Goal: Task Accomplishment & Management: Complete application form

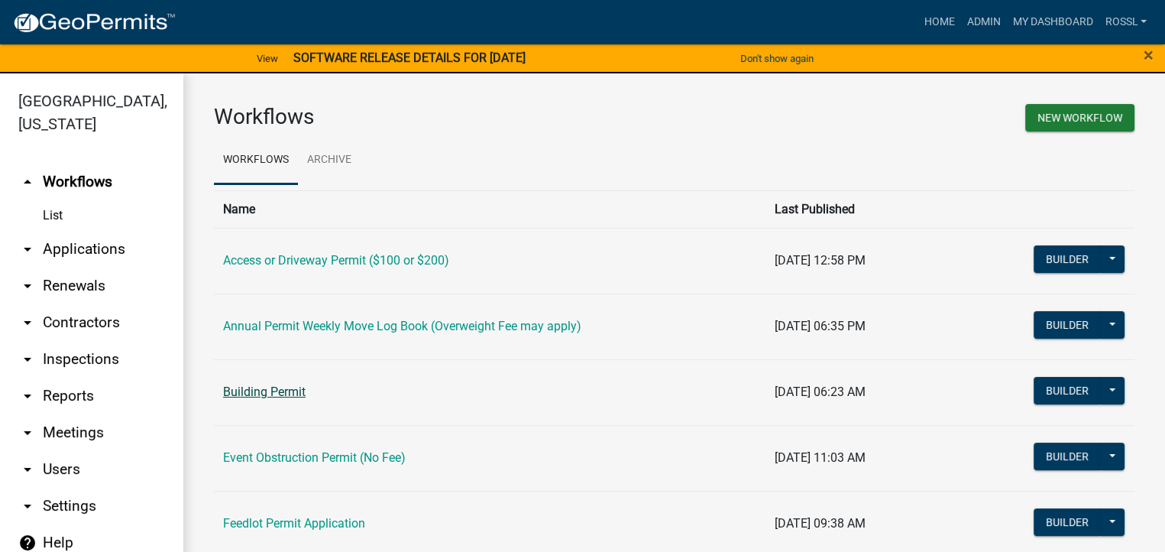
click at [279, 390] on link "Building Permit" at bounding box center [264, 391] width 82 height 15
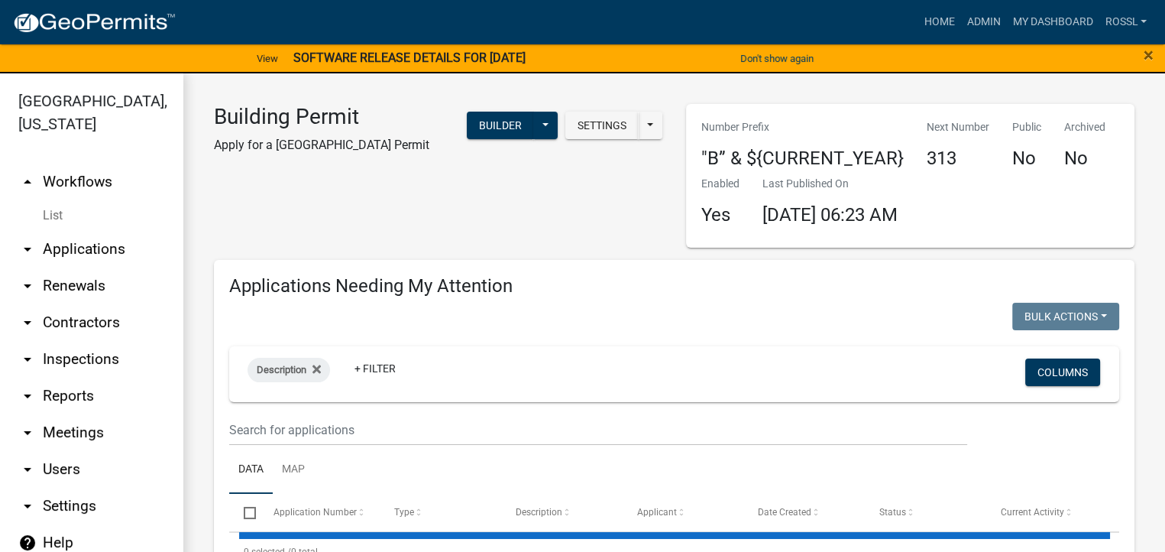
select select "2: 50"
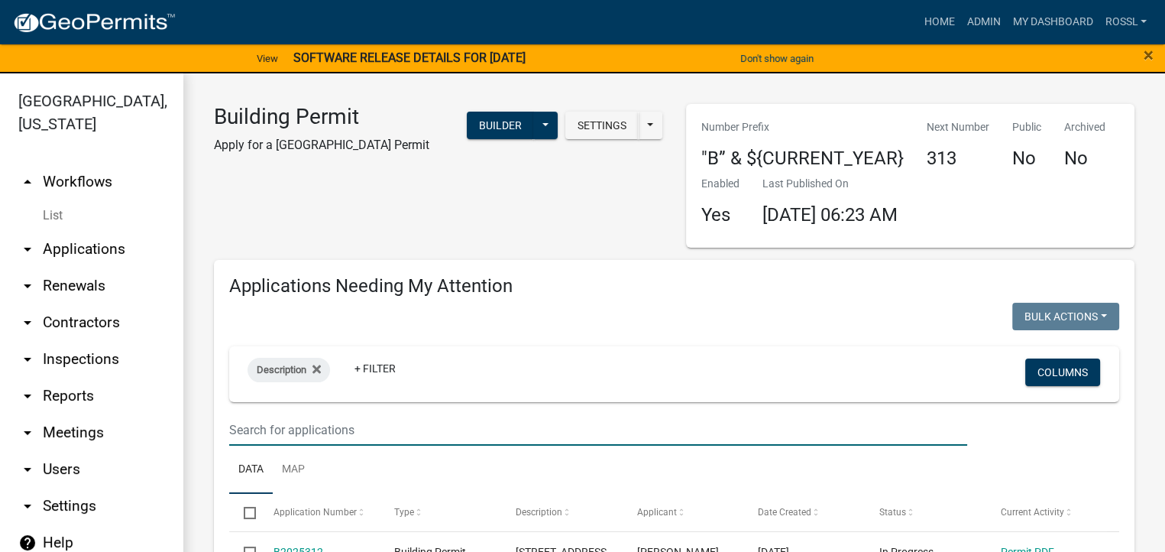
click at [248, 430] on input "text" at bounding box center [598, 429] width 738 height 31
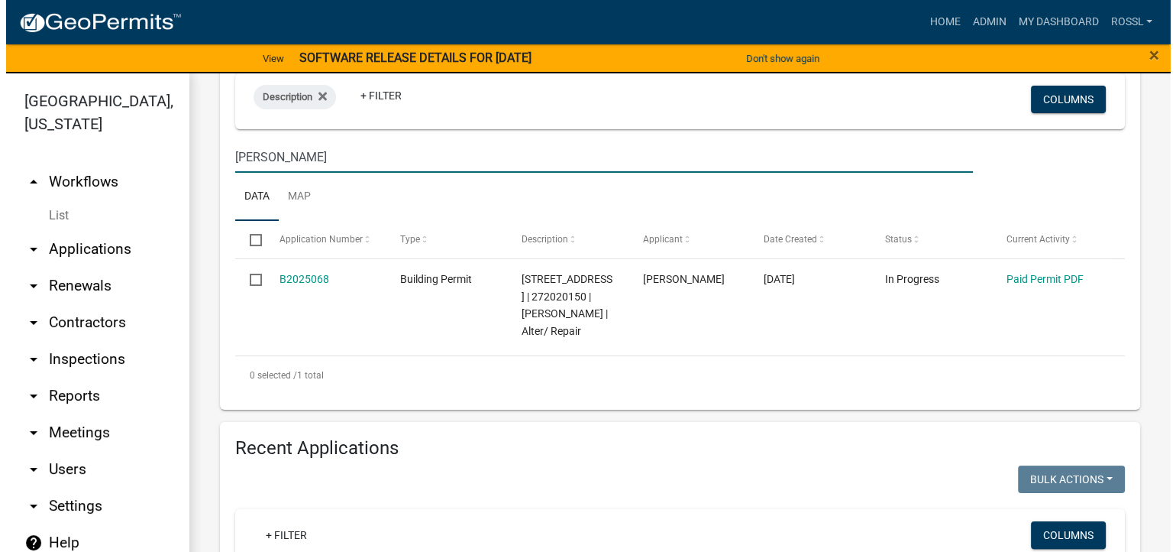
scroll to position [382, 0]
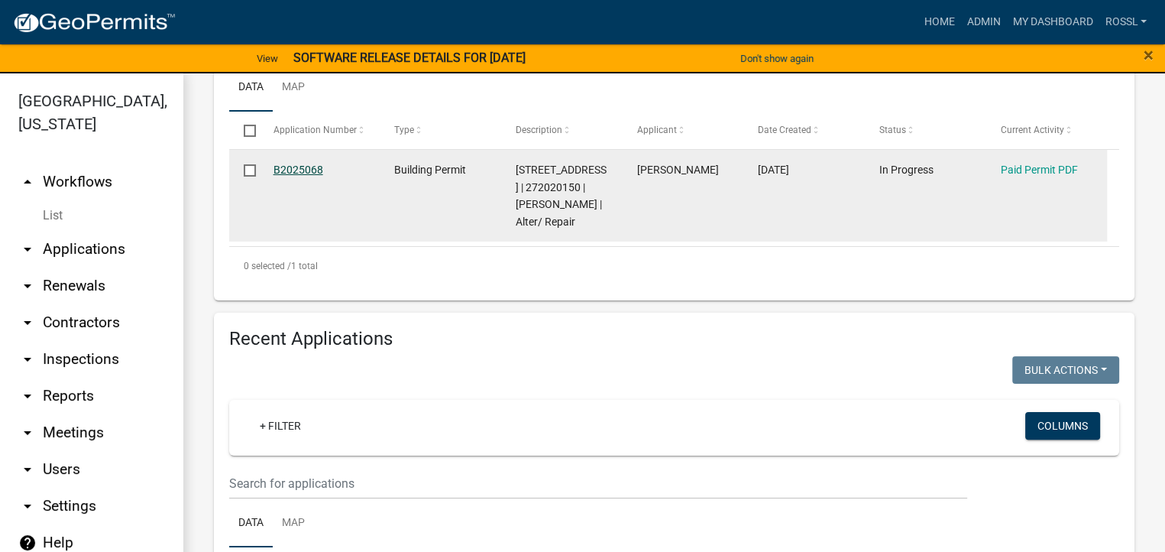
type input "[PERSON_NAME]"
click at [319, 170] on link "B2025068" at bounding box center [298, 169] width 50 height 12
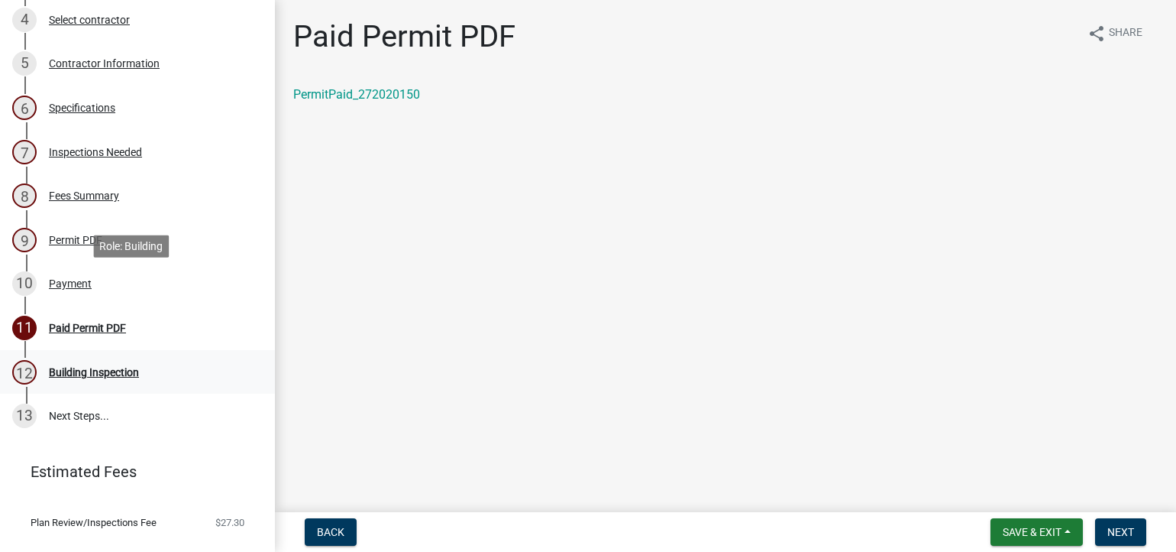
scroll to position [403, 0]
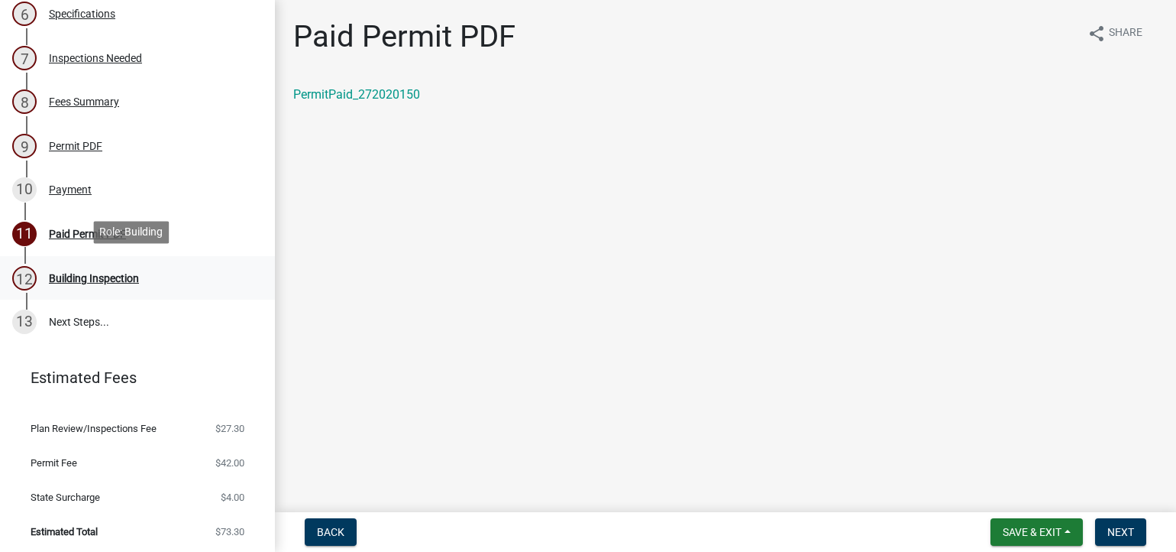
click at [123, 278] on div "Building Inspection" at bounding box center [94, 278] width 90 height 11
click at [60, 275] on div "Building Inspection" at bounding box center [94, 278] width 90 height 11
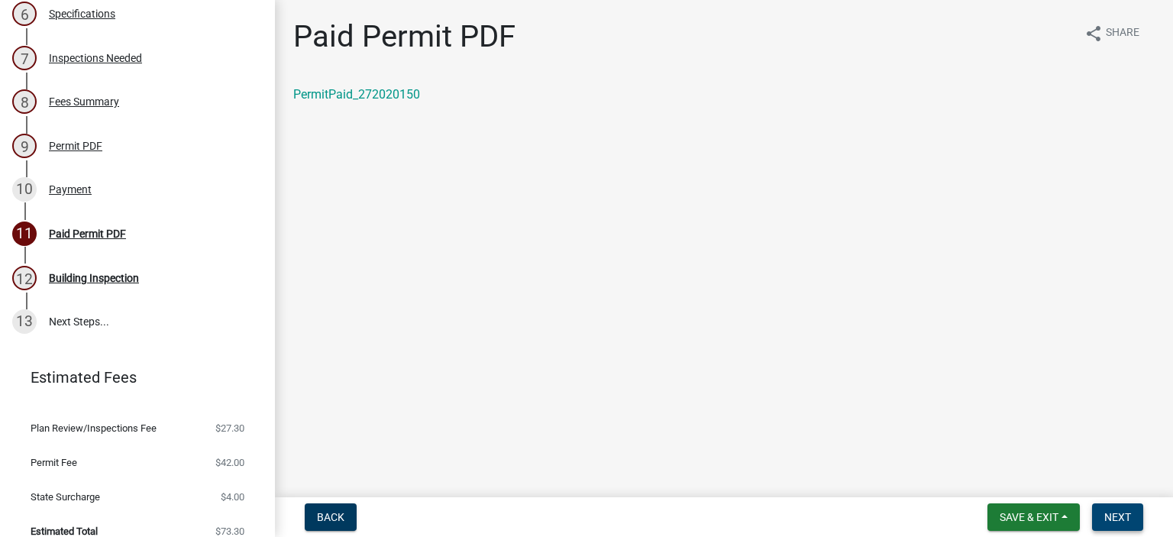
click at [1114, 507] on button "Next" at bounding box center [1117, 516] width 51 height 27
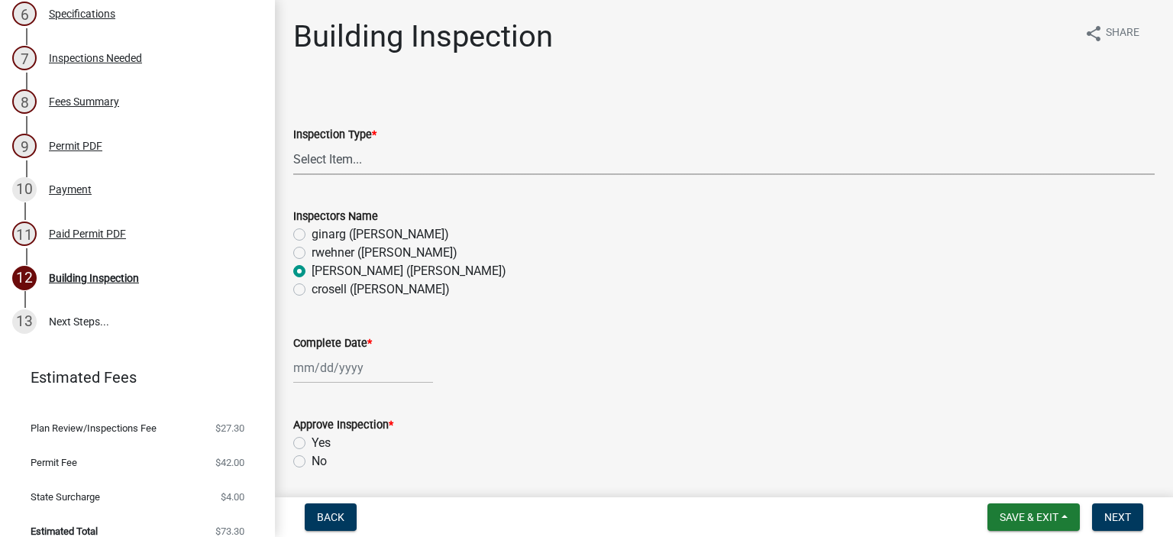
click at [336, 155] on select "Select Item... Footings Foundation Rough Plumbing Rough Mechanical Framing Gas …" at bounding box center [724, 159] width 862 height 31
click at [293, 144] on select "Select Item... Footings Foundation Rough Plumbing Rough Mechanical Framing Gas …" at bounding box center [724, 159] width 862 height 31
select select "a9b4ad4b-b3f3-49fc-b4bb-a6e3399b343e"
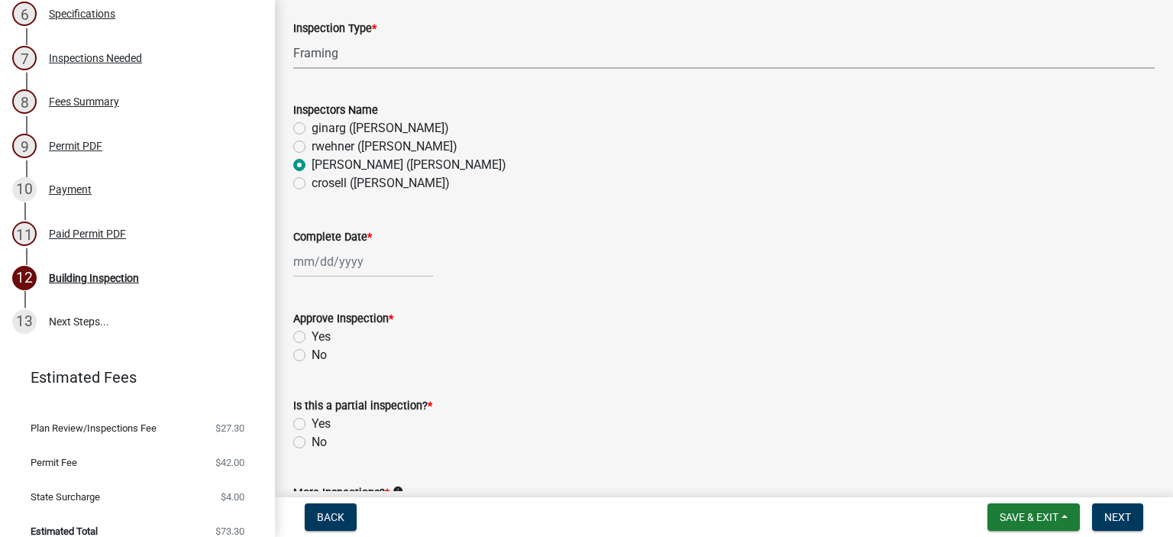
scroll to position [229, 0]
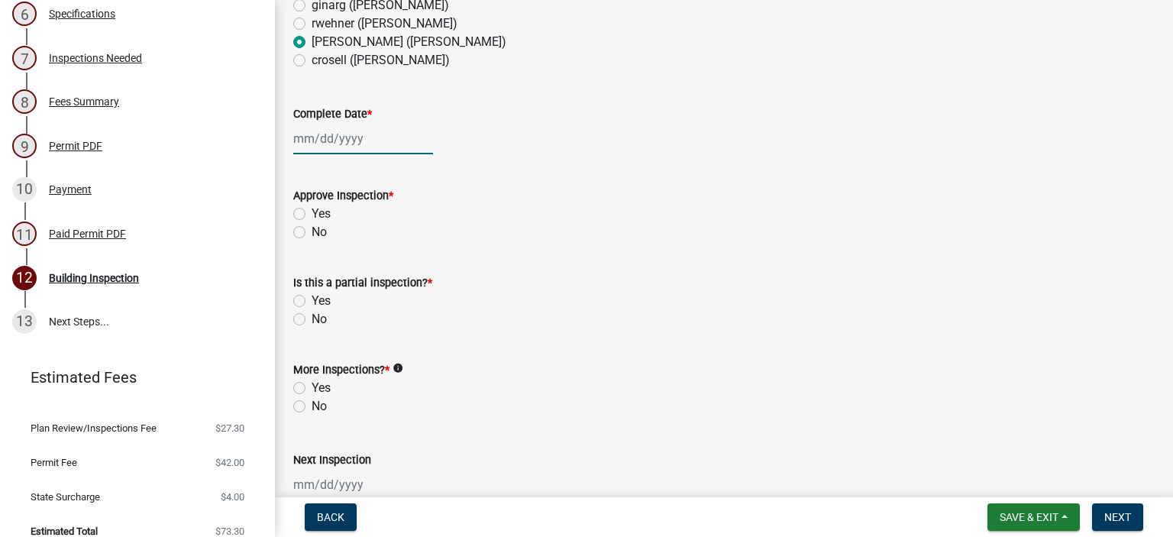
click at [322, 141] on div at bounding box center [363, 138] width 140 height 31
select select "9"
select select "2025"
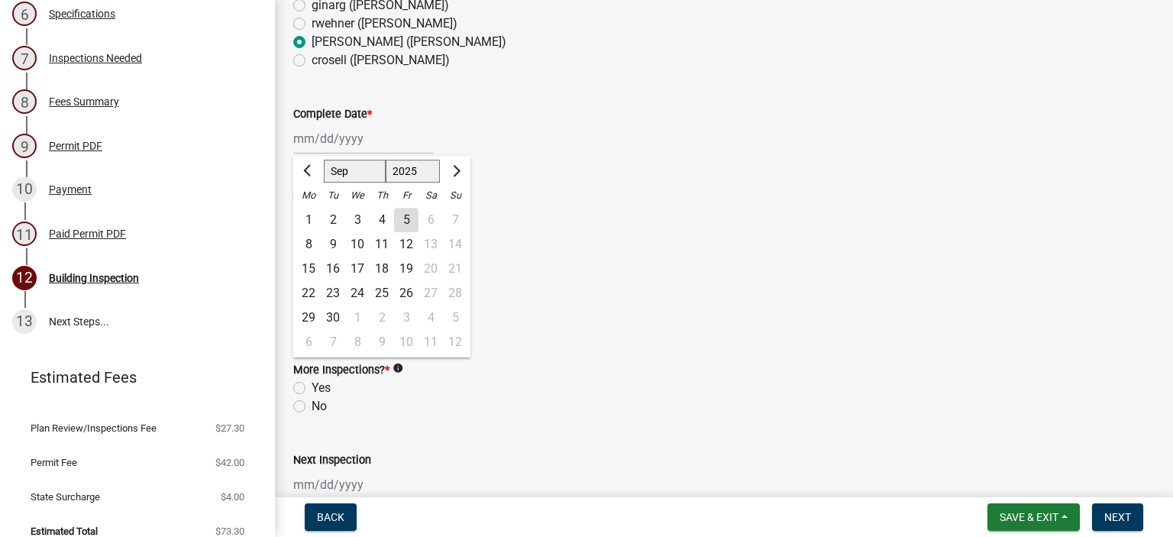
click at [405, 222] on div "5" at bounding box center [406, 220] width 24 height 24
type input "[DATE]"
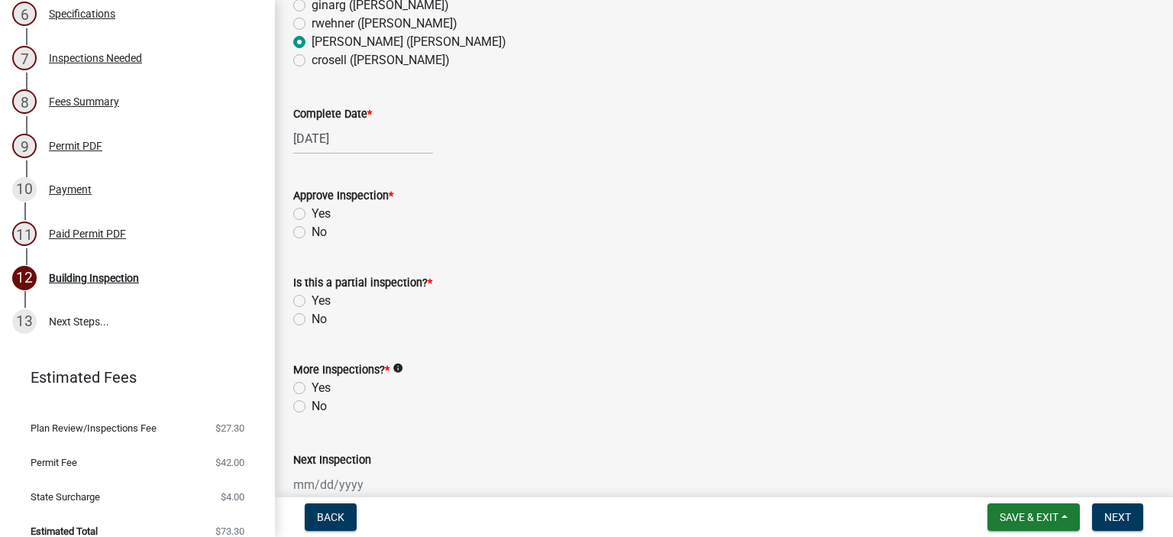
click at [312, 215] on label "Yes" at bounding box center [321, 214] width 19 height 18
click at [312, 215] on input "Yes" at bounding box center [317, 210] width 10 height 10
radio input "true"
drag, startPoint x: 296, startPoint y: 320, endPoint x: 295, endPoint y: 339, distance: 19.2
click at [312, 320] on label "No" at bounding box center [319, 319] width 15 height 18
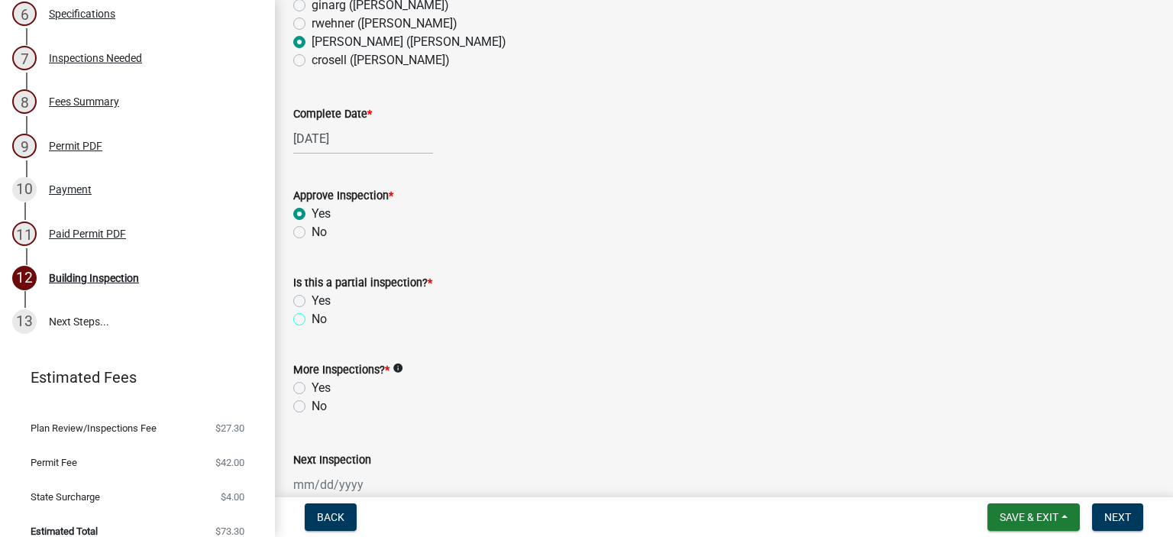
click at [312, 320] on input "No" at bounding box center [317, 315] width 10 height 10
radio input "true"
click at [312, 382] on label "Yes" at bounding box center [321, 388] width 19 height 18
click at [312, 382] on input "Yes" at bounding box center [317, 384] width 10 height 10
radio input "true"
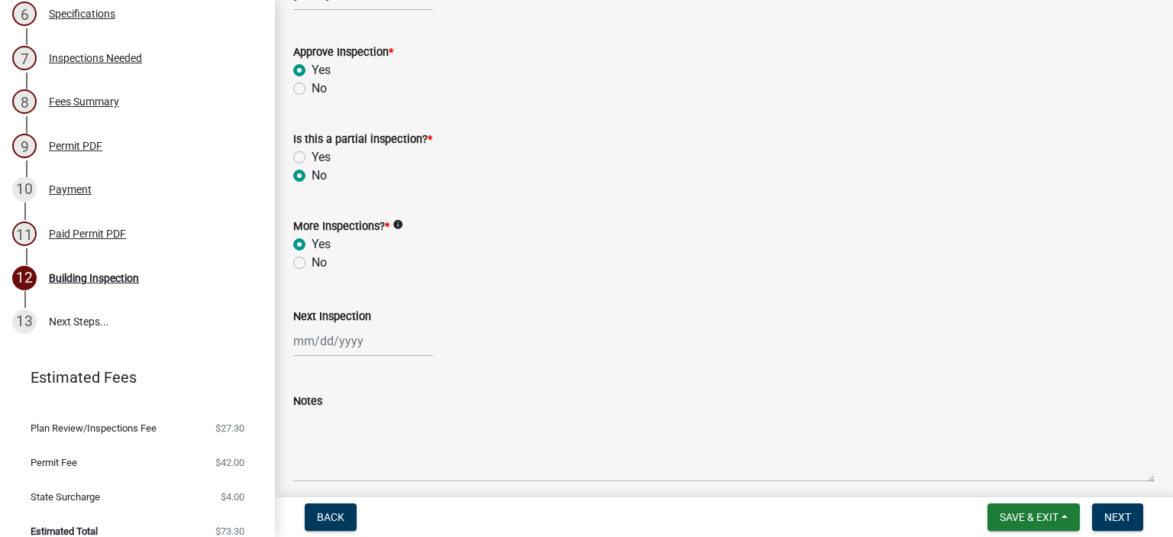
scroll to position [529, 0]
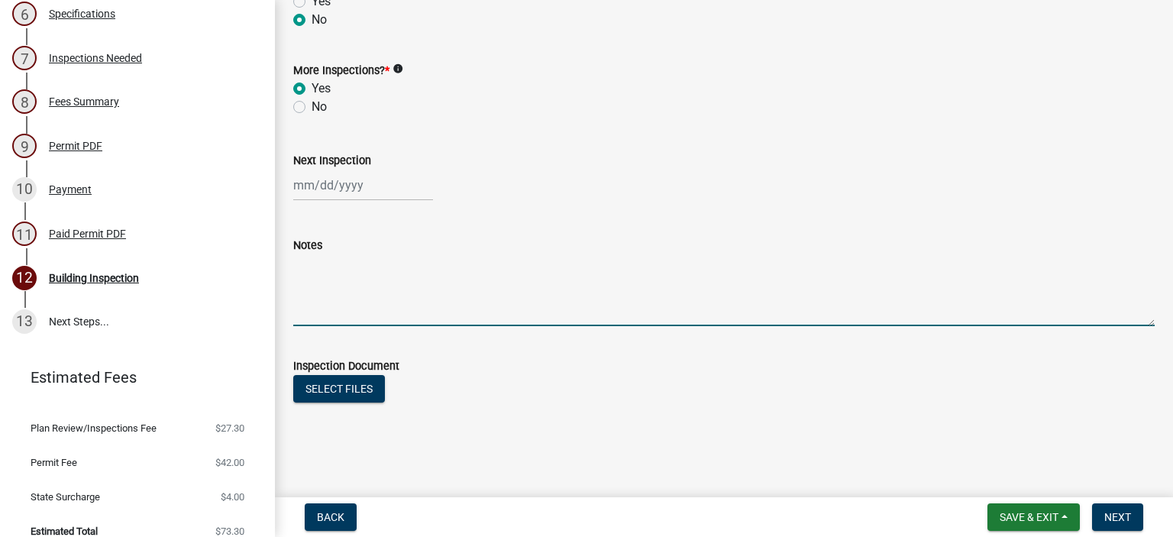
click at [339, 320] on textarea "Notes" at bounding box center [724, 290] width 862 height 72
type textarea "frame appears ok"
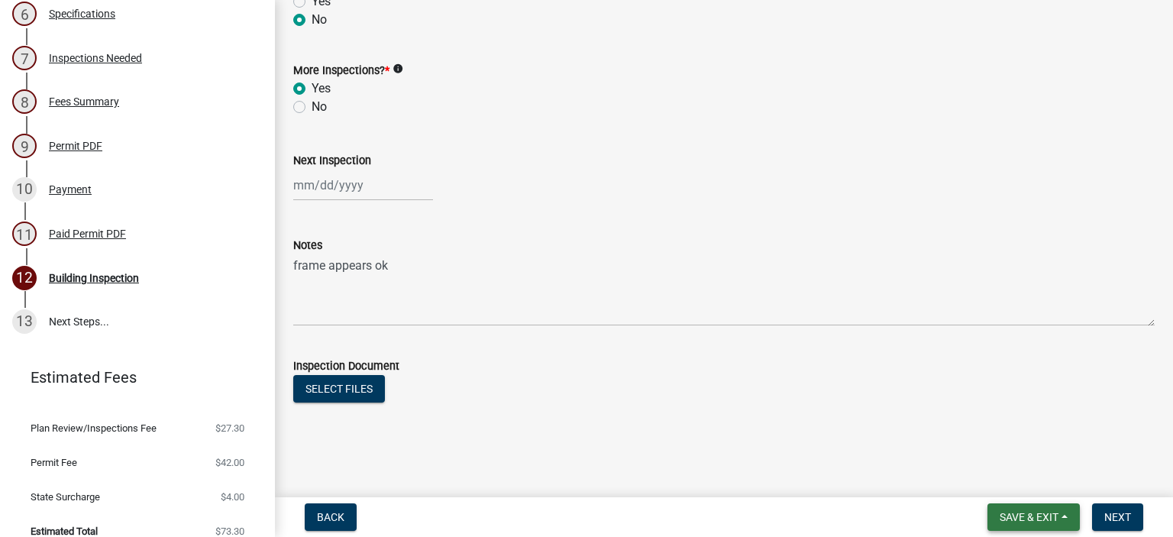
click at [1048, 511] on span "Save & Exit" at bounding box center [1029, 517] width 59 height 12
click at [1027, 487] on button "Save & Exit" at bounding box center [1019, 477] width 122 height 37
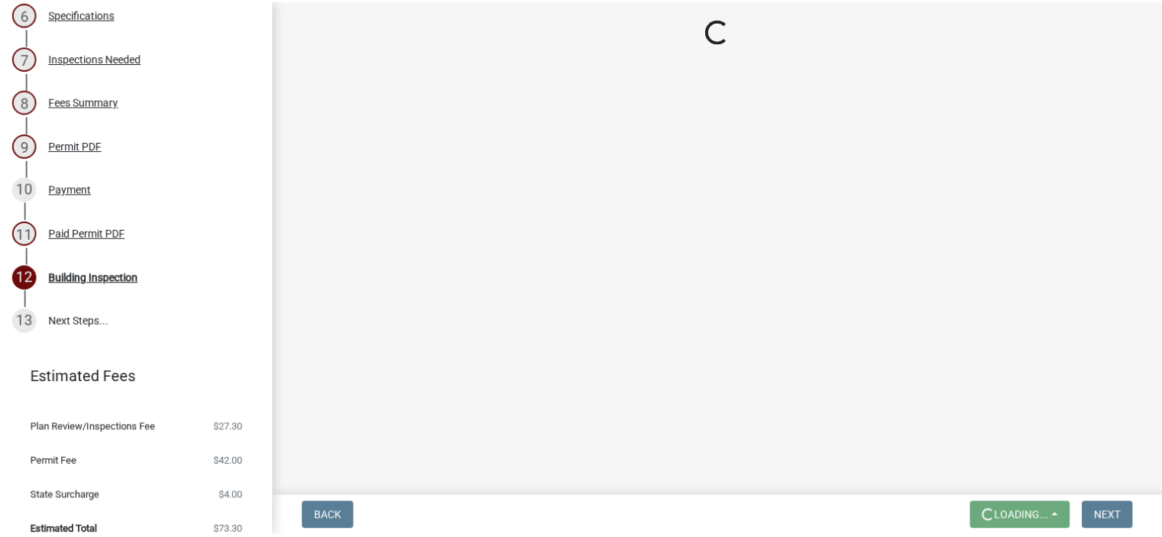
scroll to position [0, 0]
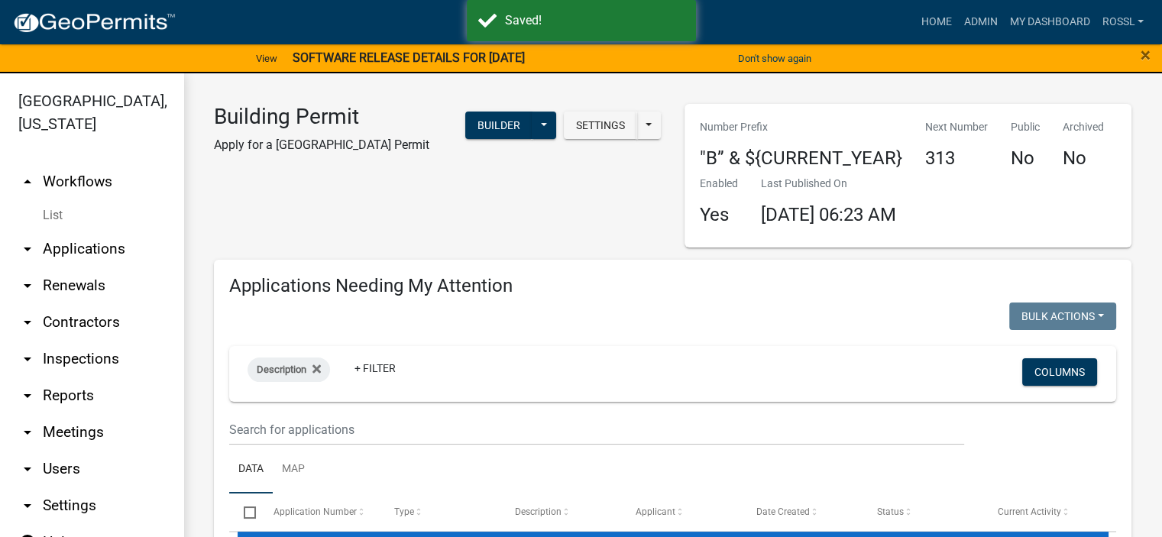
select select "2: 50"
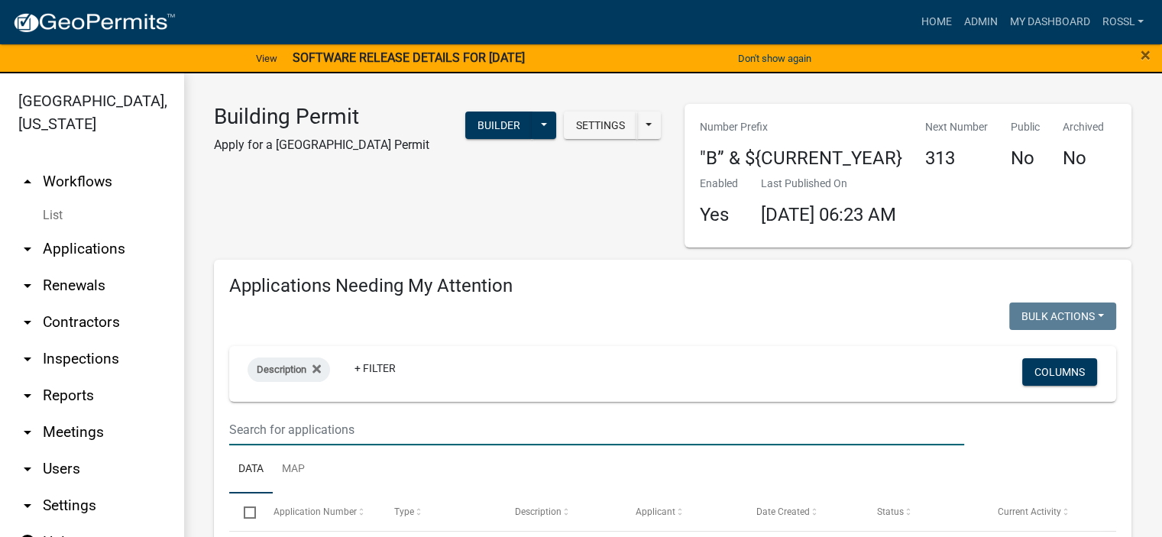
click at [293, 424] on input "text" at bounding box center [596, 429] width 735 height 31
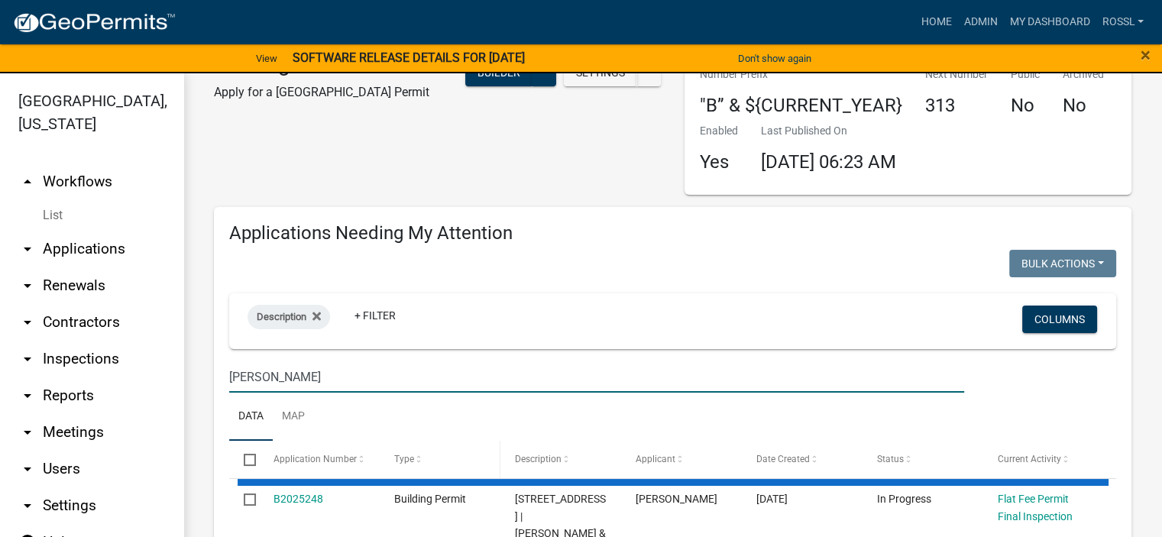
scroll to position [76, 0]
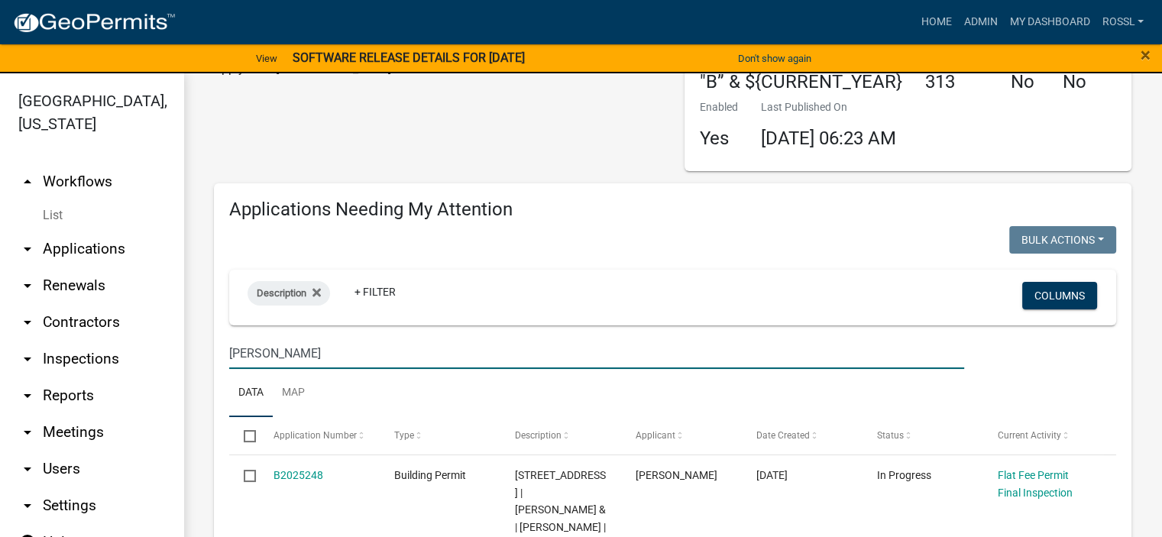
type input "[PERSON_NAME]"
click at [422, 377] on ul "Data Map" at bounding box center [672, 393] width 887 height 48
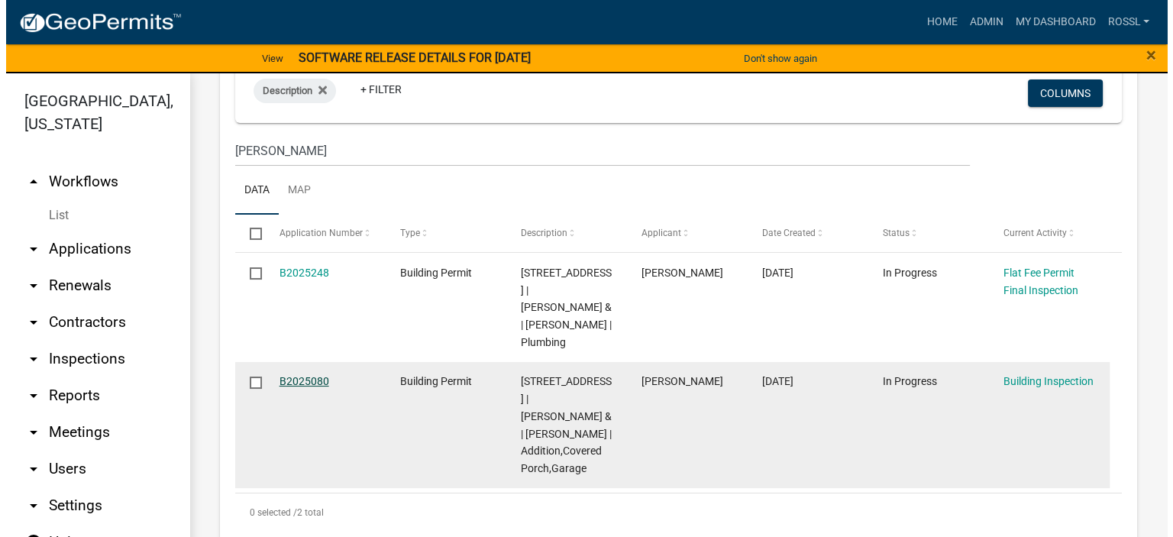
scroll to position [306, 0]
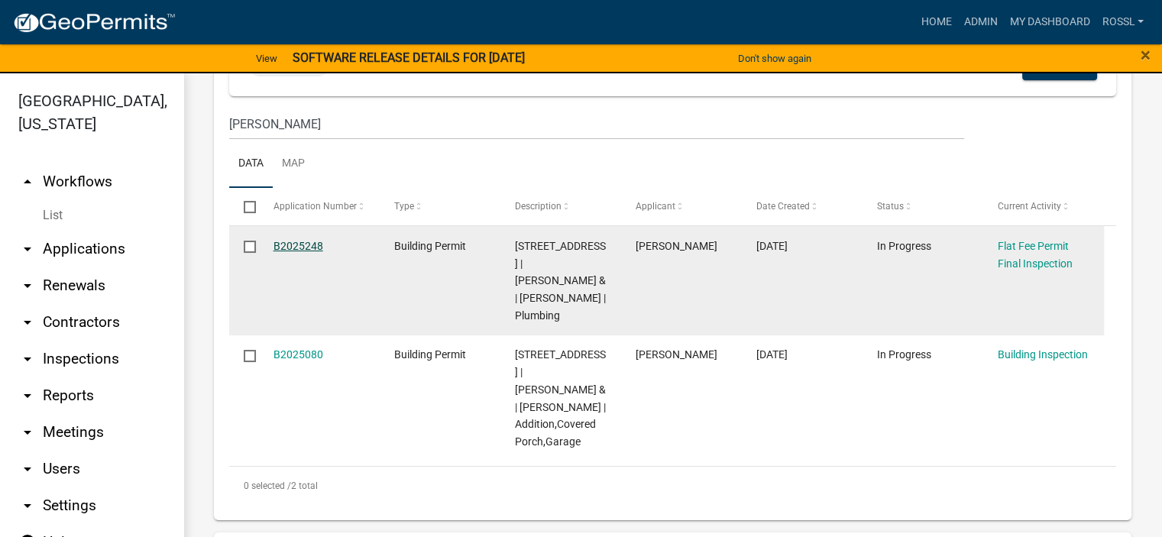
click at [294, 241] on link "B2025248" at bounding box center [298, 246] width 50 height 12
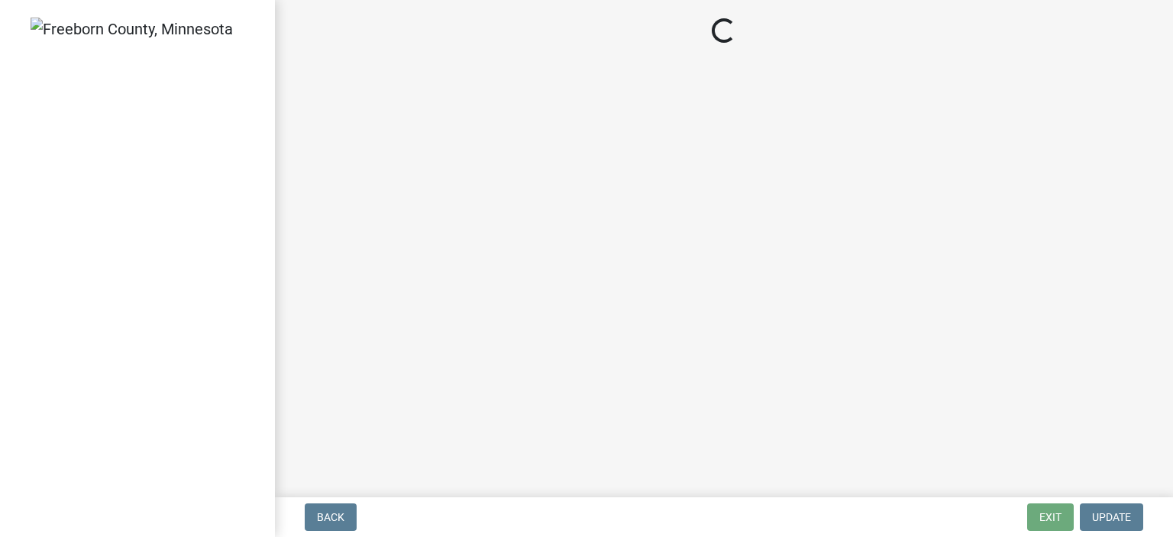
select select "3613e5d6-c0da-40a7-83d4-d5638b2e6124"
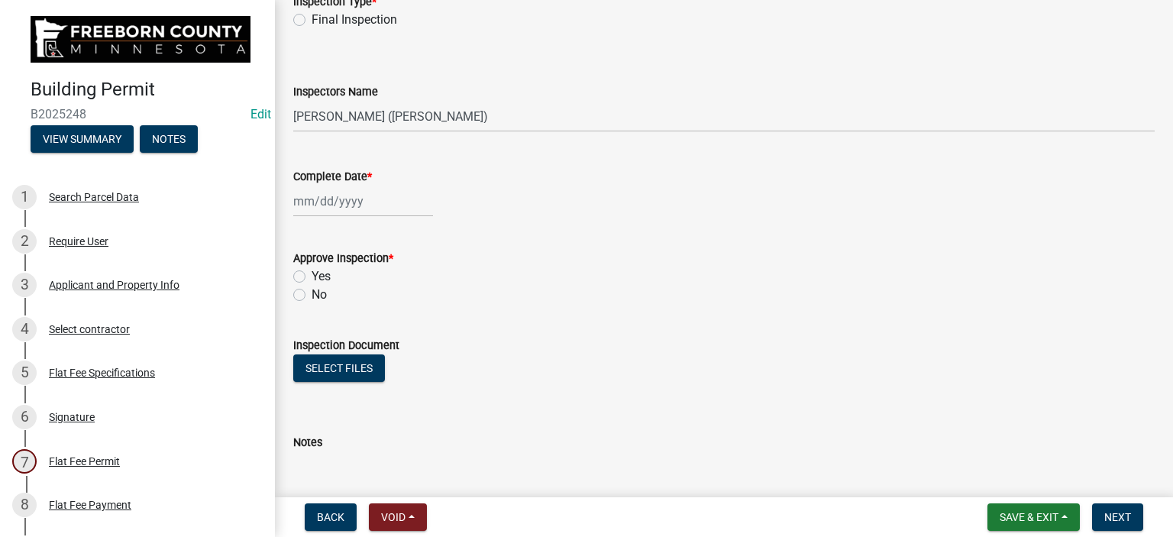
scroll to position [229, 0]
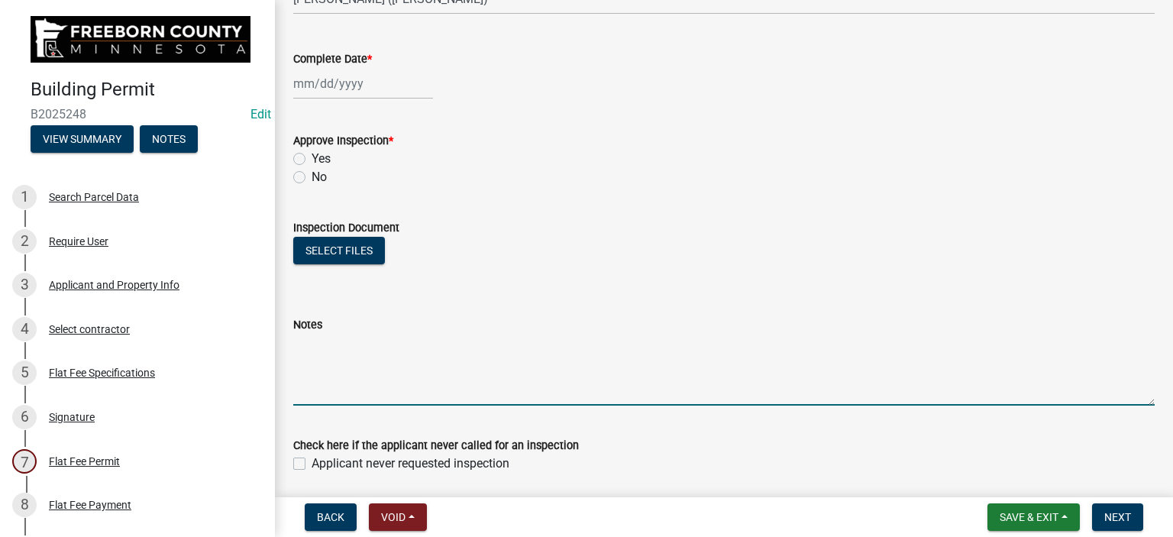
click at [316, 403] on textarea "Notes" at bounding box center [724, 370] width 862 height 72
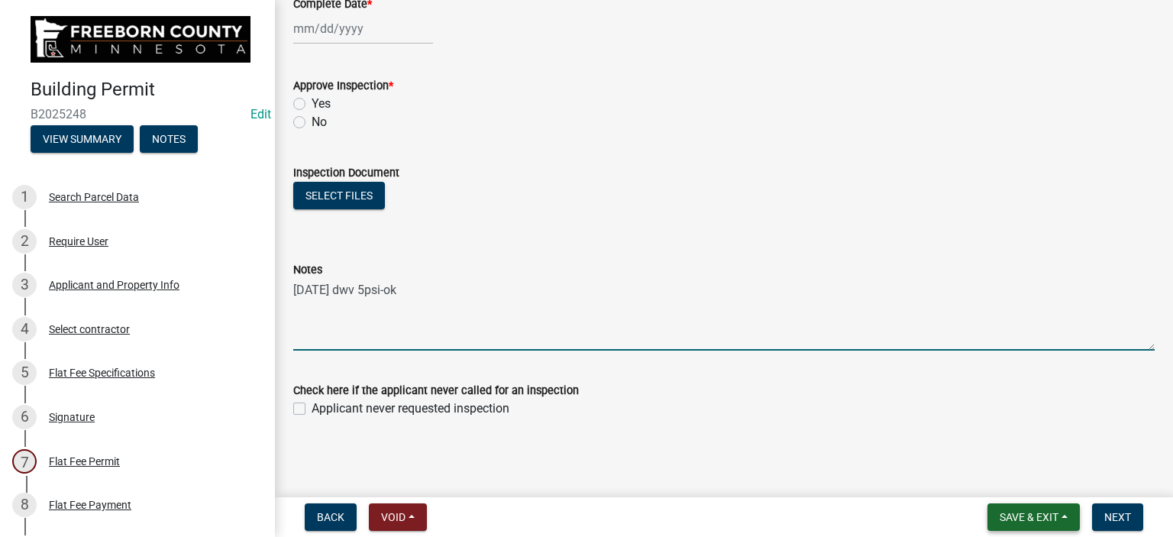
type textarea "[DATE] dwv 5psi-ok"
click at [1007, 516] on span "Save & Exit" at bounding box center [1029, 517] width 59 height 12
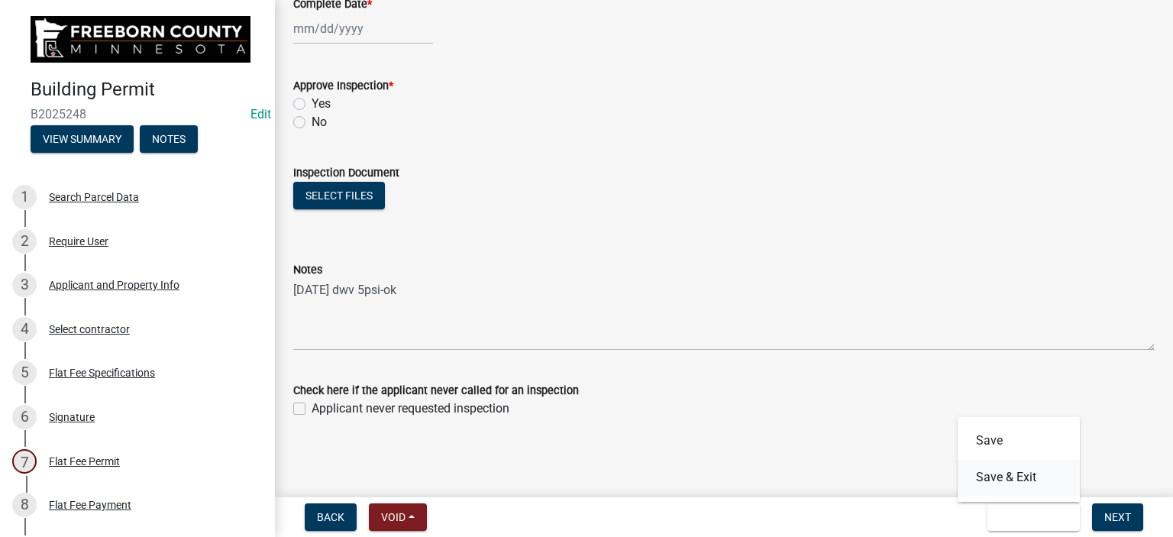
click at [993, 480] on button "Save & Exit" at bounding box center [1019, 477] width 122 height 37
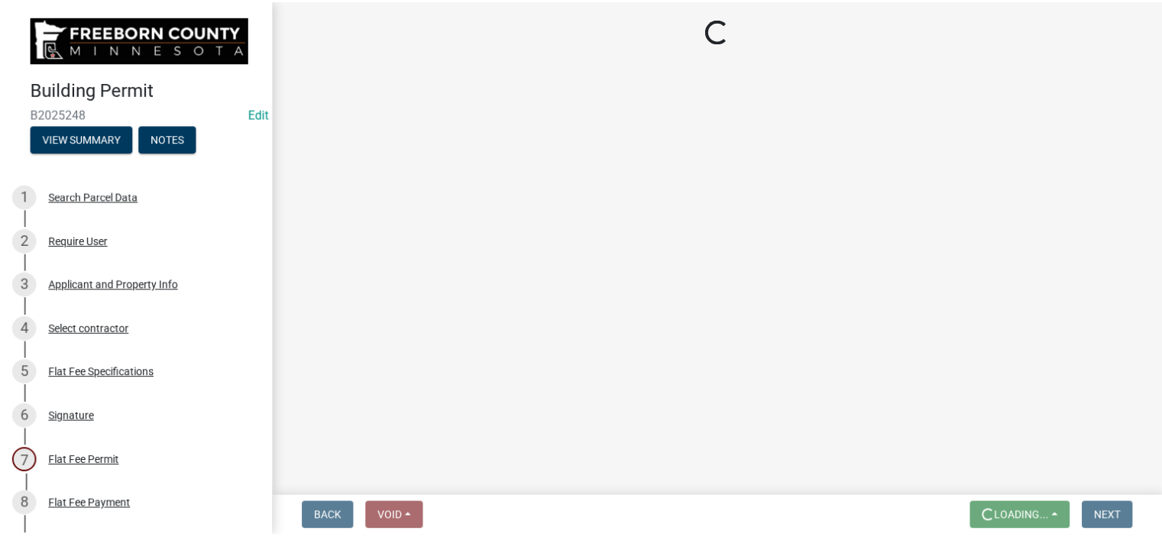
scroll to position [0, 0]
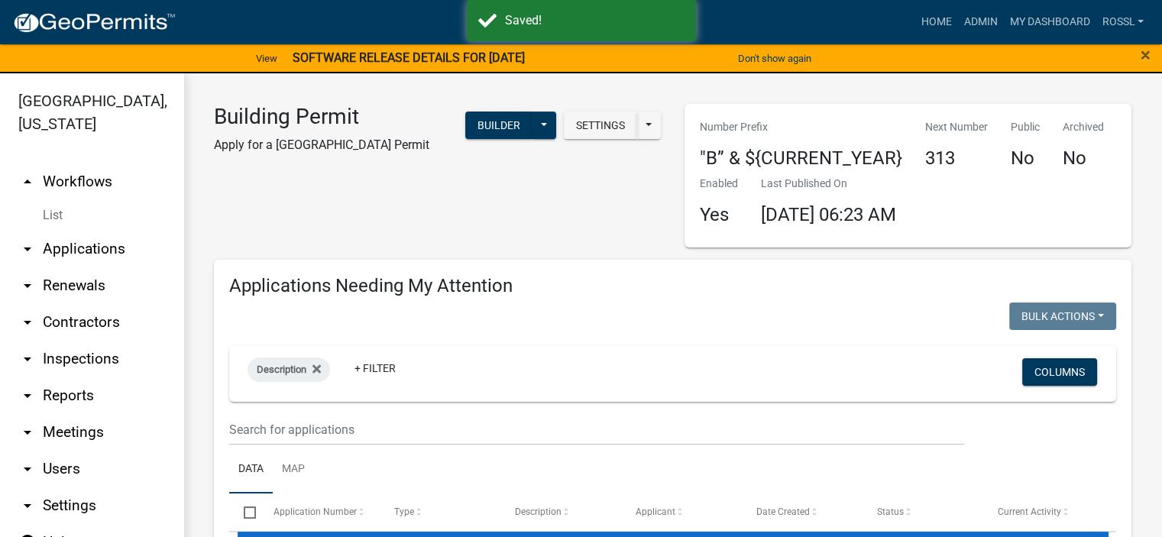
select select "2: 50"
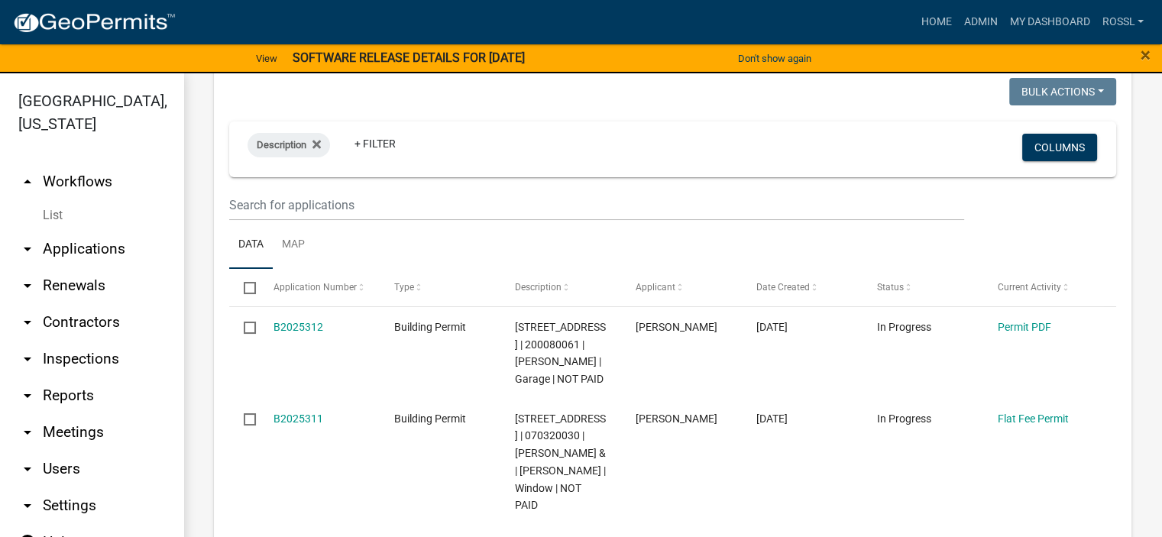
scroll to position [76, 0]
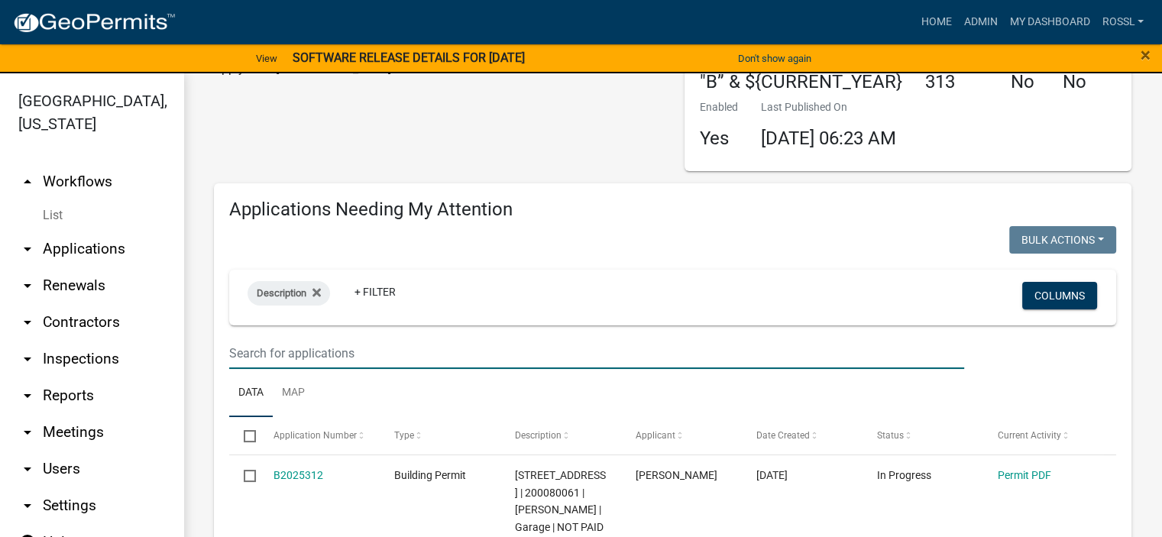
click at [290, 347] on input "text" at bounding box center [596, 353] width 735 height 31
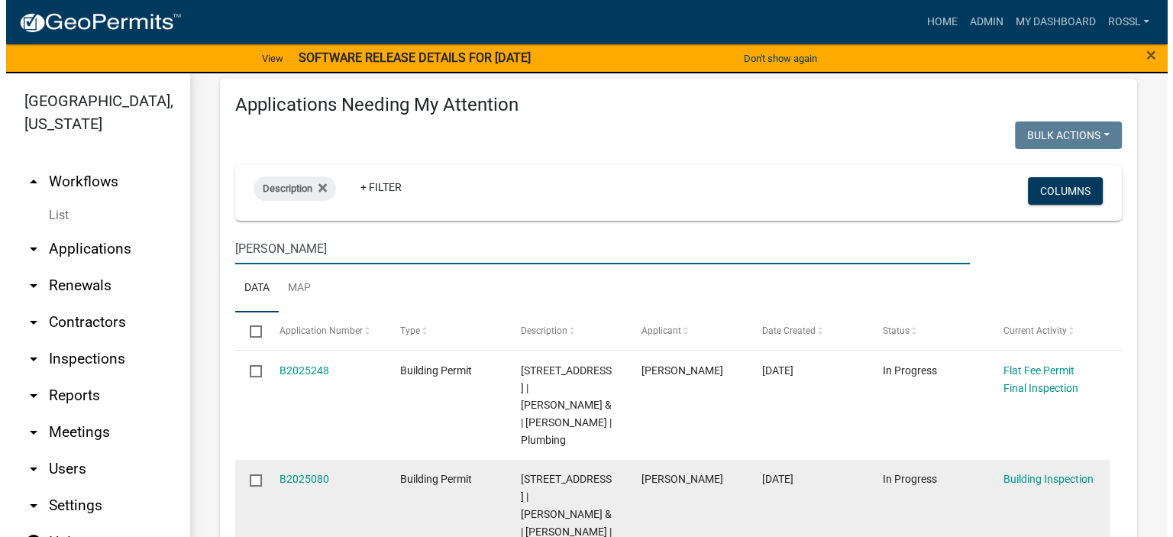
scroll to position [306, 0]
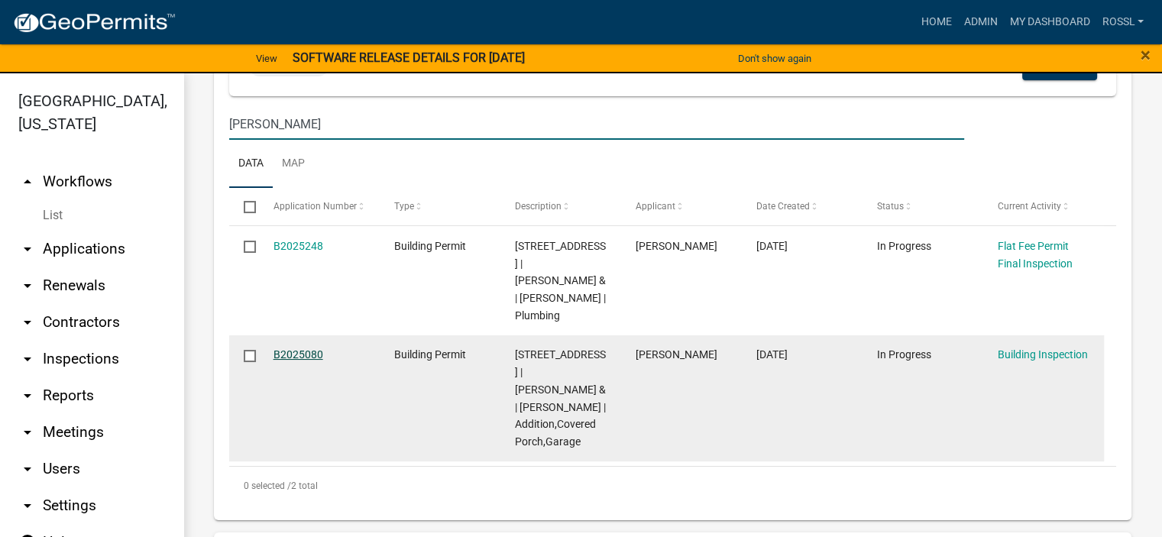
type input "[PERSON_NAME]"
click at [293, 357] on link "B2025080" at bounding box center [298, 354] width 50 height 12
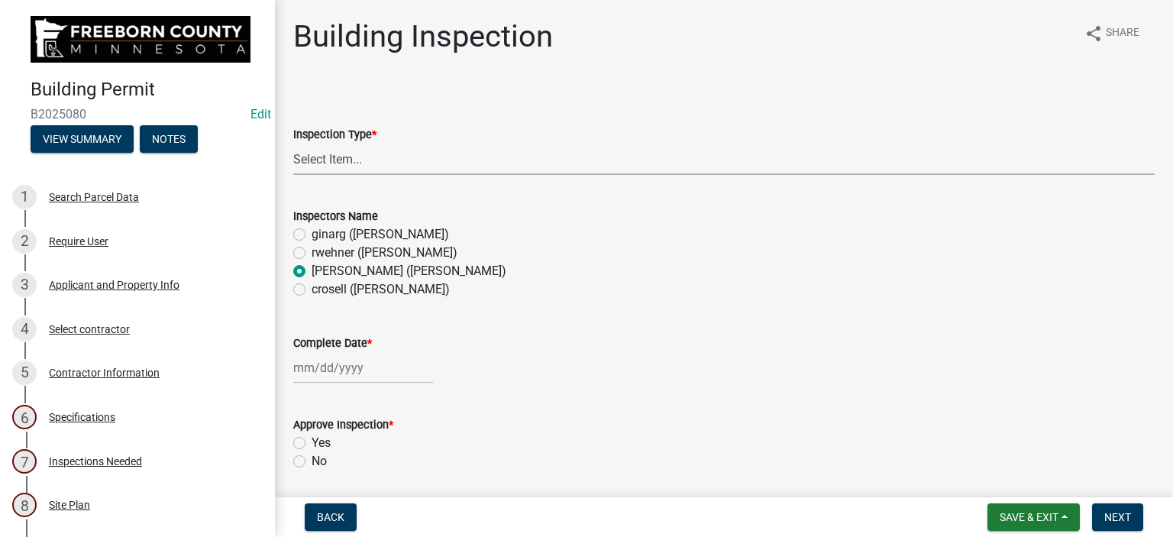
click at [312, 158] on select "Select Item... Footings Foundation Rough Plumbing Rough Mechanical Framing Gas …" at bounding box center [724, 159] width 862 height 31
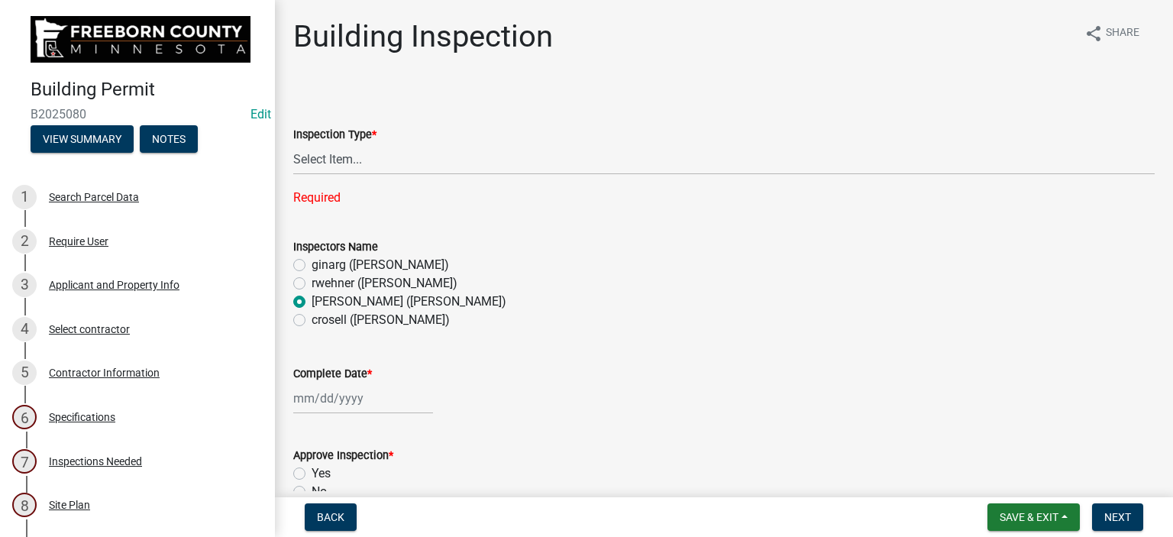
click at [500, 467] on div "Approve Inspection * Yes No" at bounding box center [724, 473] width 862 height 55
click at [108, 137] on button "View Summary" at bounding box center [82, 138] width 103 height 27
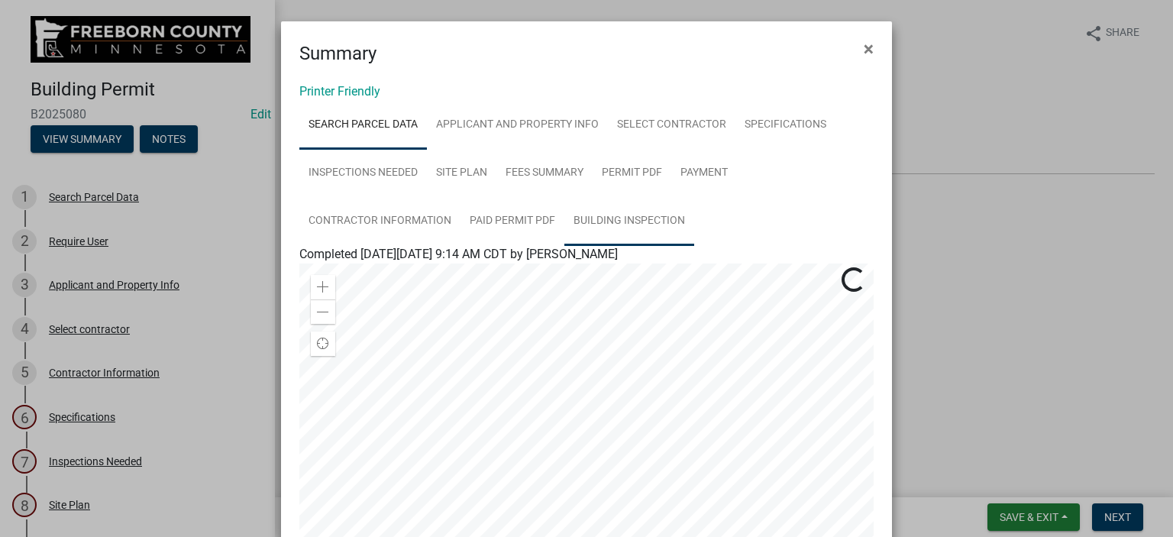
click at [636, 219] on link "Building Inspection" at bounding box center [629, 221] width 130 height 49
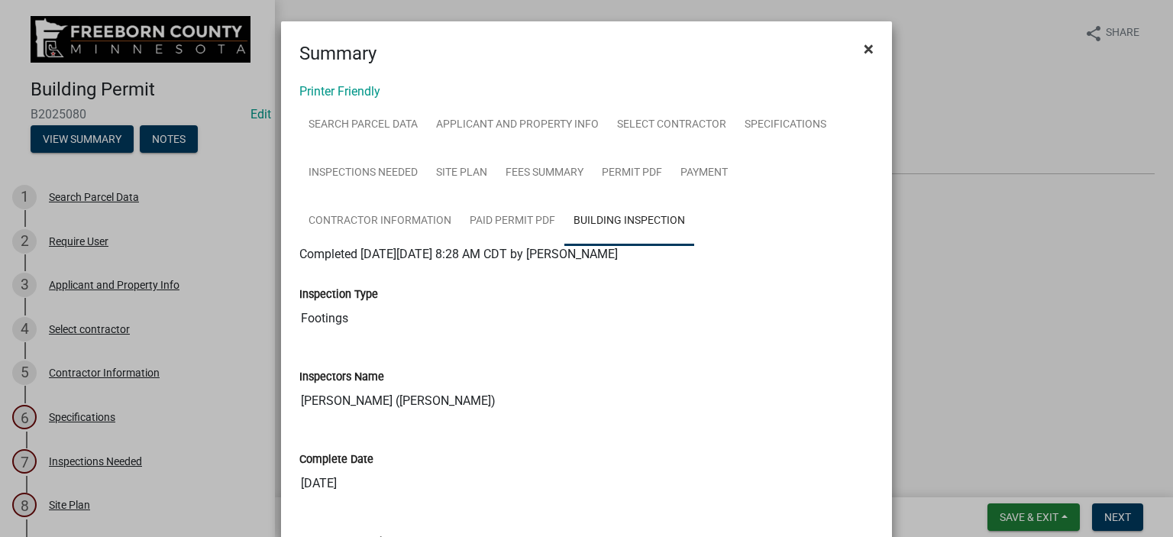
click at [864, 48] on span "×" at bounding box center [869, 48] width 10 height 21
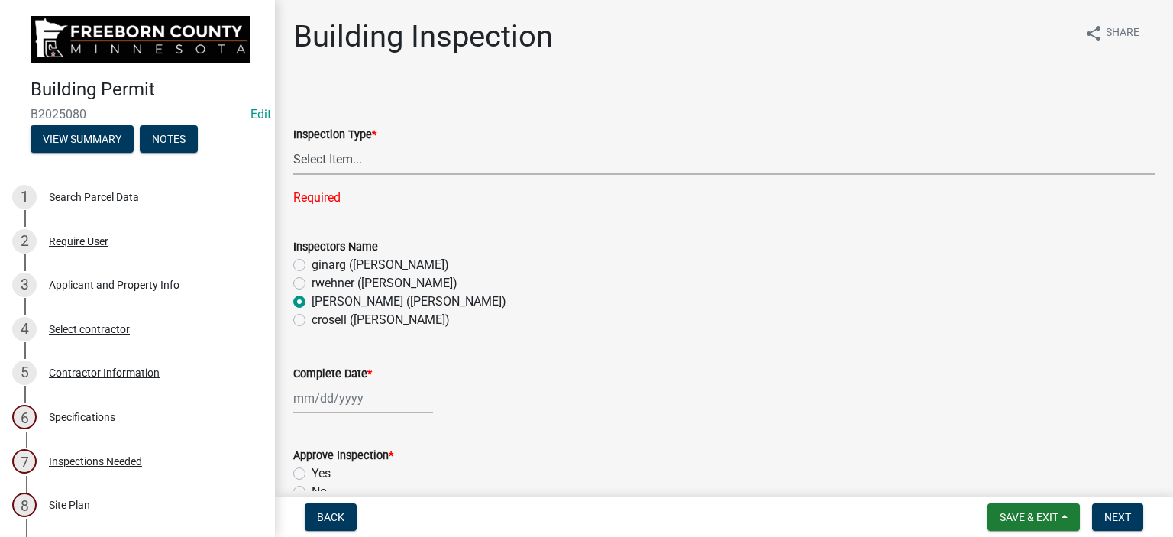
click at [362, 160] on select "Select Item... Footings Foundation Rough Plumbing Rough Mechanical Framing Gas …" at bounding box center [724, 159] width 862 height 31
click at [293, 144] on select "Select Item... Footings Foundation Rough Plumbing Rough Mechanical Framing Gas …" at bounding box center [724, 159] width 862 height 31
select select "a9b4ad4b-b3f3-49fc-b4bb-a6e3399b343e"
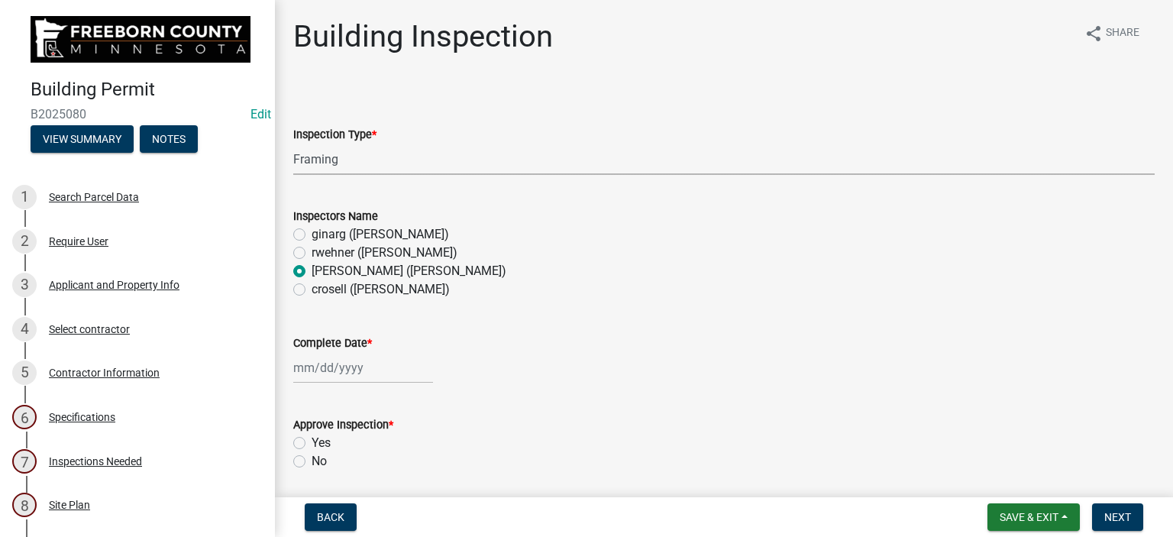
click at [309, 357] on div at bounding box center [363, 367] width 140 height 31
select select "9"
select select "2025"
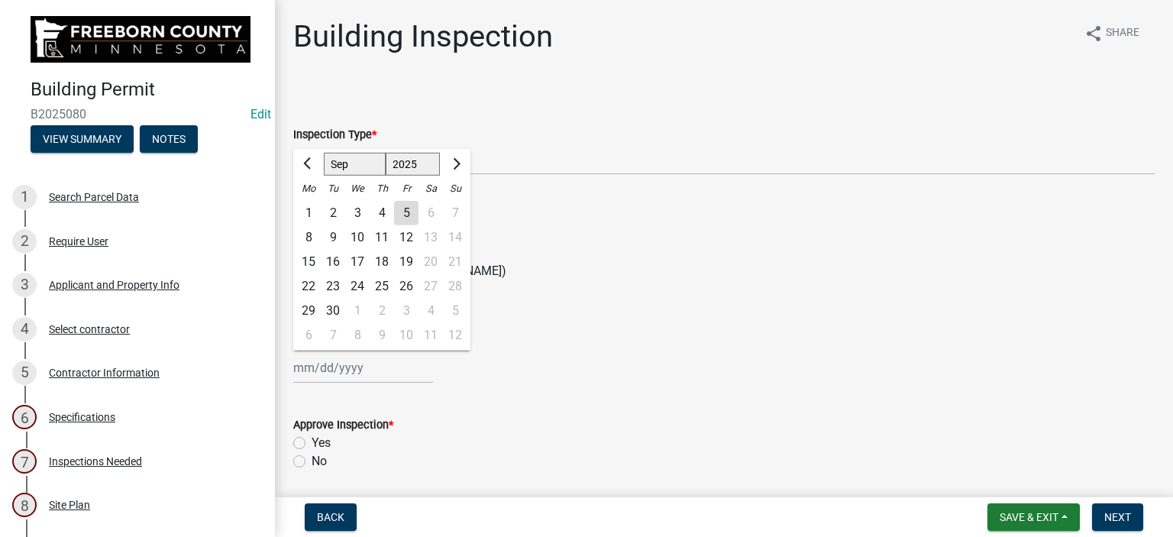
click at [398, 214] on div "5" at bounding box center [406, 213] width 24 height 24
type input "[DATE]"
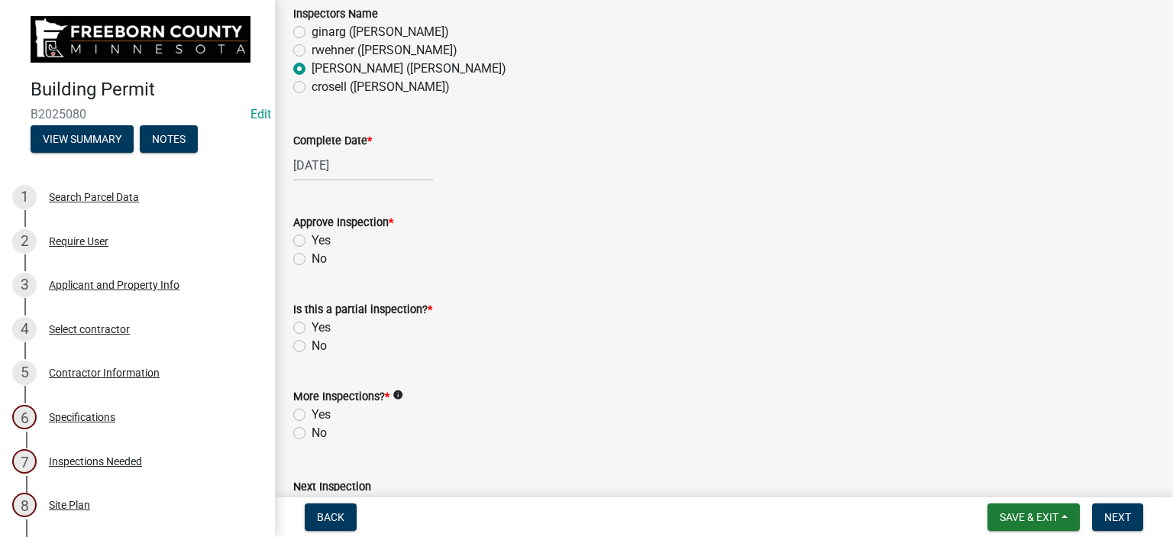
scroll to position [229, 0]
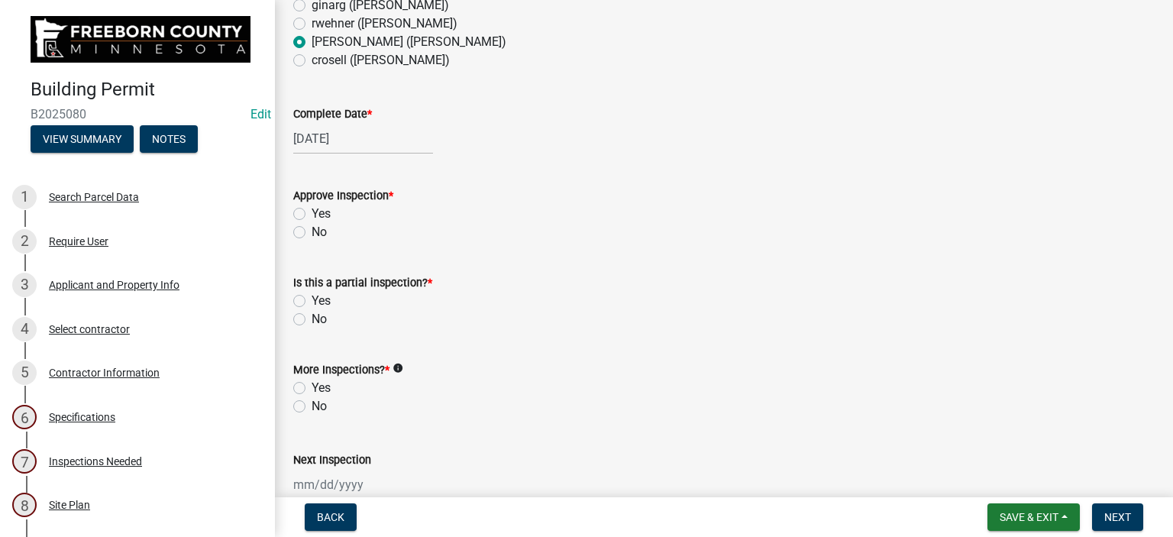
click at [312, 212] on label "Yes" at bounding box center [321, 214] width 19 height 18
click at [312, 212] on input "Yes" at bounding box center [317, 210] width 10 height 10
radio input "true"
click at [312, 317] on label "No" at bounding box center [319, 319] width 15 height 18
click at [312, 317] on input "No" at bounding box center [317, 315] width 10 height 10
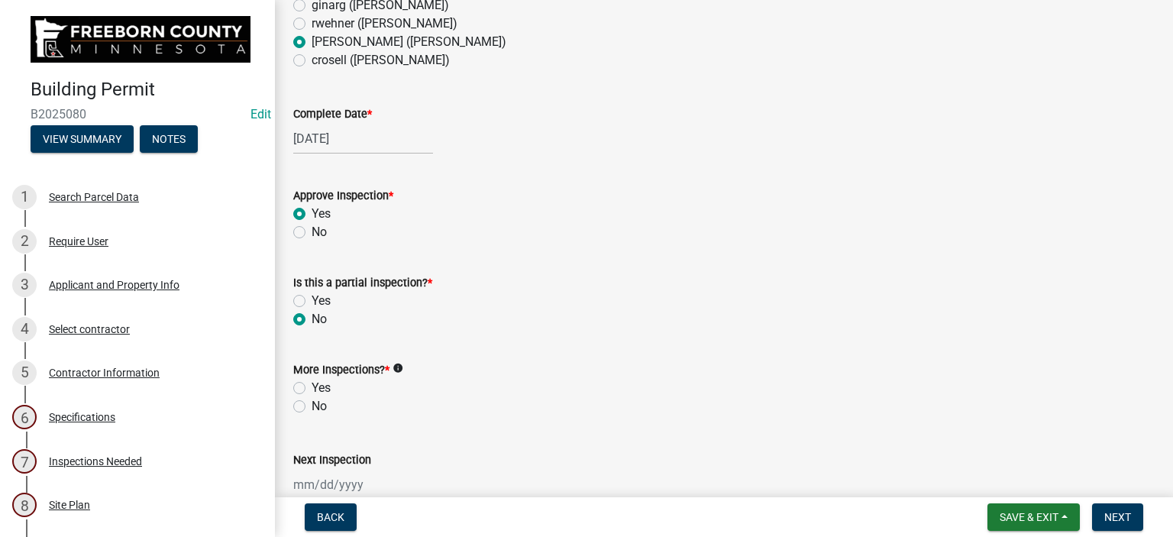
radio input "true"
click at [312, 387] on label "Yes" at bounding box center [321, 388] width 19 height 18
click at [312, 387] on input "Yes" at bounding box center [317, 384] width 10 height 10
radio input "true"
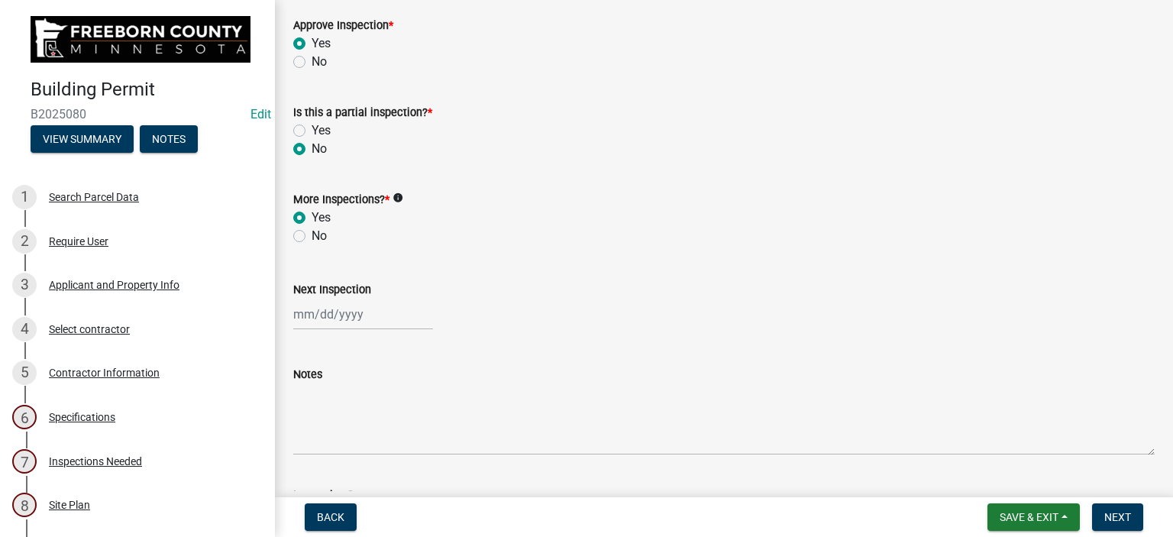
scroll to position [529, 0]
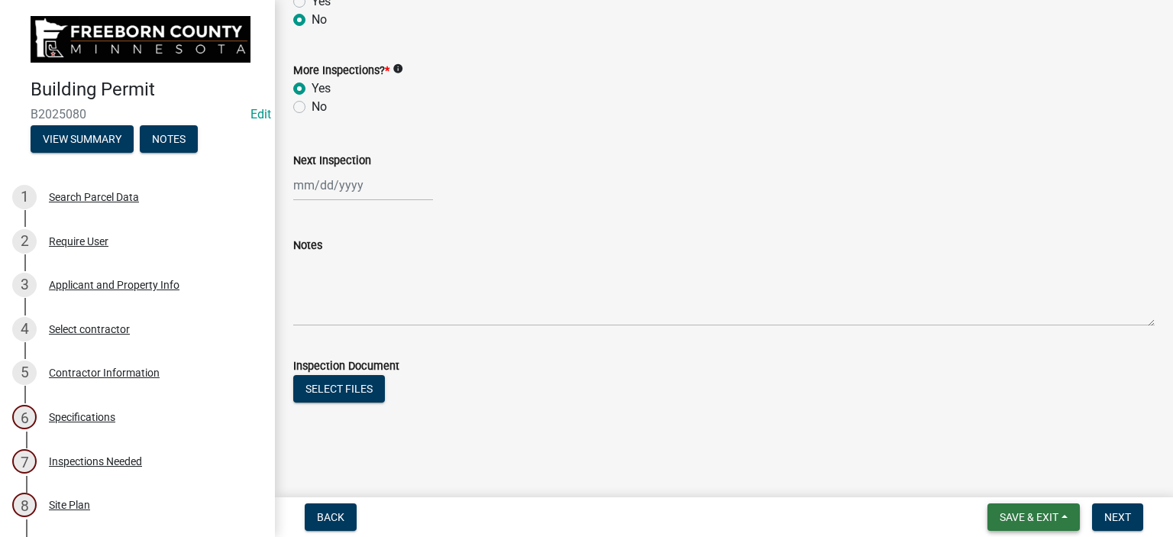
click at [1019, 516] on span "Save & Exit" at bounding box center [1029, 517] width 59 height 12
click at [1023, 476] on button "Save & Exit" at bounding box center [1019, 477] width 122 height 37
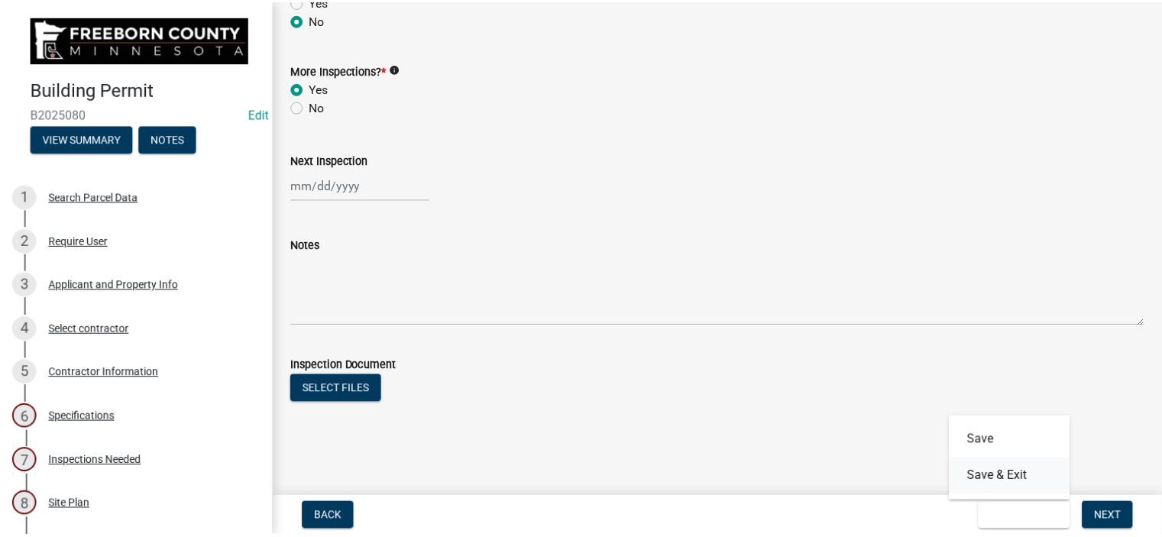
scroll to position [0, 0]
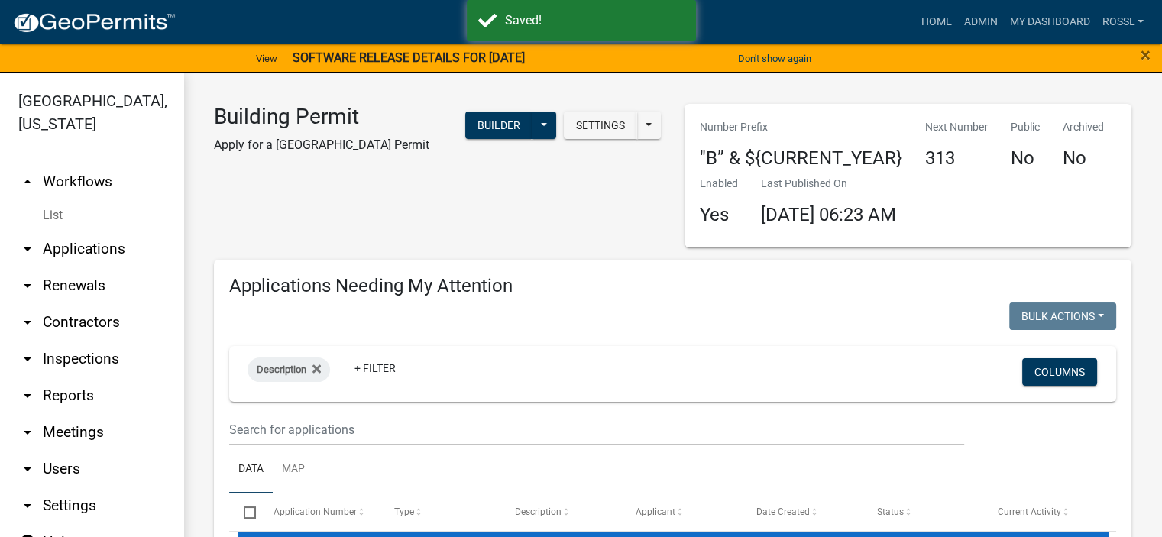
select select "2: 50"
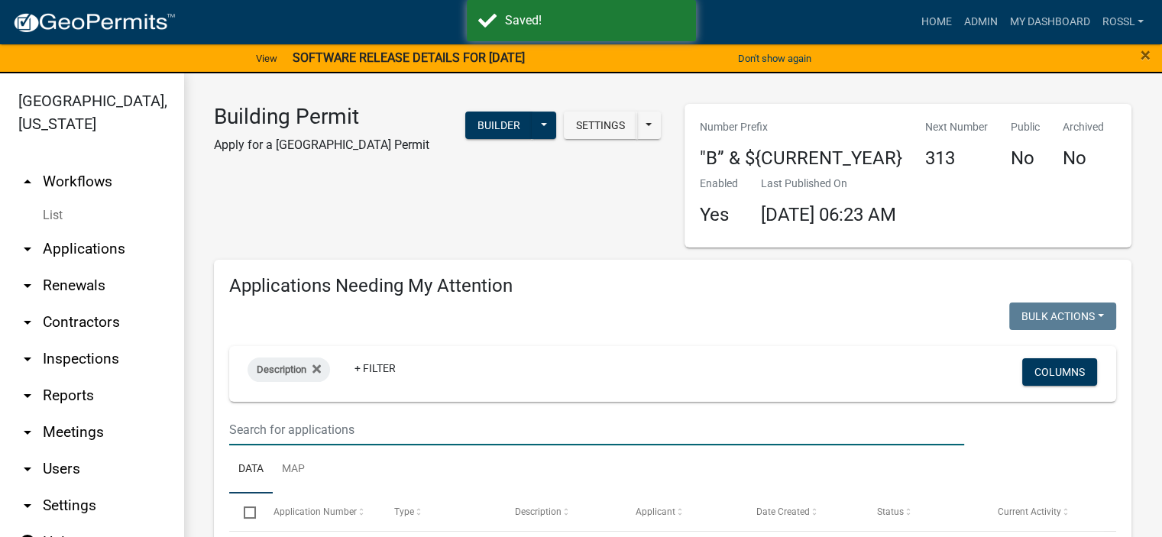
click at [306, 437] on input "text" at bounding box center [596, 429] width 735 height 31
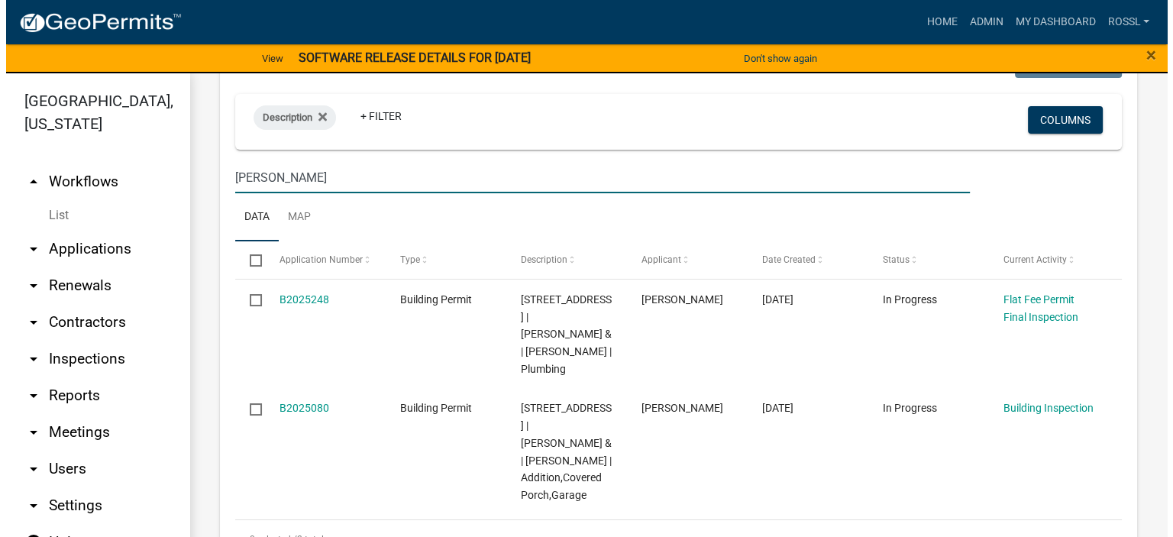
scroll to position [535, 0]
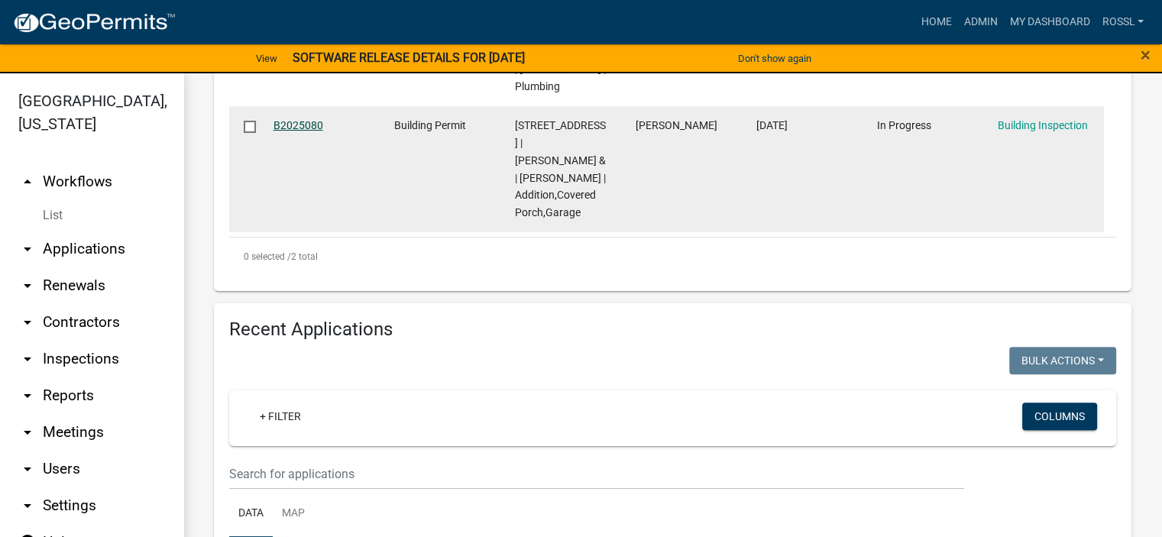
type input "[PERSON_NAME]"
click at [299, 126] on link "B2025080" at bounding box center [298, 125] width 50 height 12
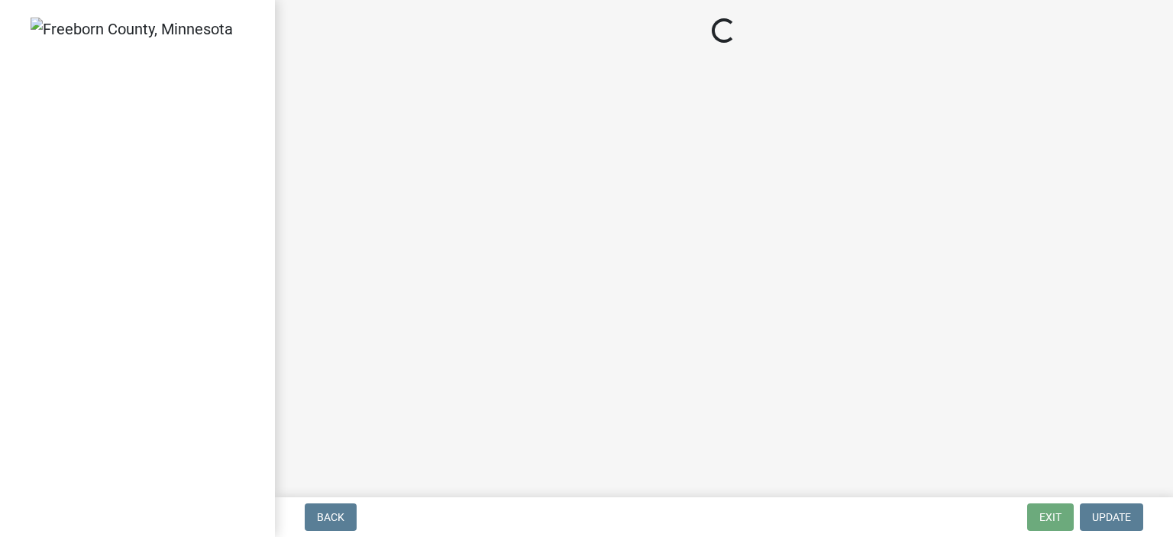
select select "a9b4ad4b-b3f3-49fc-b4bb-a6e3399b343e"
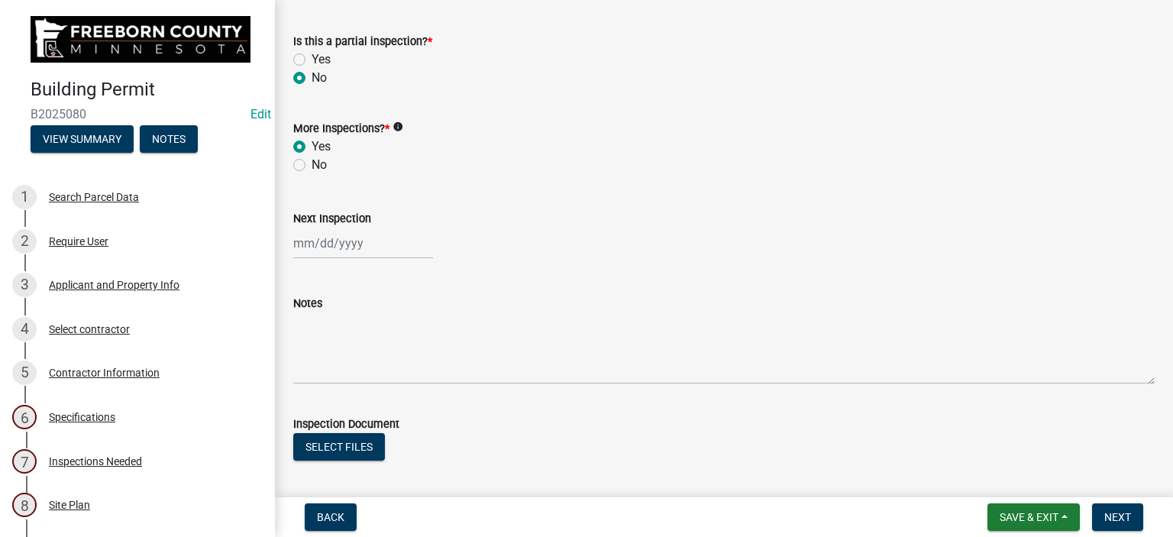
scroll to position [529, 0]
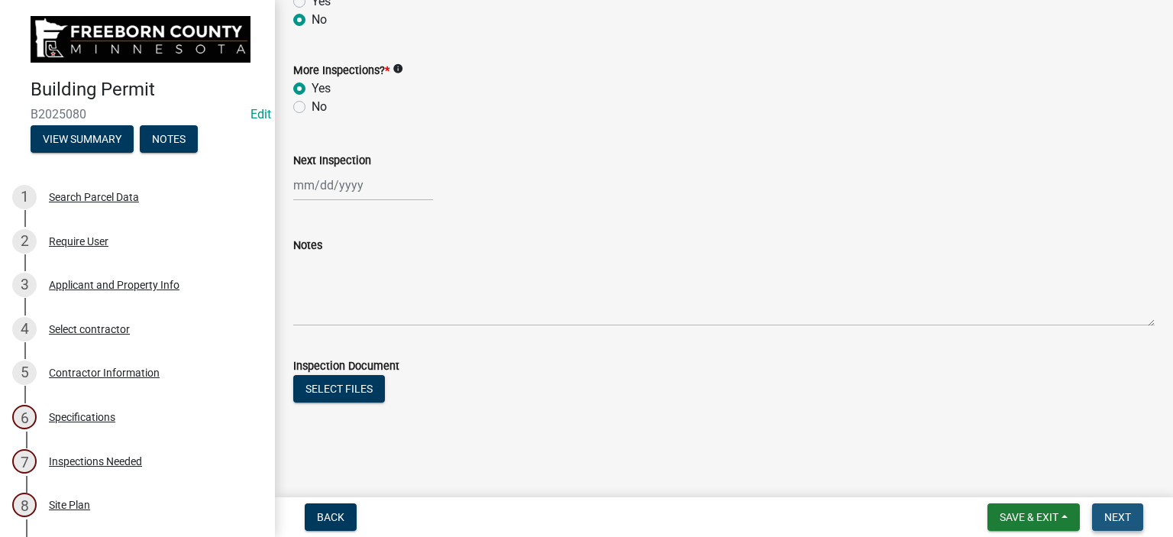
click at [1111, 509] on button "Next" at bounding box center [1117, 516] width 51 height 27
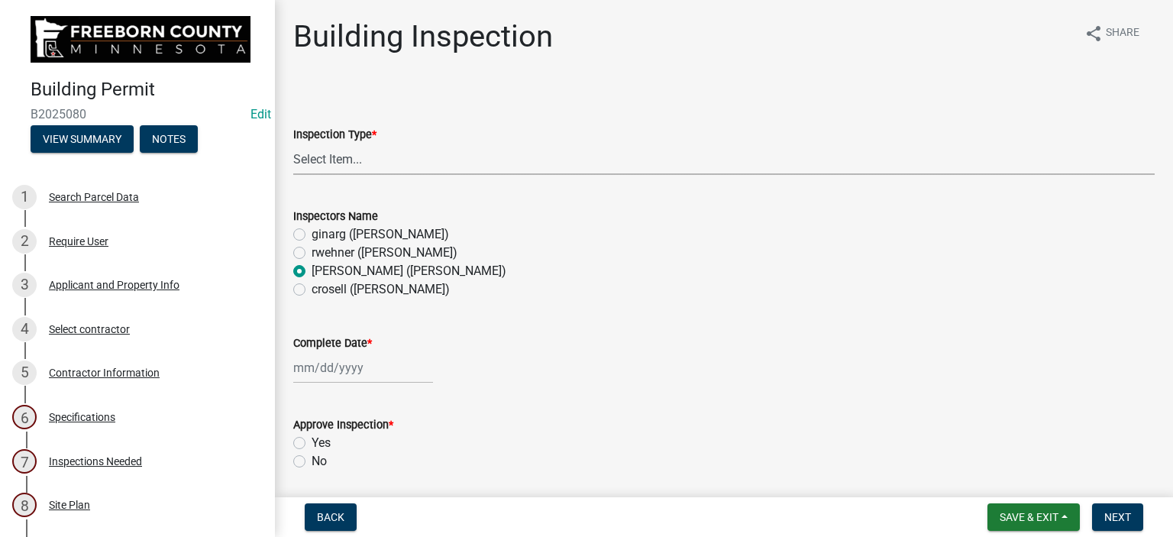
click at [345, 156] on select "Select Item... Footings Foundation Rough Plumbing Rough Mechanical Framing Gas …" at bounding box center [724, 159] width 862 height 31
click at [293, 144] on select "Select Item... Footings Foundation Rough Plumbing Rough Mechanical Framing Gas …" at bounding box center [724, 159] width 862 height 31
select select "8db2c0cf-3181-45d2-8b43-567b2b747cb3"
click at [331, 372] on div at bounding box center [363, 367] width 140 height 31
select select "9"
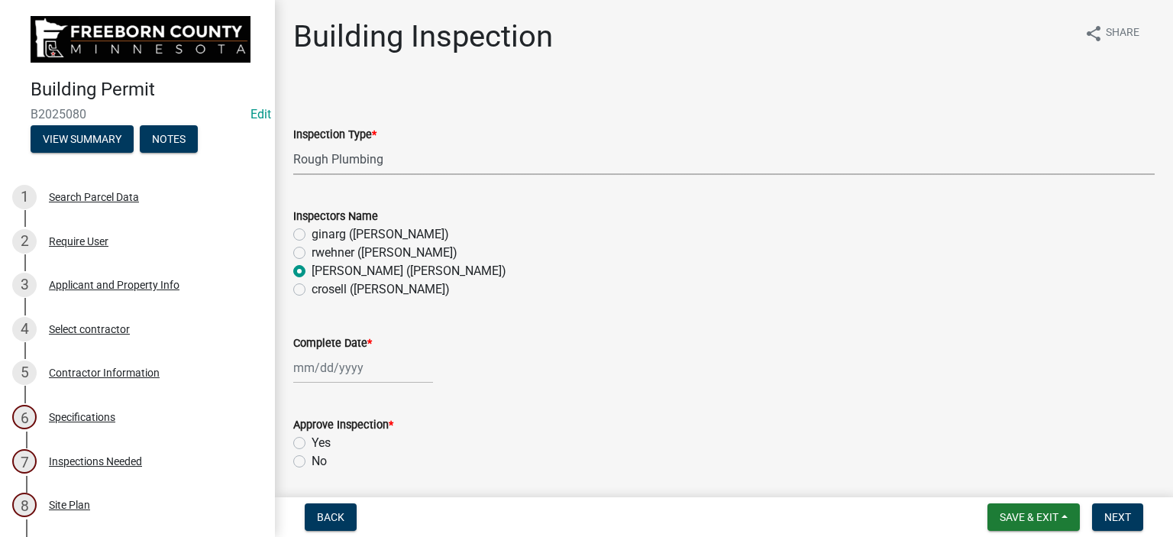
select select "2025"
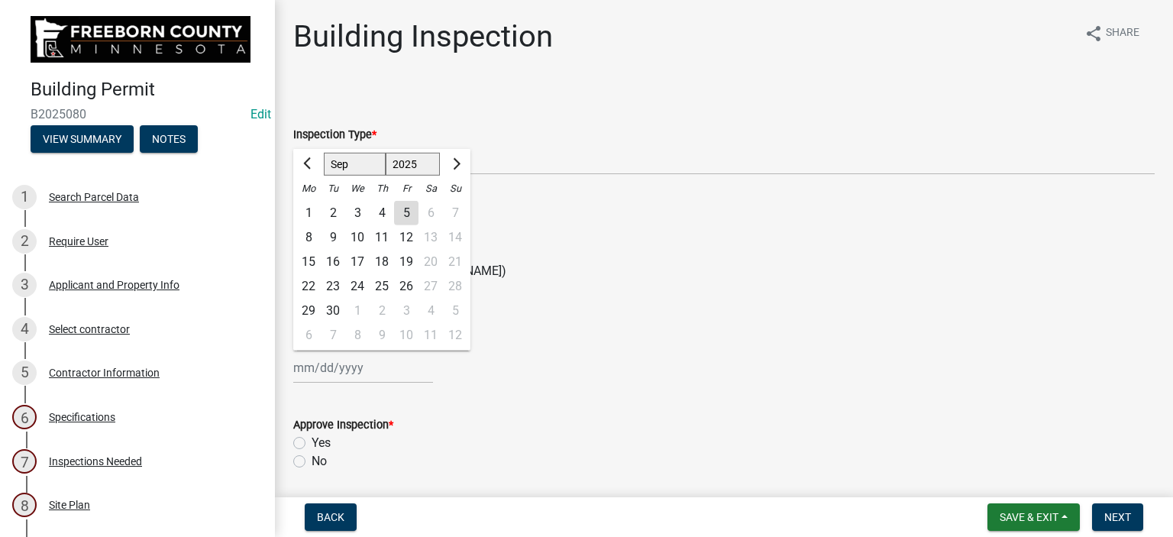
click at [406, 212] on div "5" at bounding box center [406, 213] width 24 height 24
type input "[DATE]"
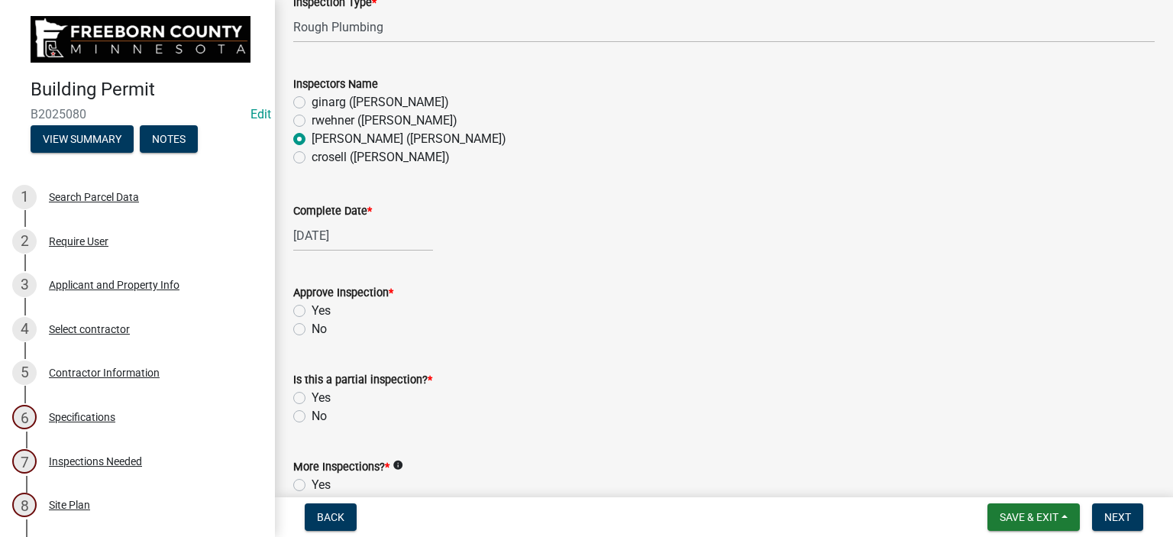
scroll to position [306, 0]
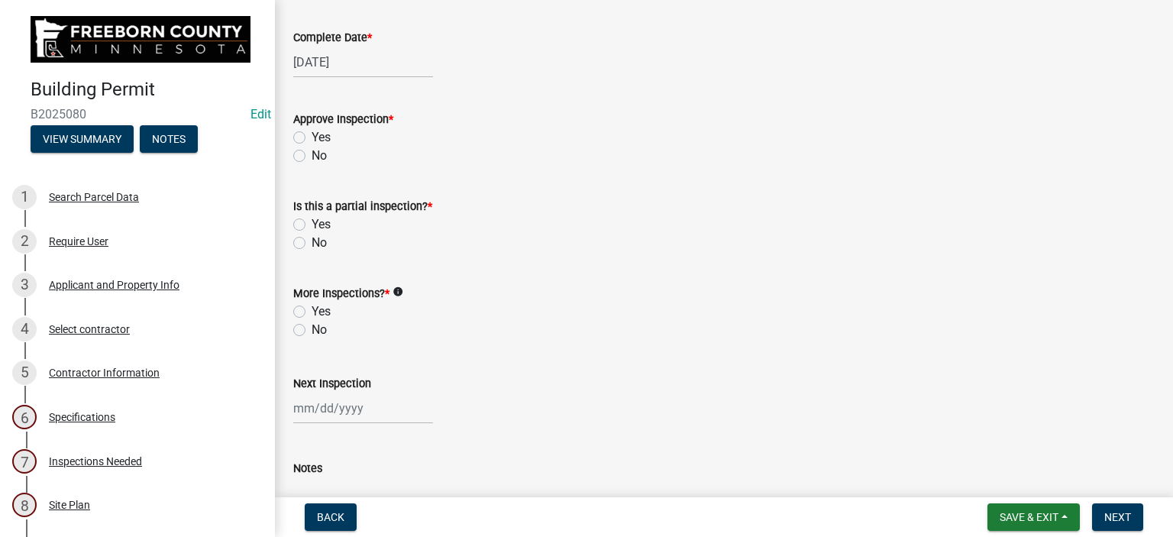
click at [312, 138] on label "Yes" at bounding box center [321, 137] width 19 height 18
click at [312, 138] on input "Yes" at bounding box center [317, 133] width 10 height 10
radio input "true"
click at [312, 225] on label "Yes" at bounding box center [321, 224] width 19 height 18
click at [312, 225] on input "Yes" at bounding box center [317, 220] width 10 height 10
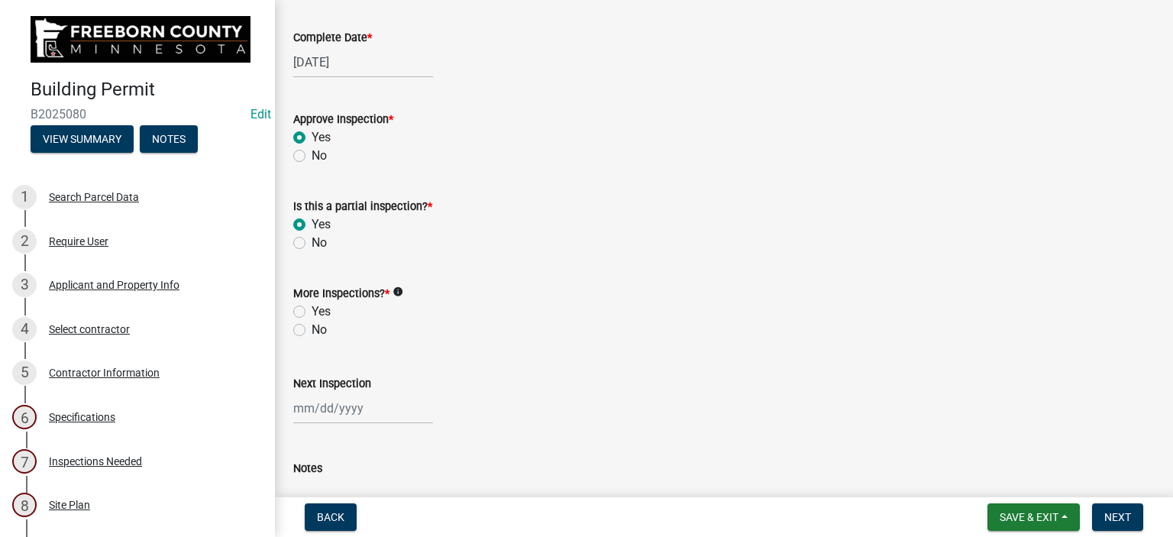
radio input "true"
click at [312, 310] on label "Yes" at bounding box center [321, 311] width 19 height 18
click at [312, 310] on input "Yes" at bounding box center [317, 307] width 10 height 10
radio input "true"
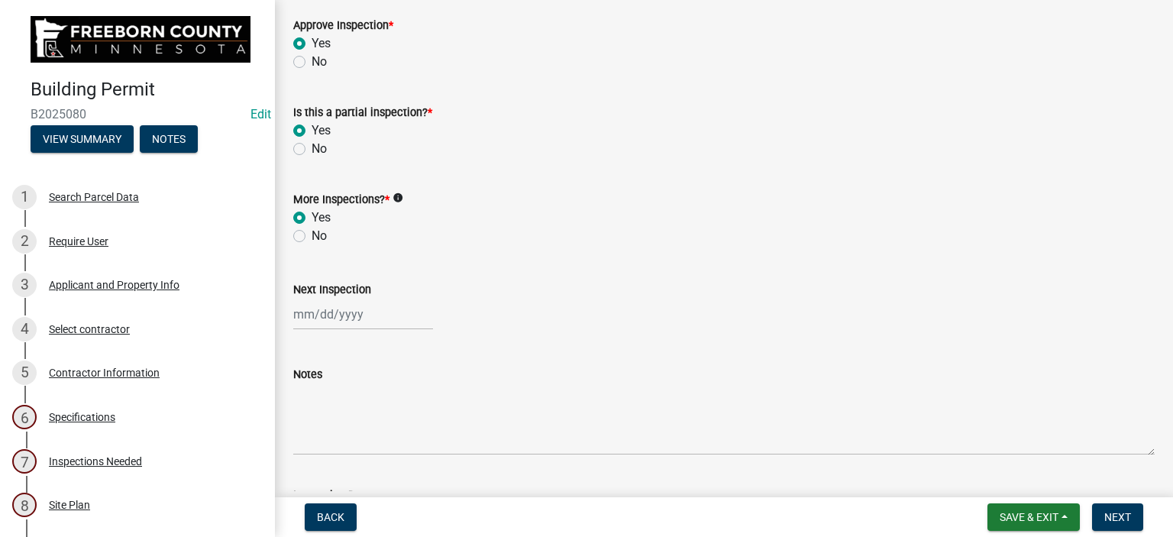
scroll to position [529, 0]
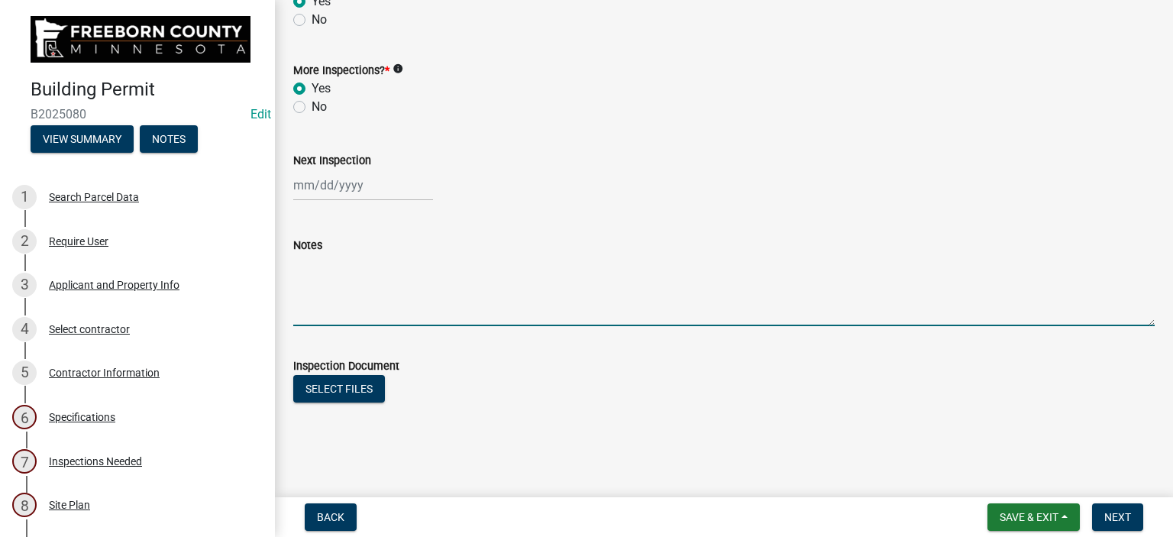
click at [328, 319] on textarea "Notes" at bounding box center [724, 290] width 862 height 72
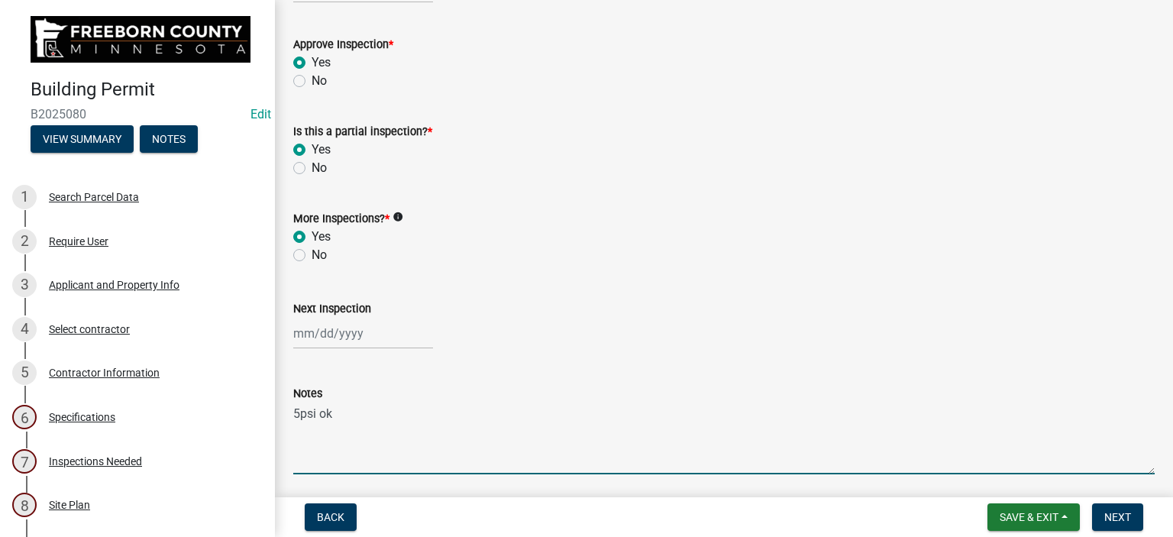
scroll to position [376, 0]
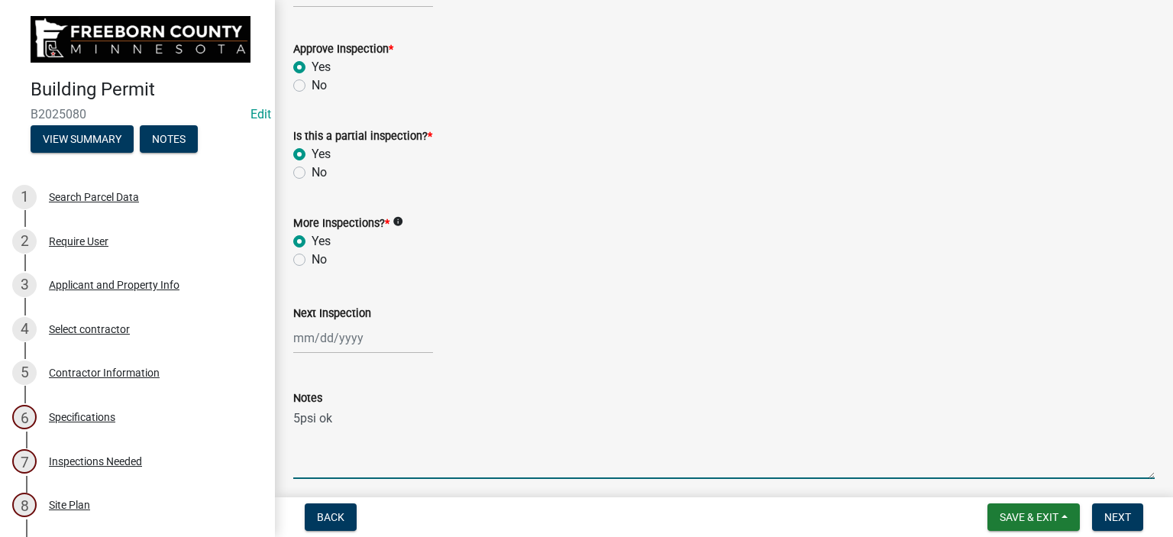
type textarea "5psi ok"
click at [312, 171] on label "No" at bounding box center [319, 172] width 15 height 18
click at [312, 171] on input "No" at bounding box center [317, 168] width 10 height 10
radio input "true"
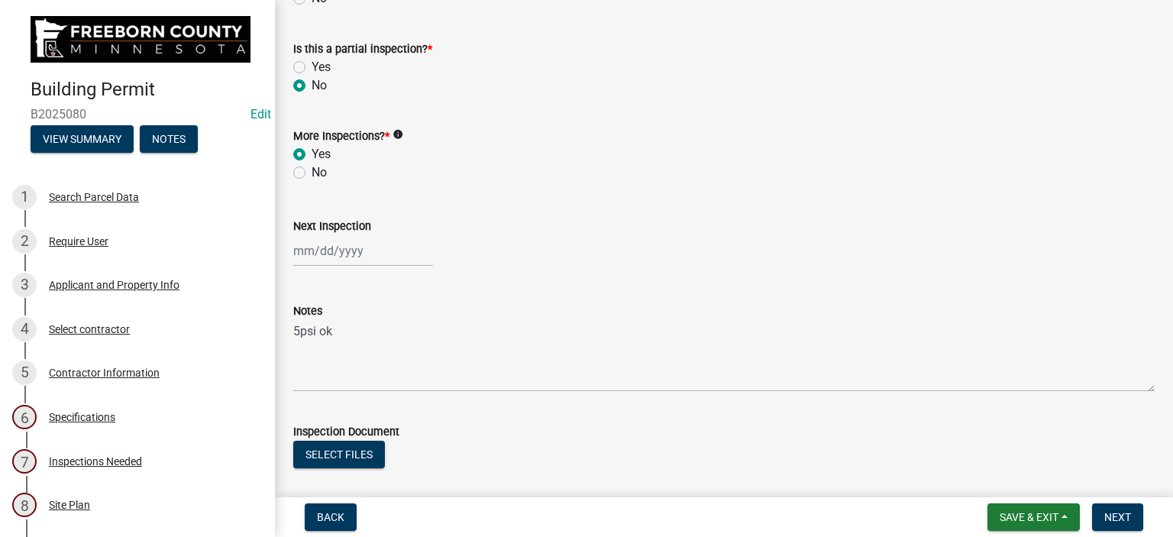
scroll to position [529, 0]
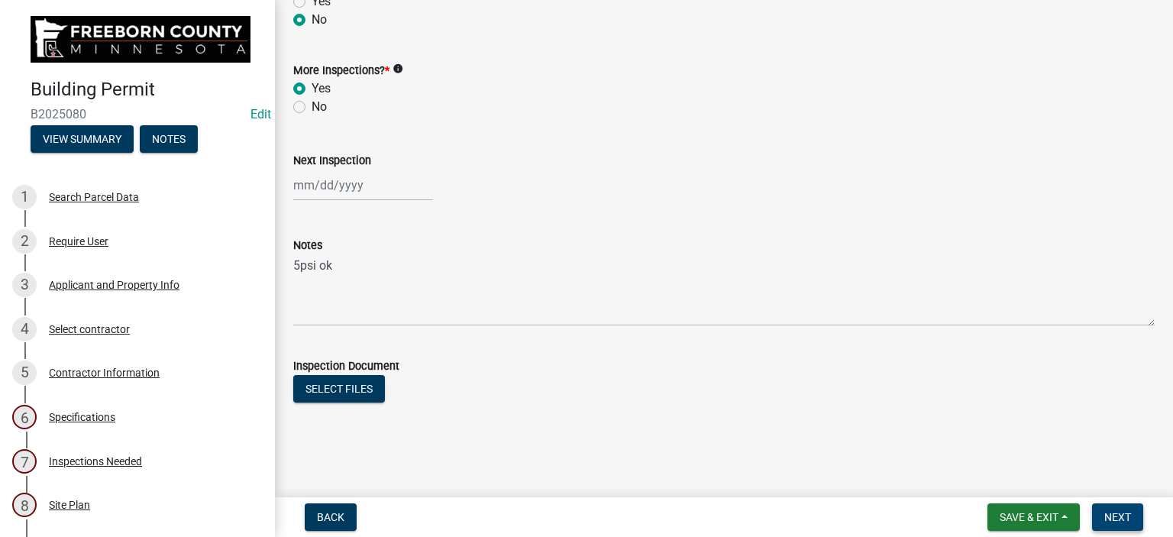
click at [1121, 516] on span "Next" at bounding box center [1118, 517] width 27 height 12
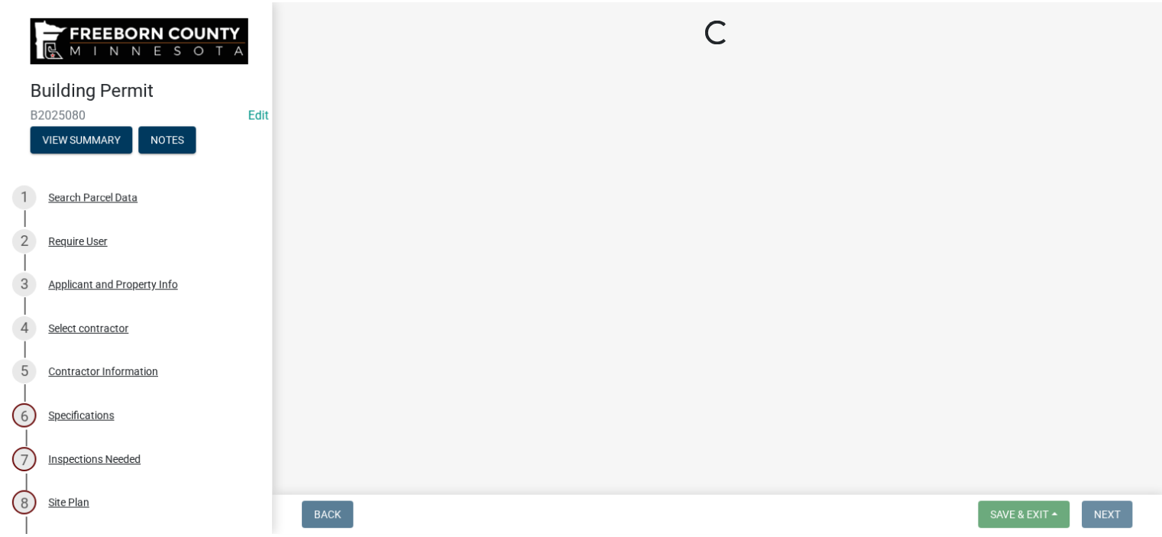
scroll to position [0, 0]
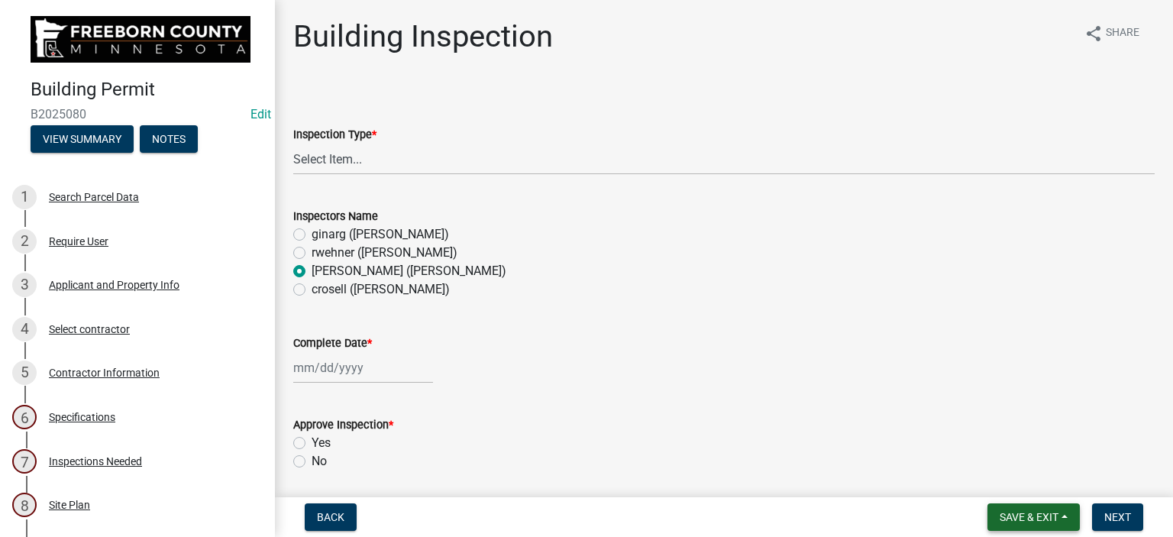
click at [1037, 516] on span "Save & Exit" at bounding box center [1029, 517] width 59 height 12
click at [970, 478] on button "Save & Exit" at bounding box center [1019, 477] width 122 height 37
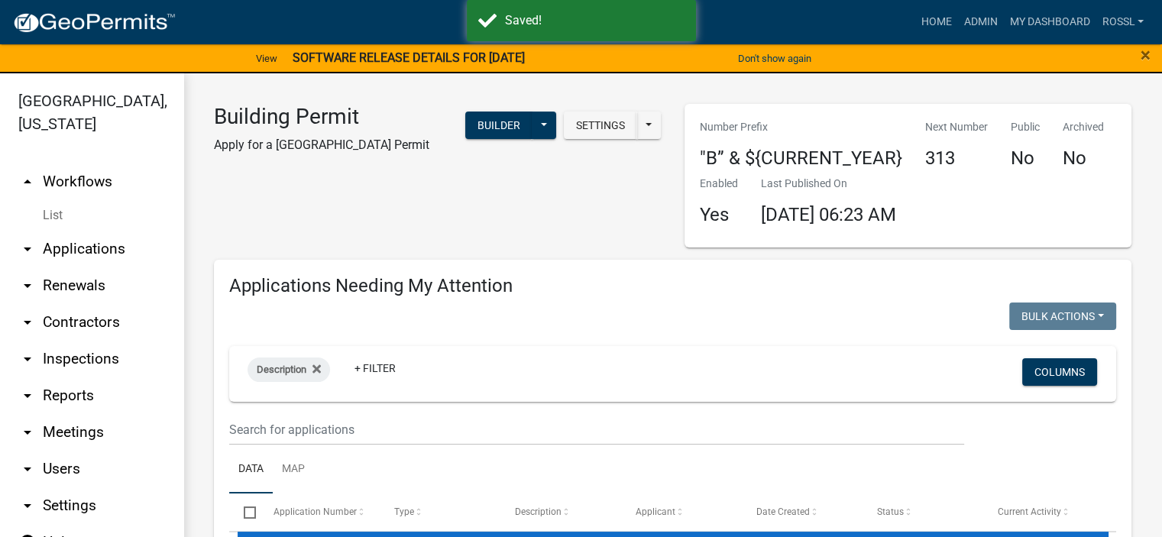
select select "2: 50"
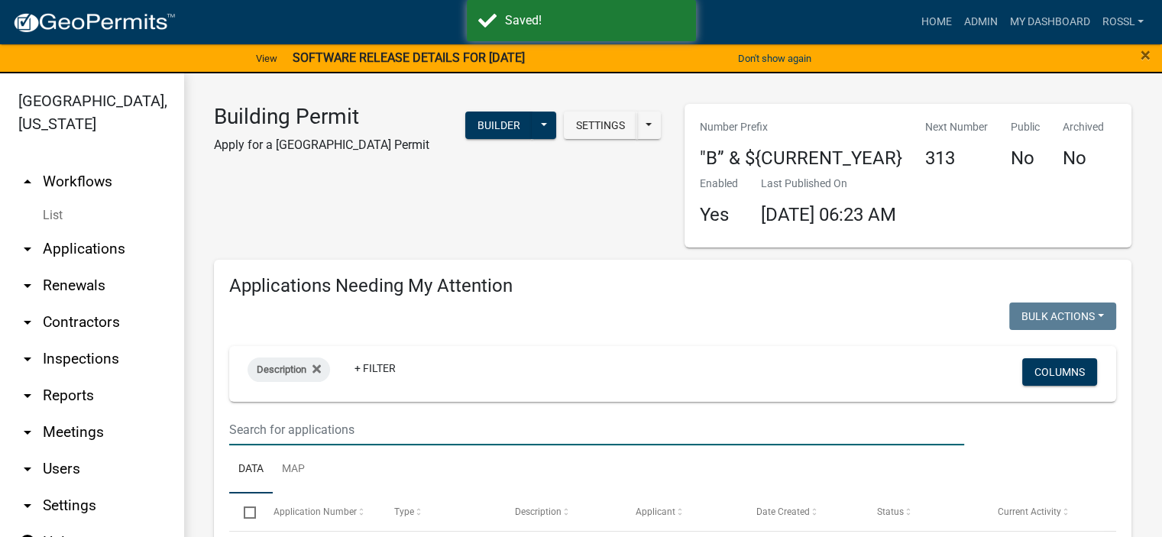
click at [280, 433] on input "text" at bounding box center [596, 429] width 735 height 31
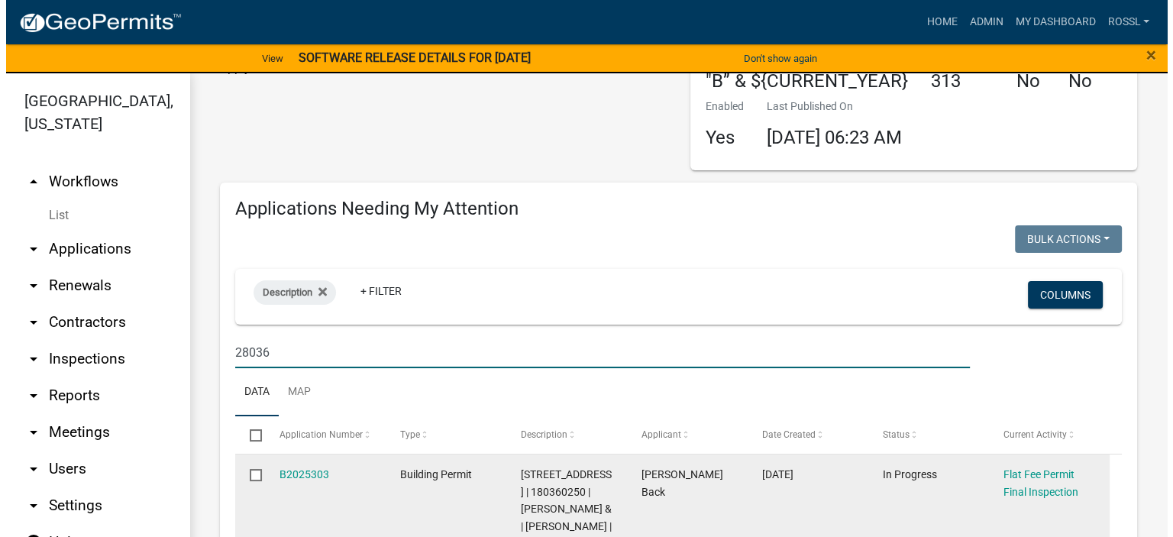
scroll to position [229, 0]
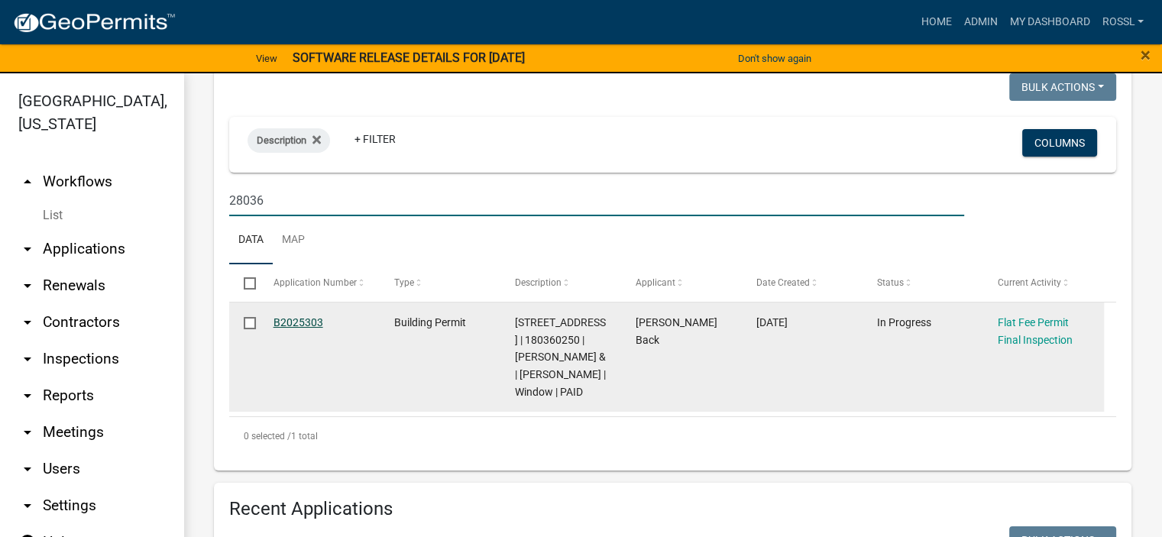
type input "28036"
click at [319, 320] on link "B2025303" at bounding box center [298, 322] width 50 height 12
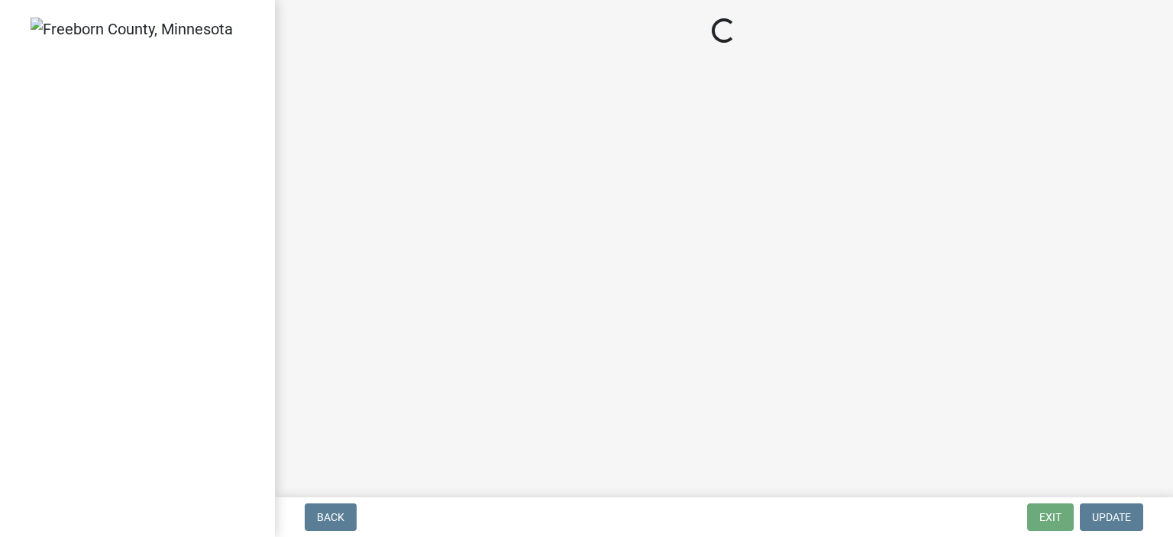
select select "3613e5d6-c0da-40a7-83d4-d5638b2e6124"
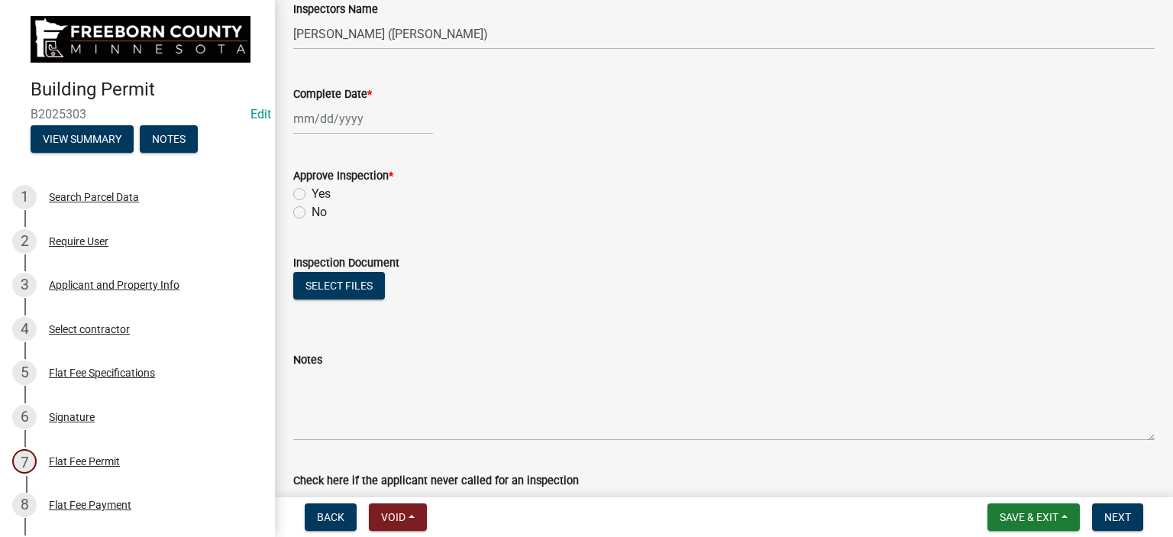
scroll to position [229, 0]
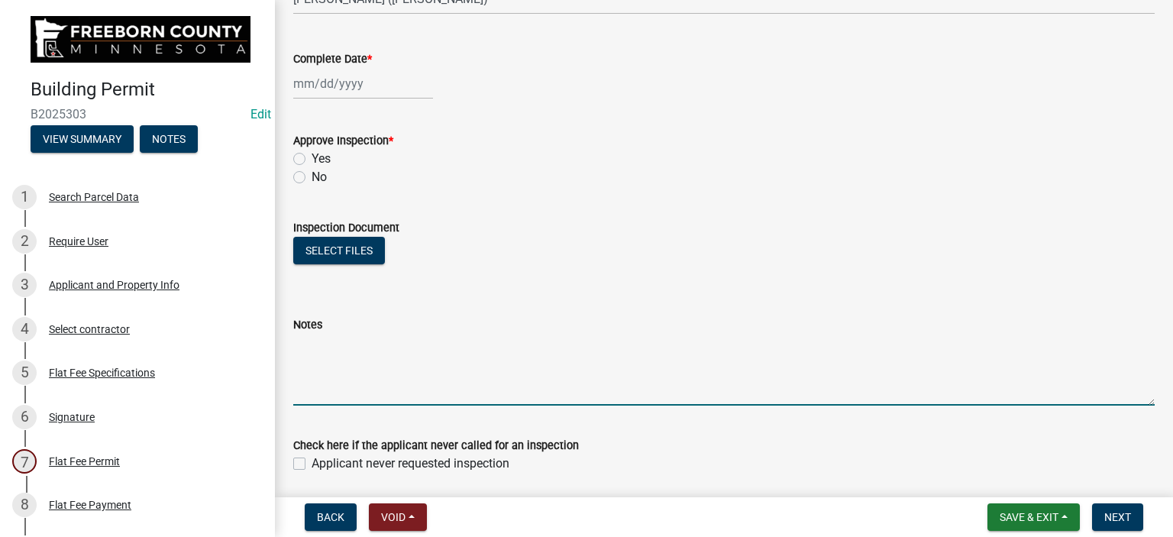
click at [365, 379] on textarea "Notes" at bounding box center [724, 370] width 862 height 72
type textarea "[DATE] 1 egress window in on"
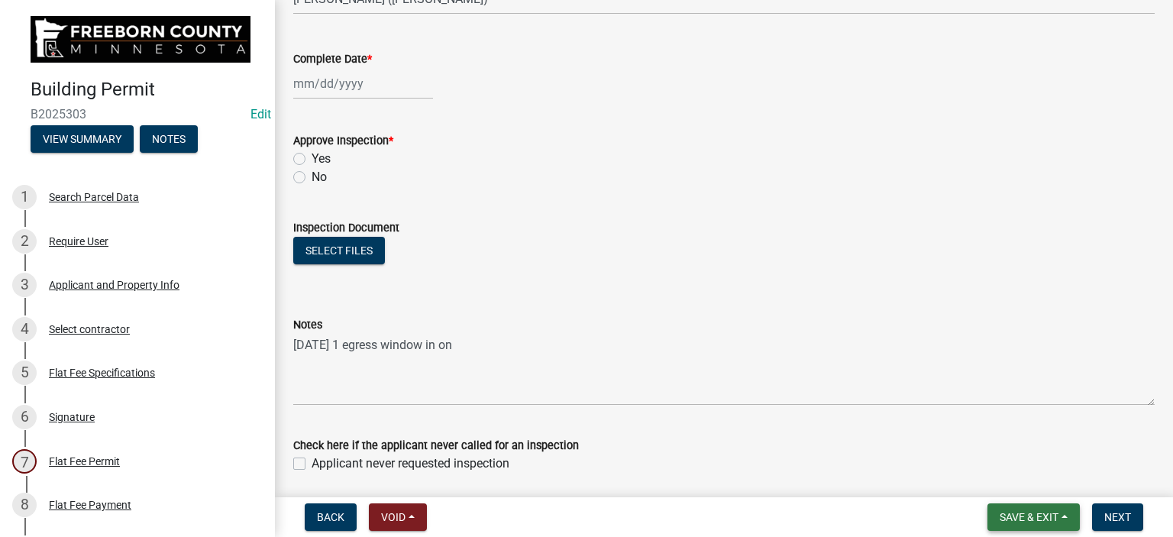
click at [1056, 509] on button "Save & Exit" at bounding box center [1034, 516] width 92 height 27
click at [1059, 477] on button "Save & Exit" at bounding box center [1019, 477] width 122 height 37
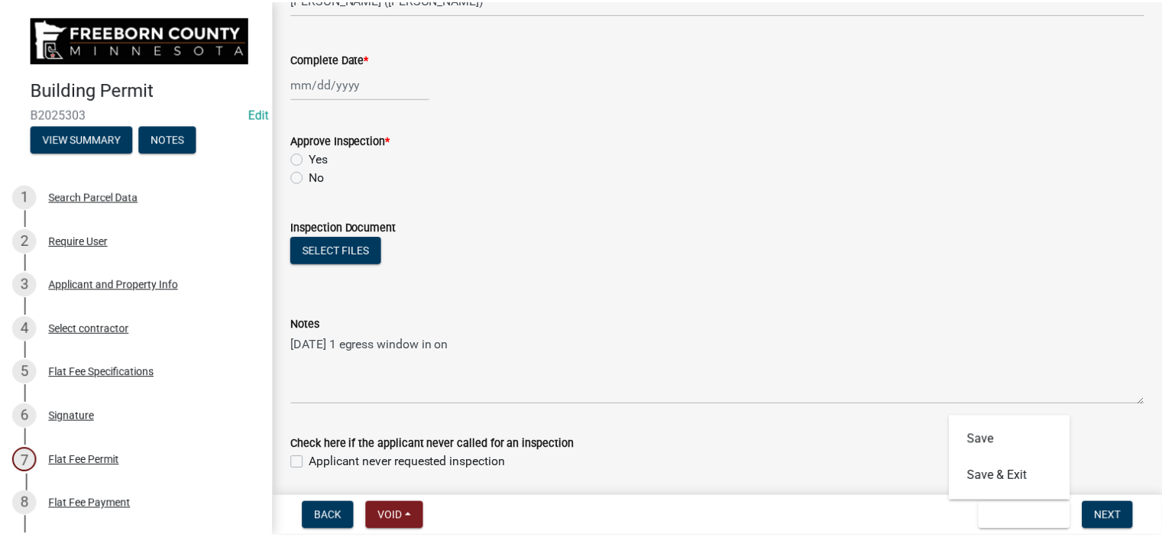
scroll to position [0, 0]
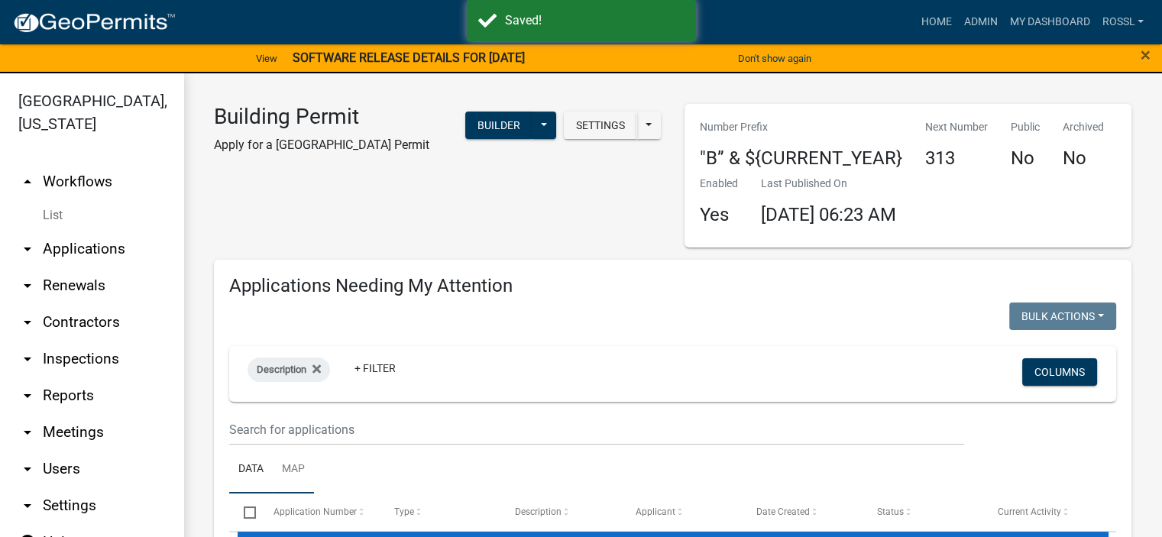
select select "2: 50"
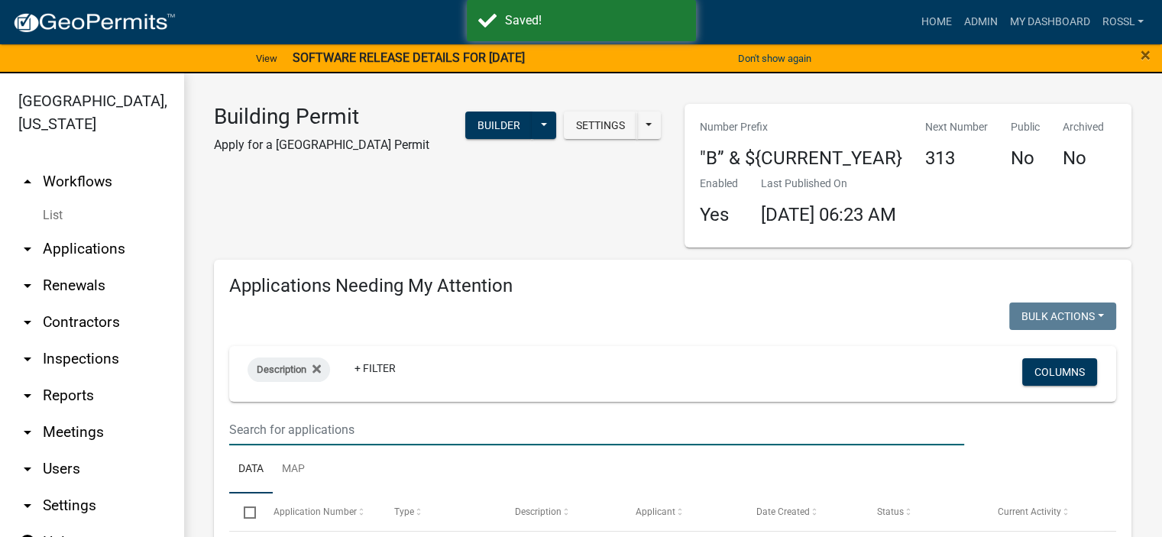
click at [290, 436] on input "text" at bounding box center [596, 429] width 735 height 31
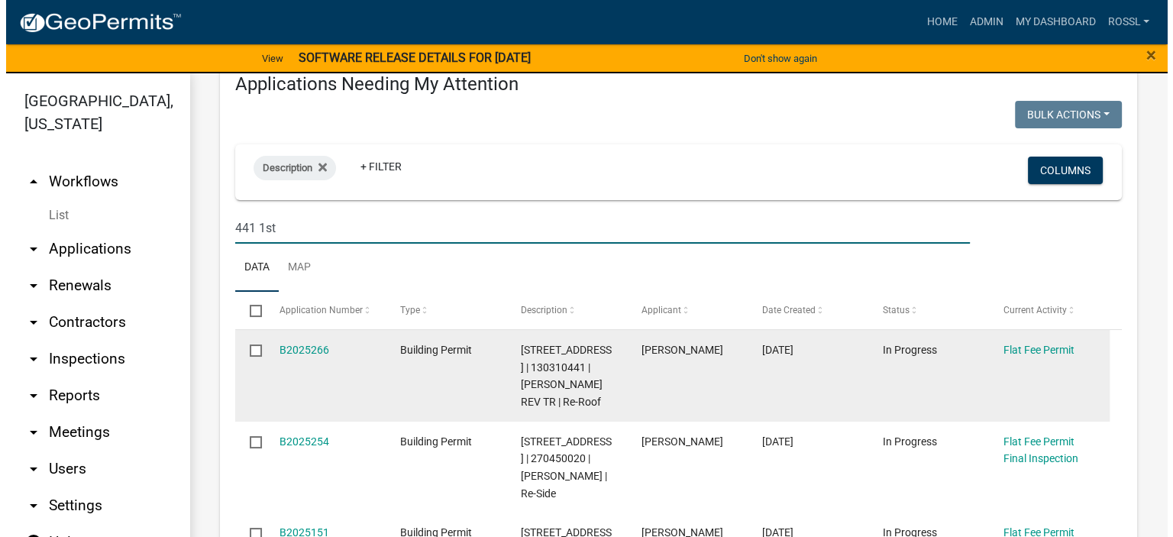
scroll to position [229, 0]
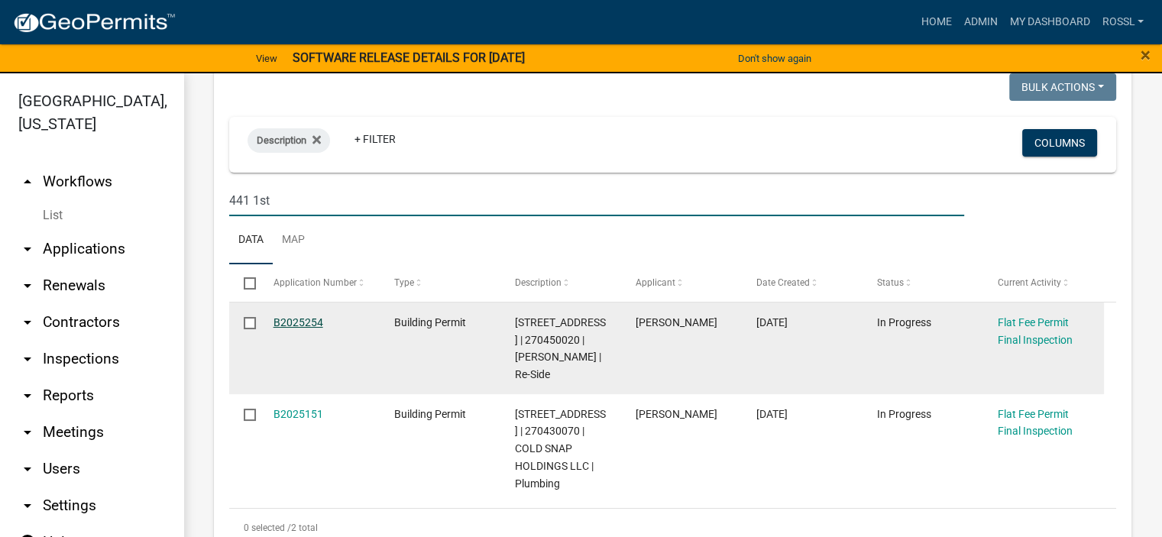
type input "441 1st"
click at [292, 321] on link "B2025254" at bounding box center [298, 322] width 50 height 12
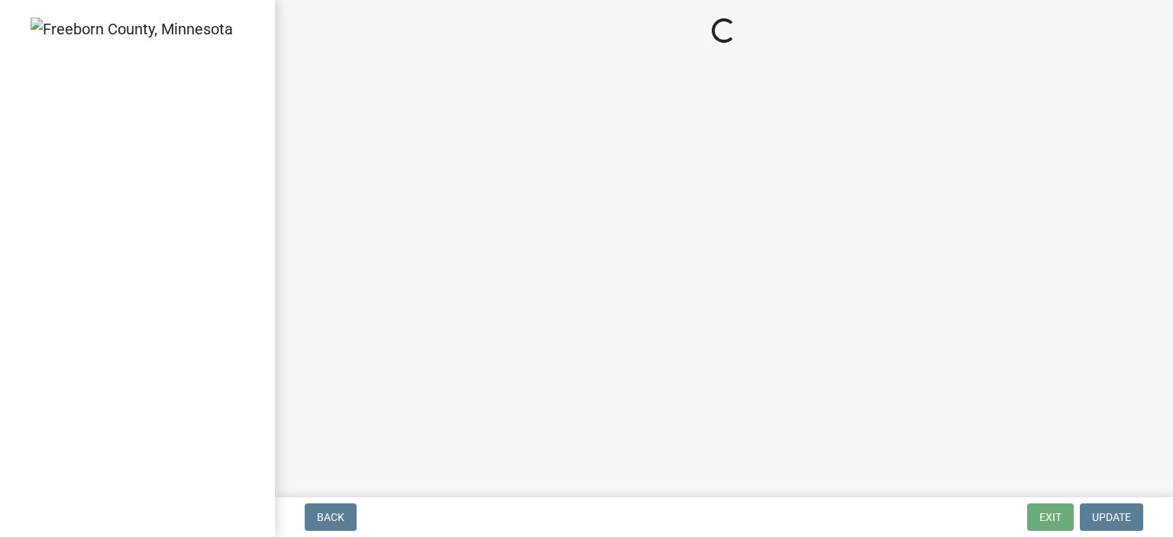
select select "3613e5d6-c0da-40a7-83d4-d5638b2e6124"
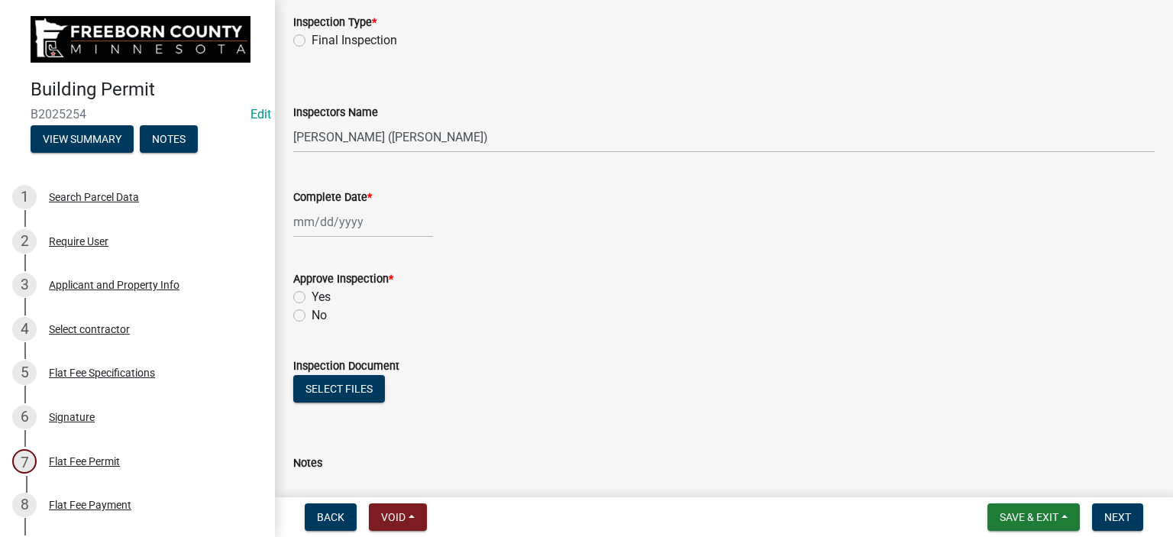
scroll to position [229, 0]
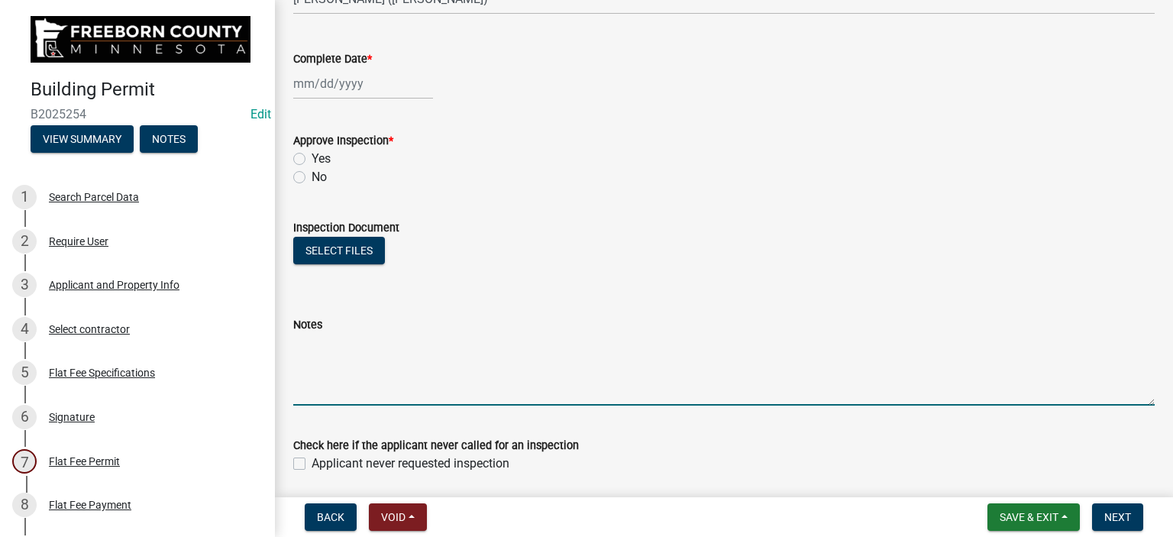
click at [355, 383] on textarea "Notes" at bounding box center [724, 370] width 862 height 72
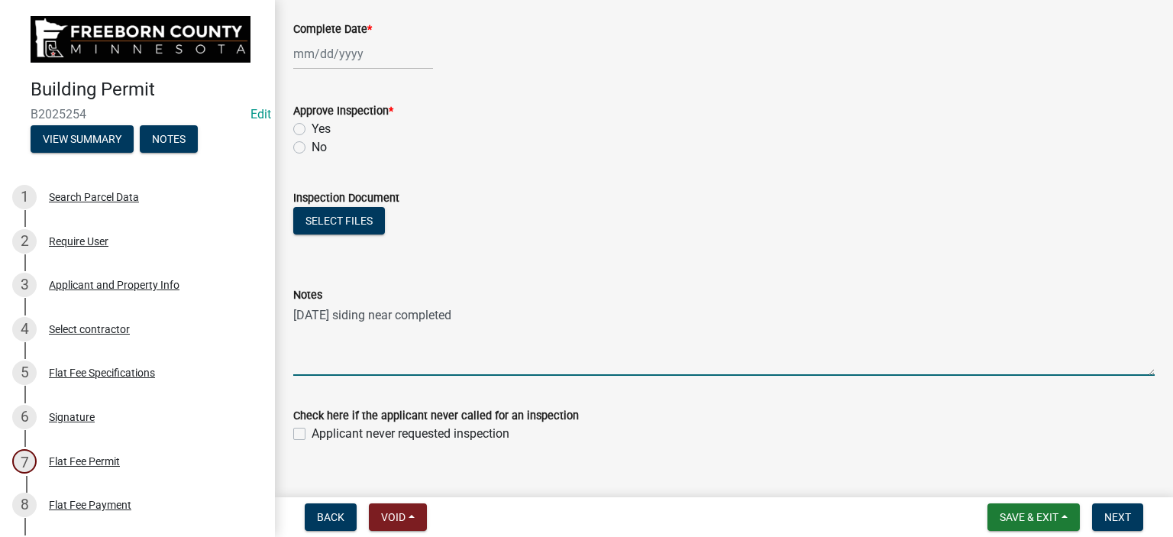
scroll to position [284, 0]
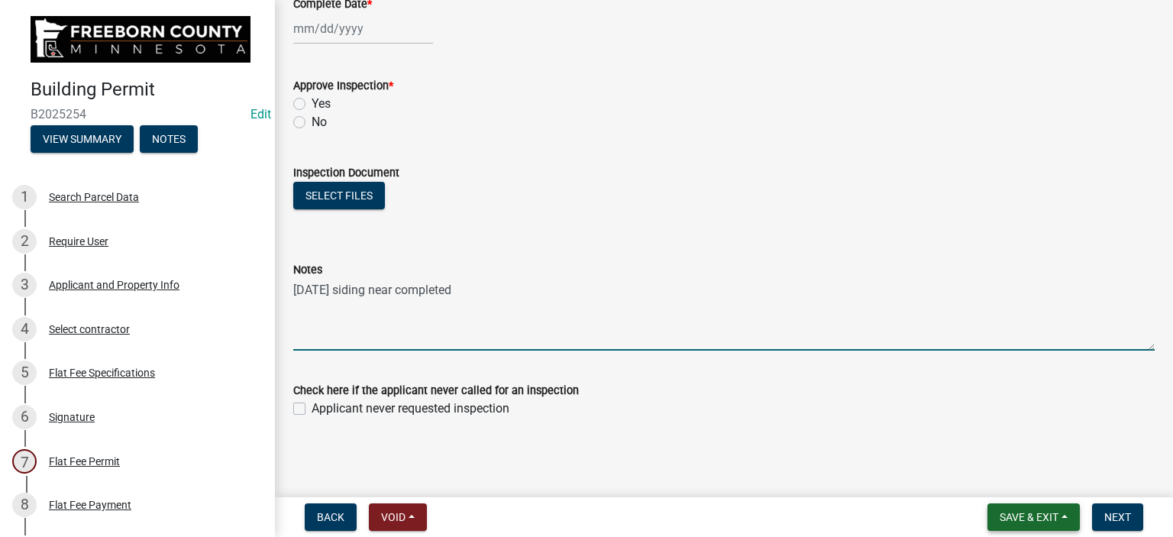
type textarea "[DATE] siding near completed"
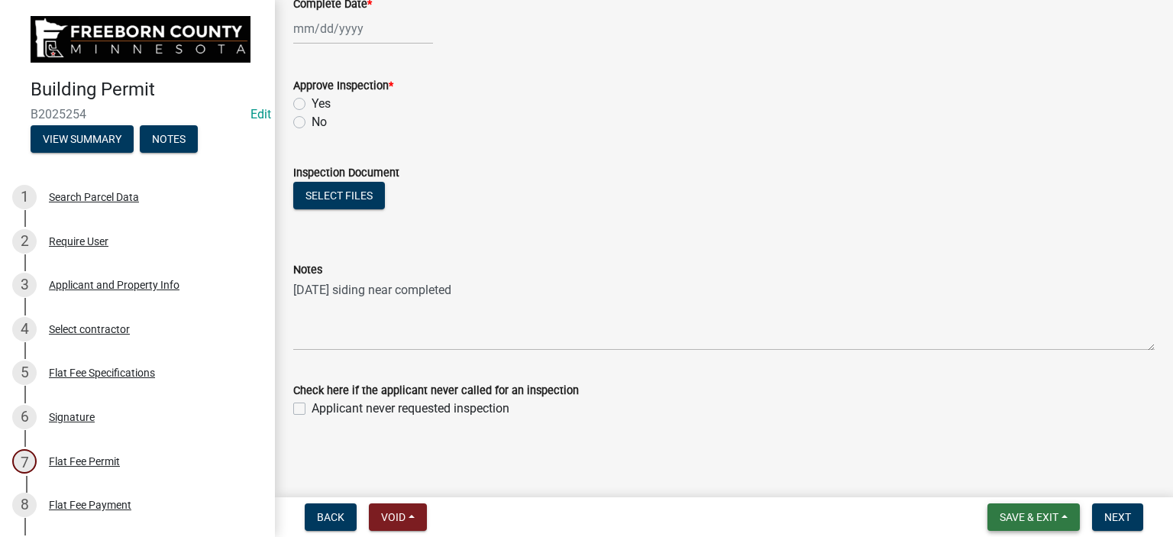
click at [1014, 517] on span "Save & Exit" at bounding box center [1029, 517] width 59 height 12
click at [1017, 487] on button "Save & Exit" at bounding box center [1019, 477] width 122 height 37
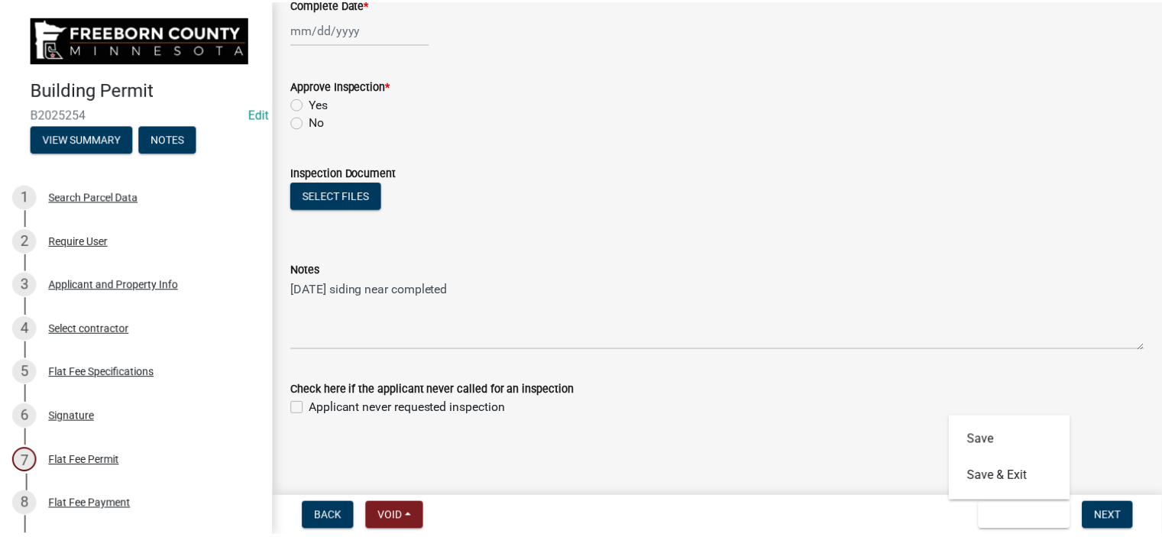
scroll to position [0, 0]
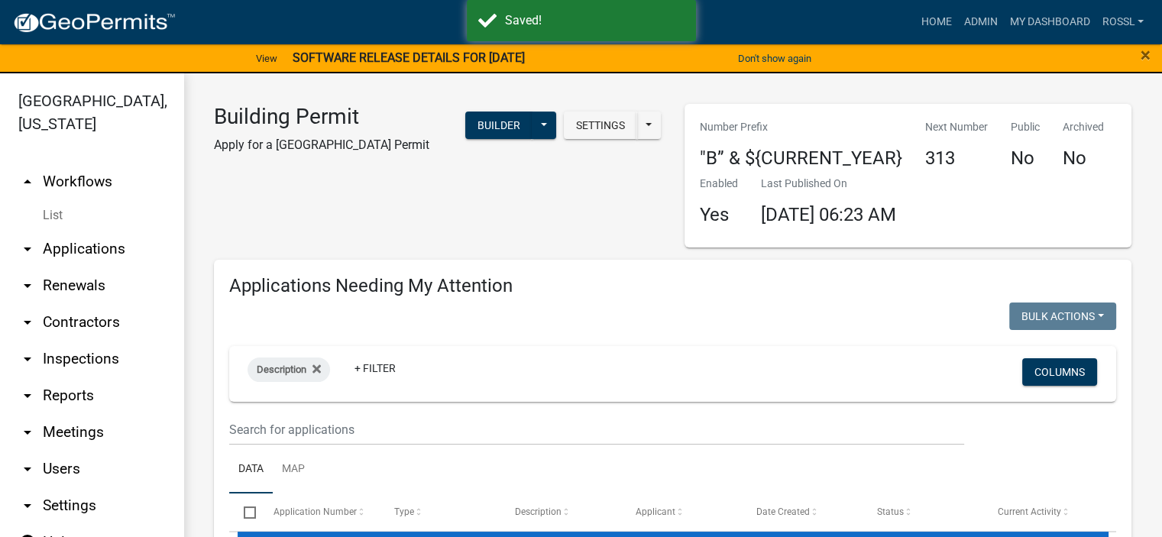
select select "2: 50"
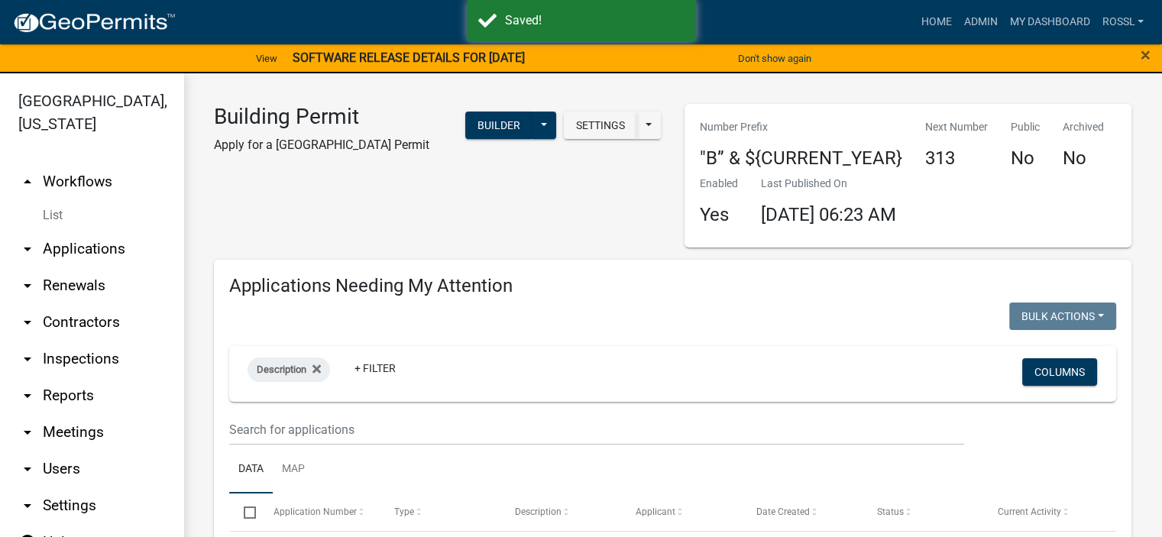
select select "2: 50"
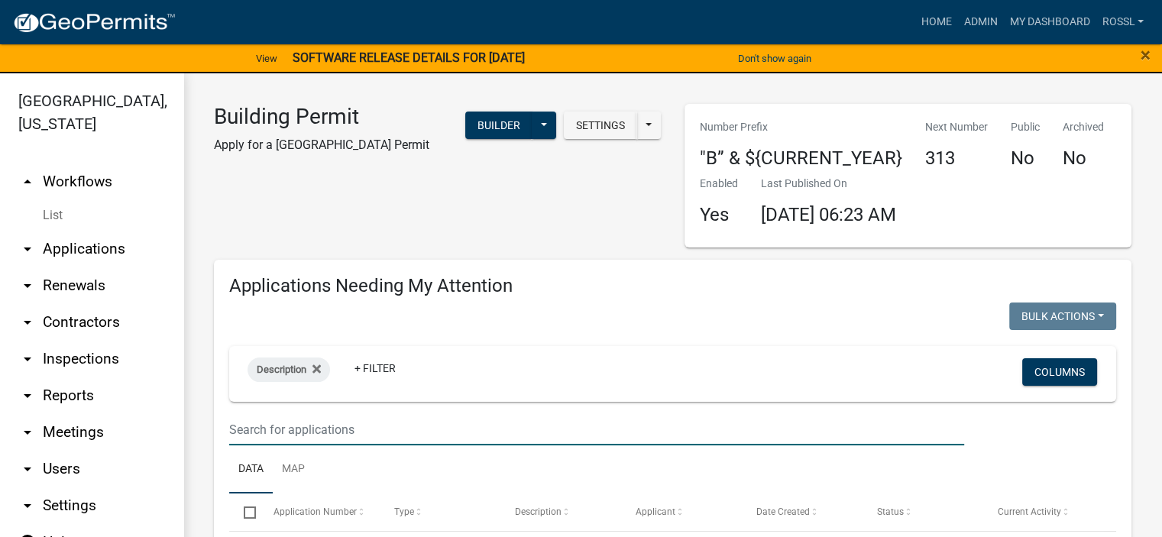
click at [263, 424] on input "text" at bounding box center [596, 429] width 735 height 31
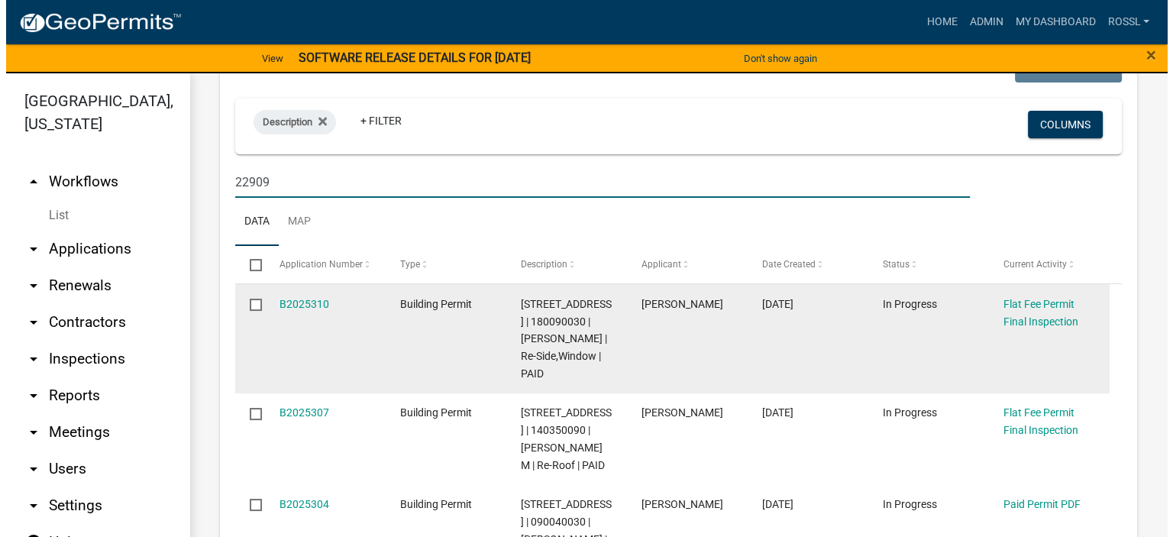
scroll to position [306, 0]
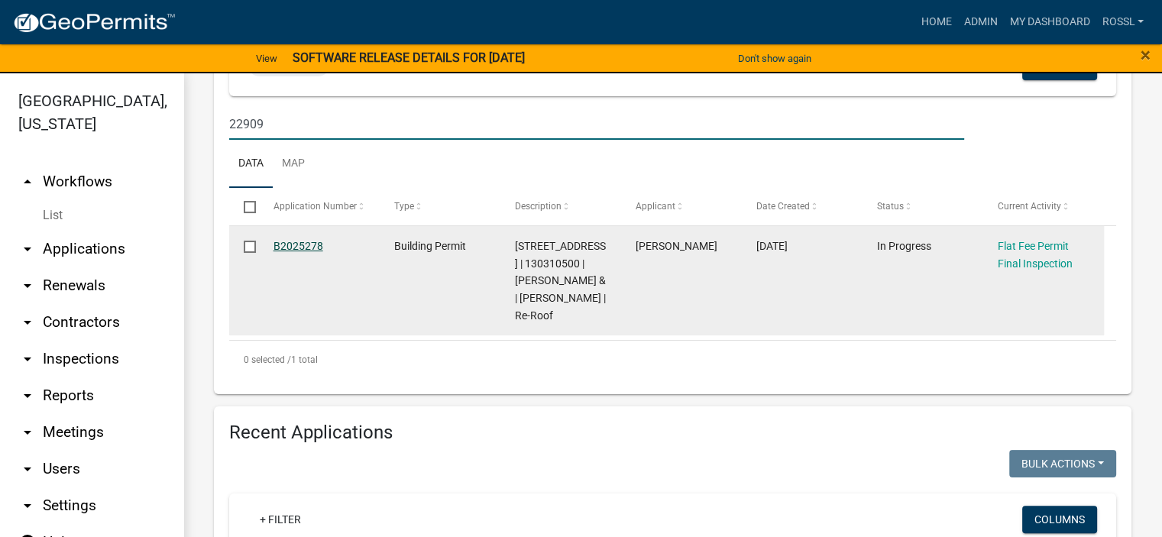
type input "22909"
click at [287, 247] on link "B2025278" at bounding box center [298, 246] width 50 height 12
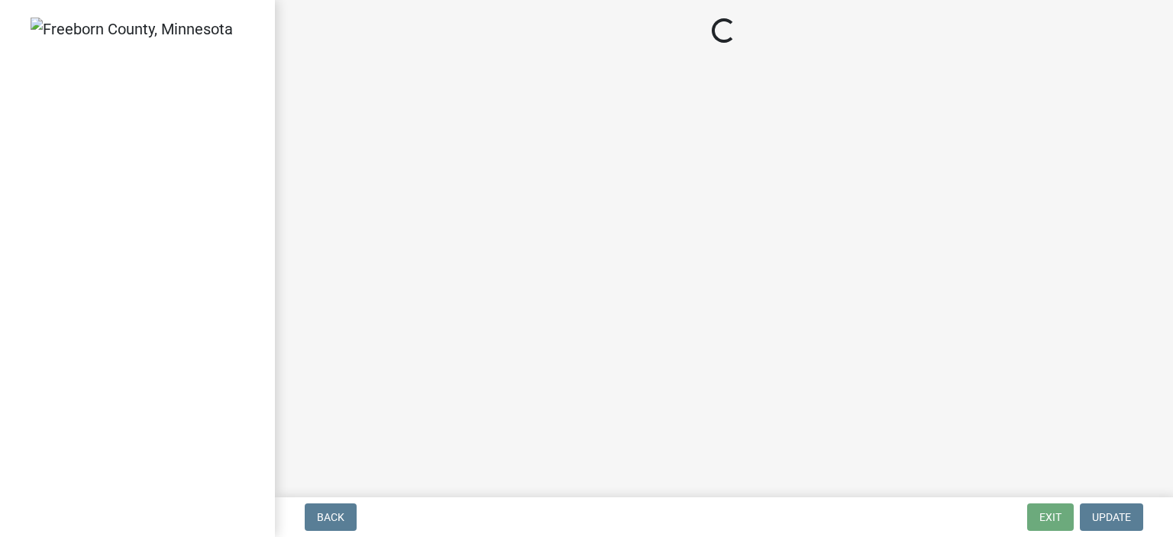
select select "3613e5d6-c0da-40a7-83d4-d5638b2e6124"
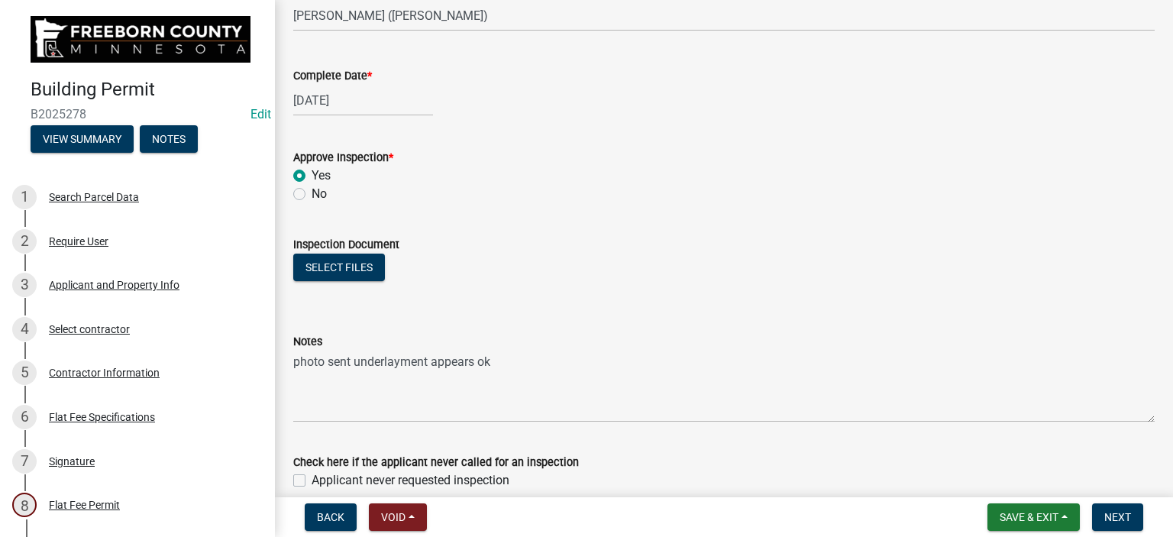
scroll to position [284, 0]
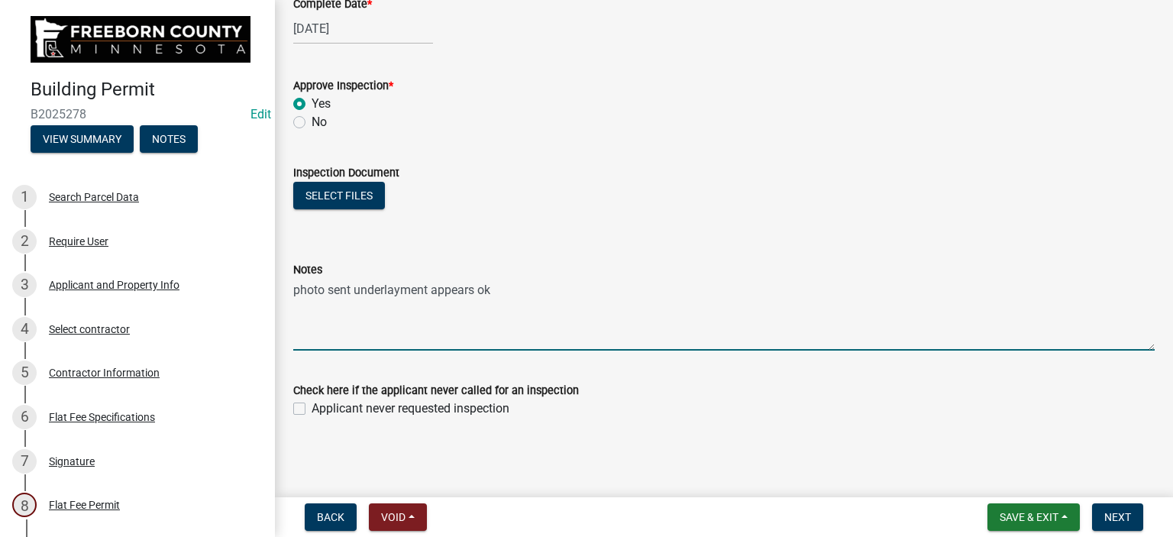
click at [354, 334] on textarea "photo sent underlayment appears ok" at bounding box center [724, 315] width 862 height 72
click at [513, 296] on textarea "photo sent underlayment appears ok" at bounding box center [724, 315] width 862 height 72
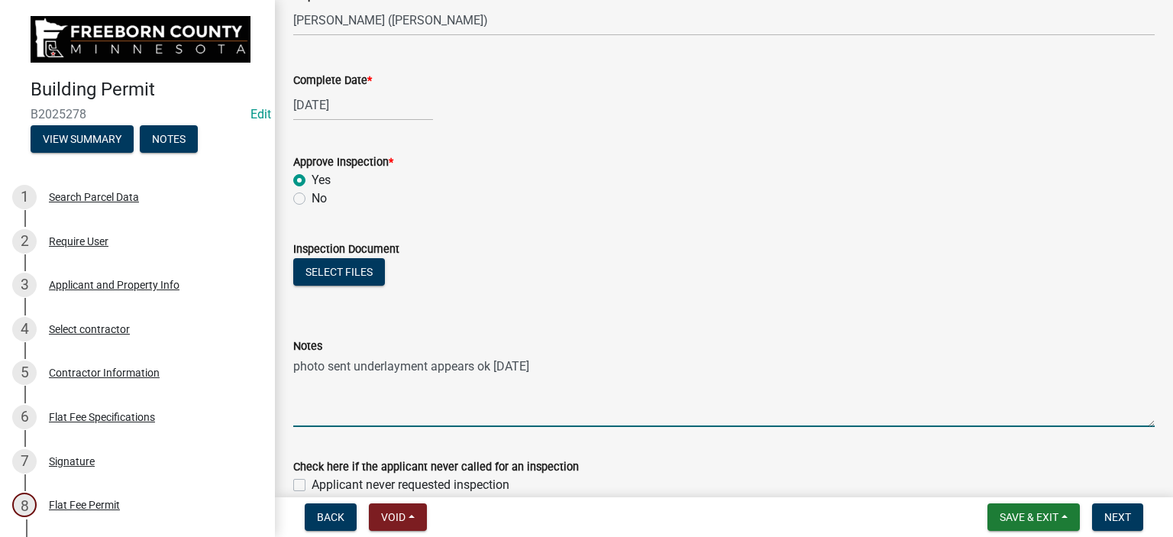
scroll to position [55, 0]
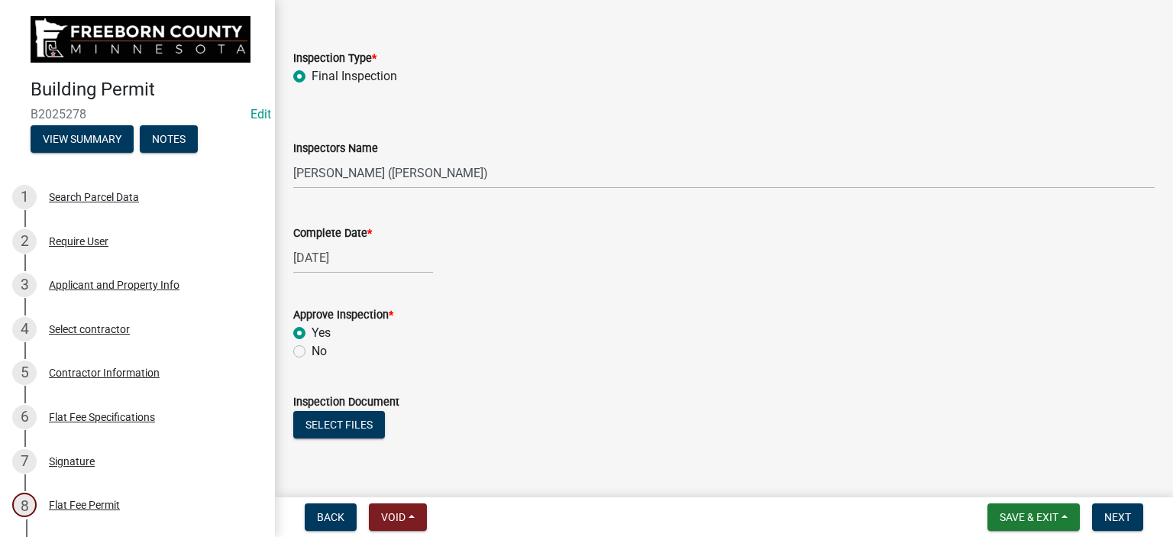
type textarea "photo sent underlayment appears ok [DATE]"
click at [357, 257] on div "[DATE]" at bounding box center [363, 257] width 140 height 31
select select "8"
select select "2025"
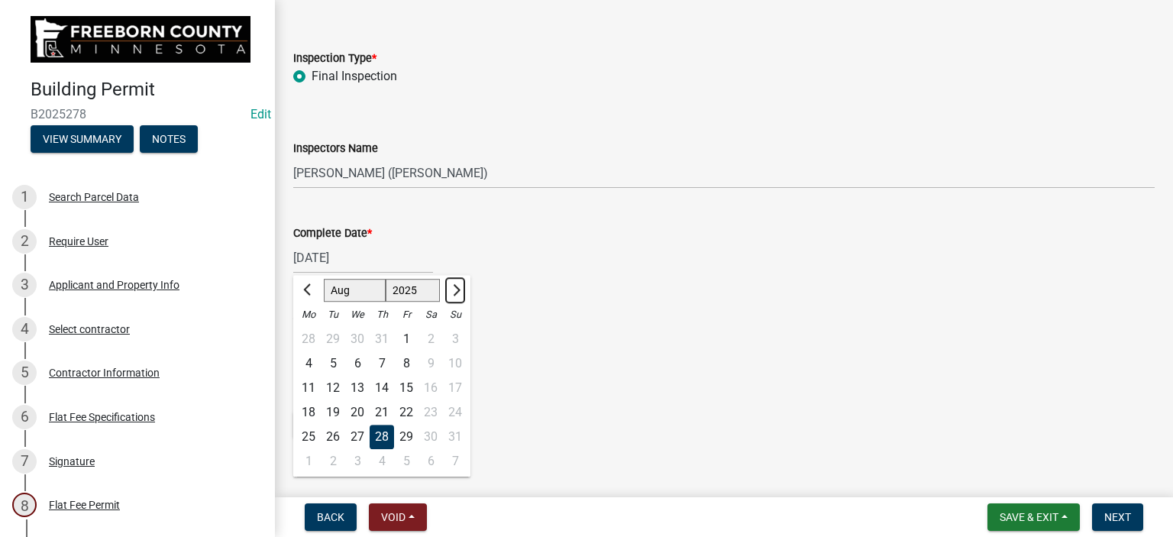
click at [456, 293] on button "Next month" at bounding box center [455, 290] width 18 height 24
select select "9"
click at [405, 335] on div "5" at bounding box center [406, 339] width 24 height 24
type input "[DATE]"
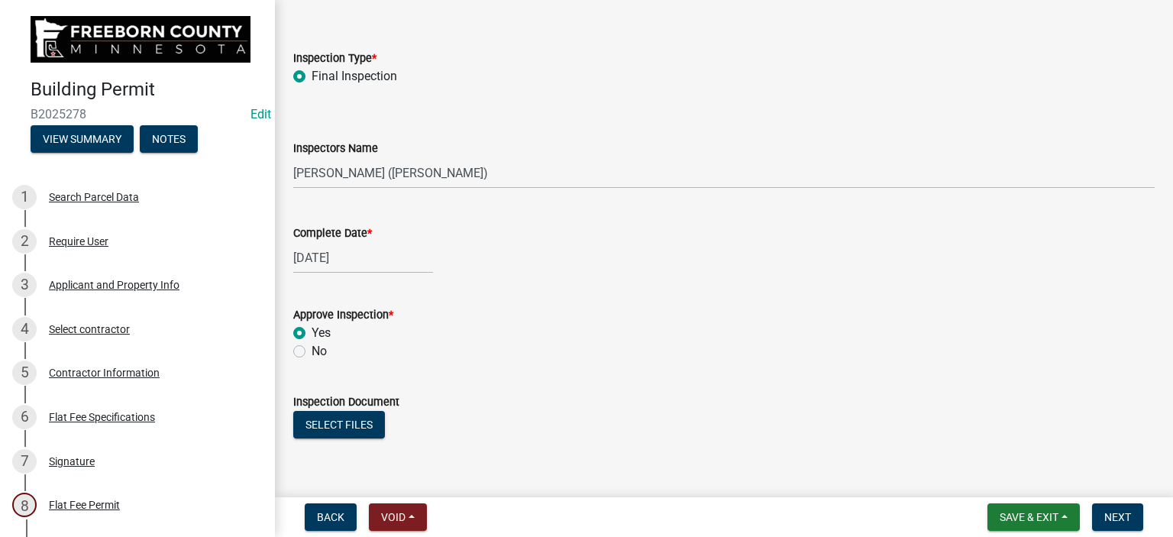
click at [452, 259] on div "[DATE]" at bounding box center [724, 257] width 862 height 31
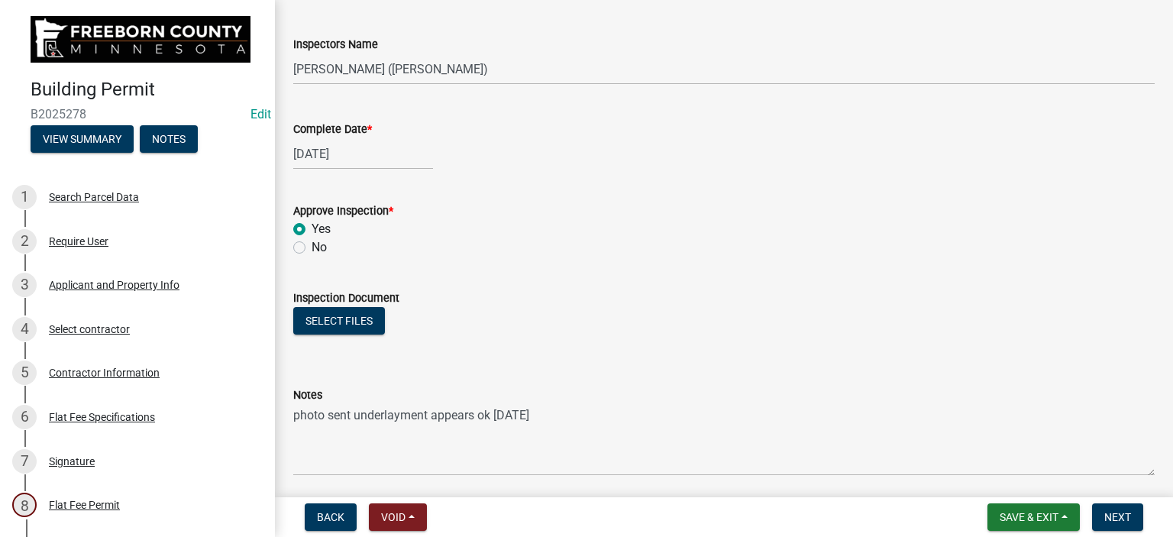
scroll to position [284, 0]
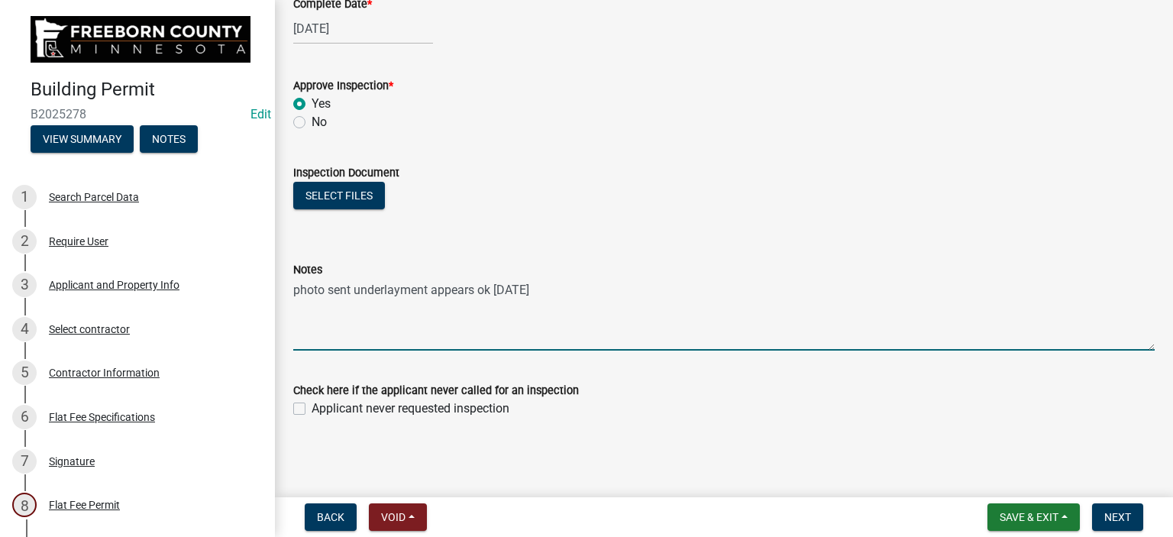
click at [328, 331] on textarea "photo sent underlayment appears ok [DATE]" at bounding box center [724, 315] width 862 height 72
click at [581, 293] on textarea "photo sent underlayment appears ok [DATE]" at bounding box center [724, 315] width 862 height 72
type textarea "photo sent underlayment appears ok [DATE] 9/5- onsite looks good"
click at [1118, 519] on span "Next" at bounding box center [1118, 517] width 27 height 12
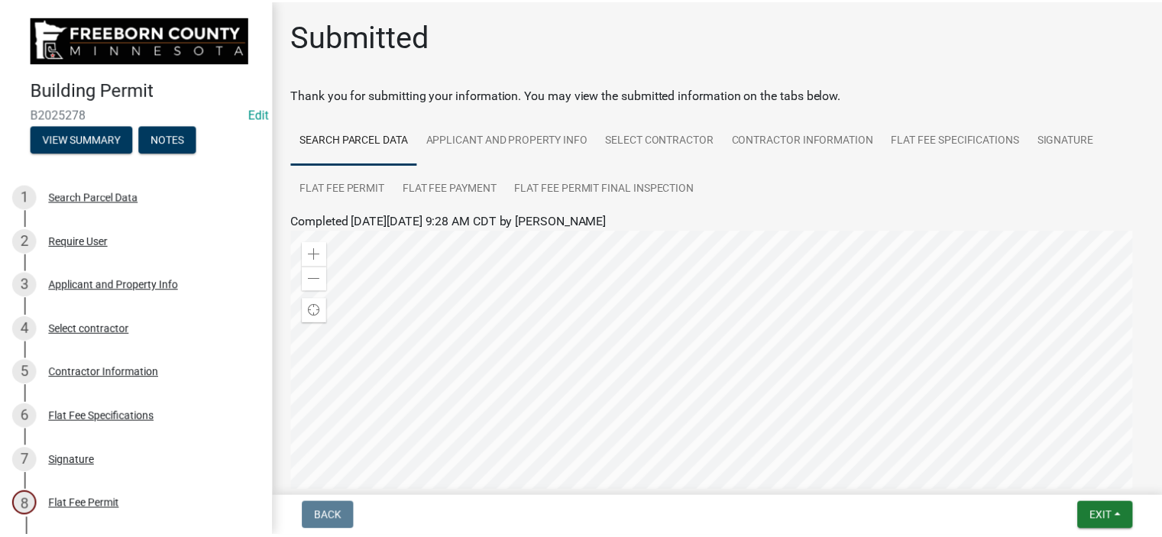
scroll to position [286, 0]
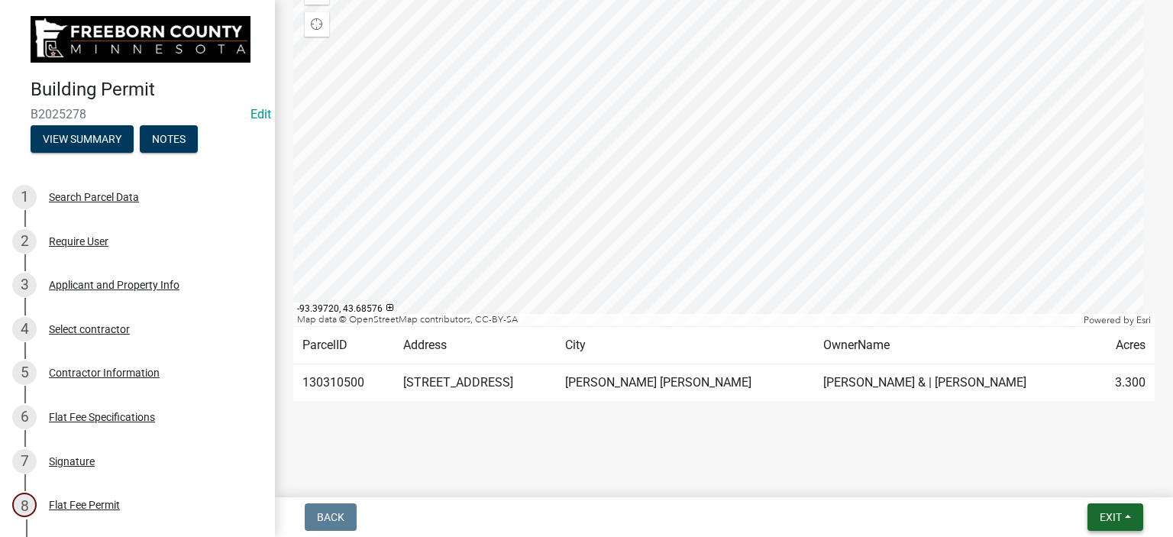
click at [1115, 514] on span "Exit" at bounding box center [1111, 517] width 22 height 12
click at [1089, 476] on button "Save & Exit" at bounding box center [1083, 477] width 122 height 37
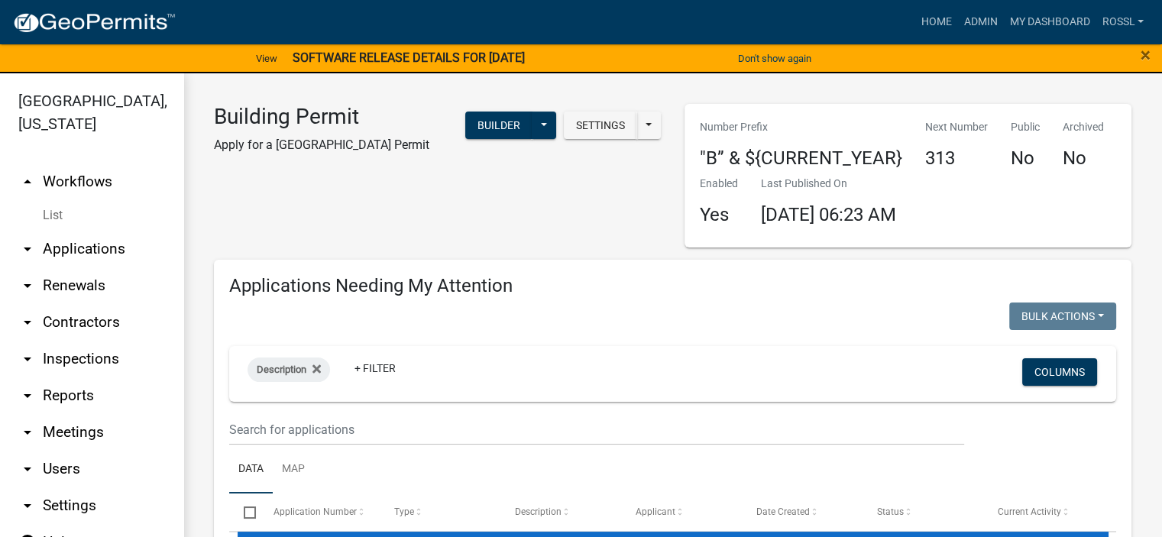
select select "2: 50"
